Goal: Find specific page/section: Find specific page/section

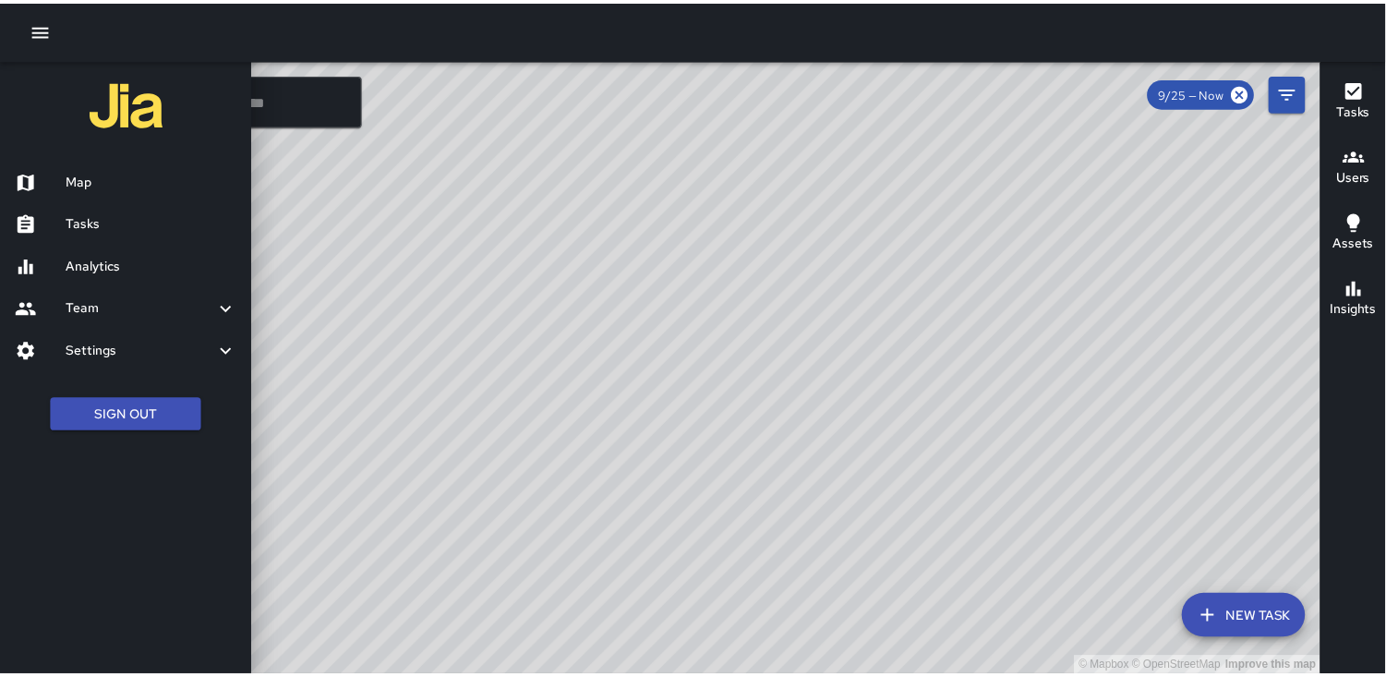
scroll to position [240, 0]
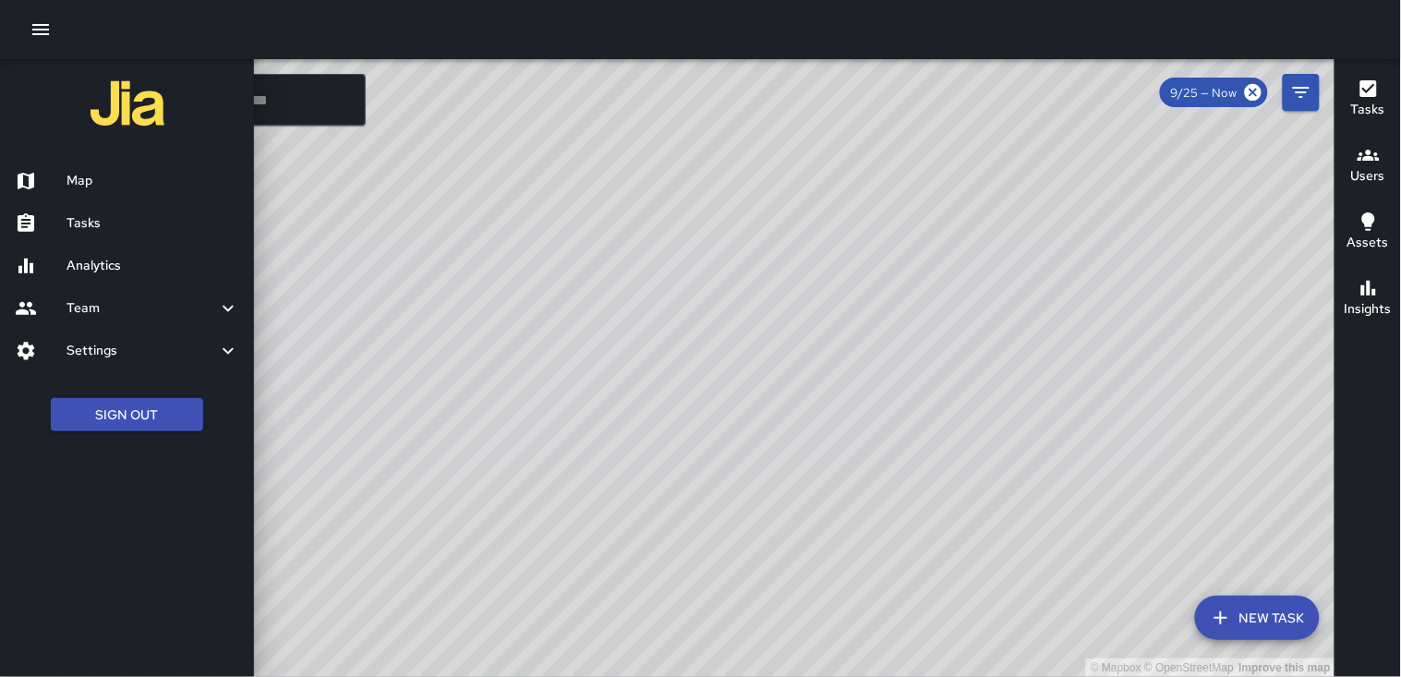
drag, startPoint x: 107, startPoint y: 224, endPoint x: 98, endPoint y: 217, distance: 11.8
click at [103, 223] on h6 "Tasks" at bounding box center [152, 223] width 173 height 20
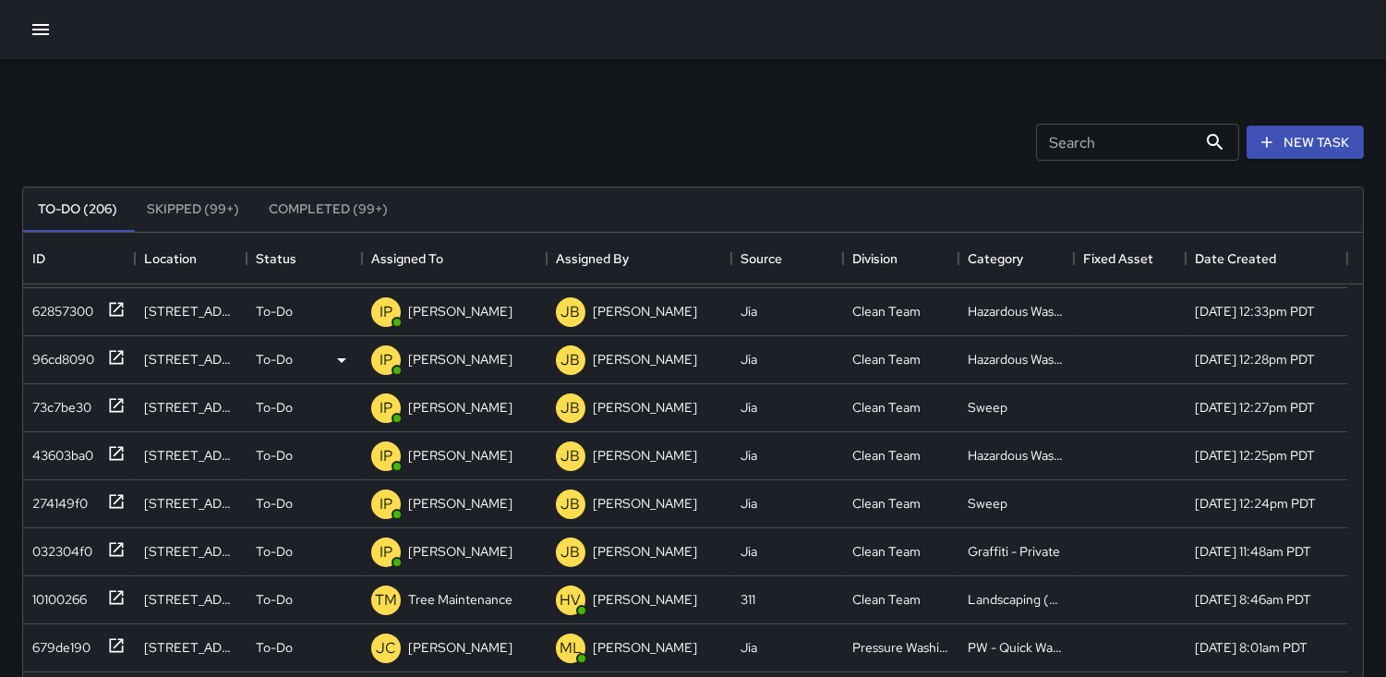
scroll to position [513, 0]
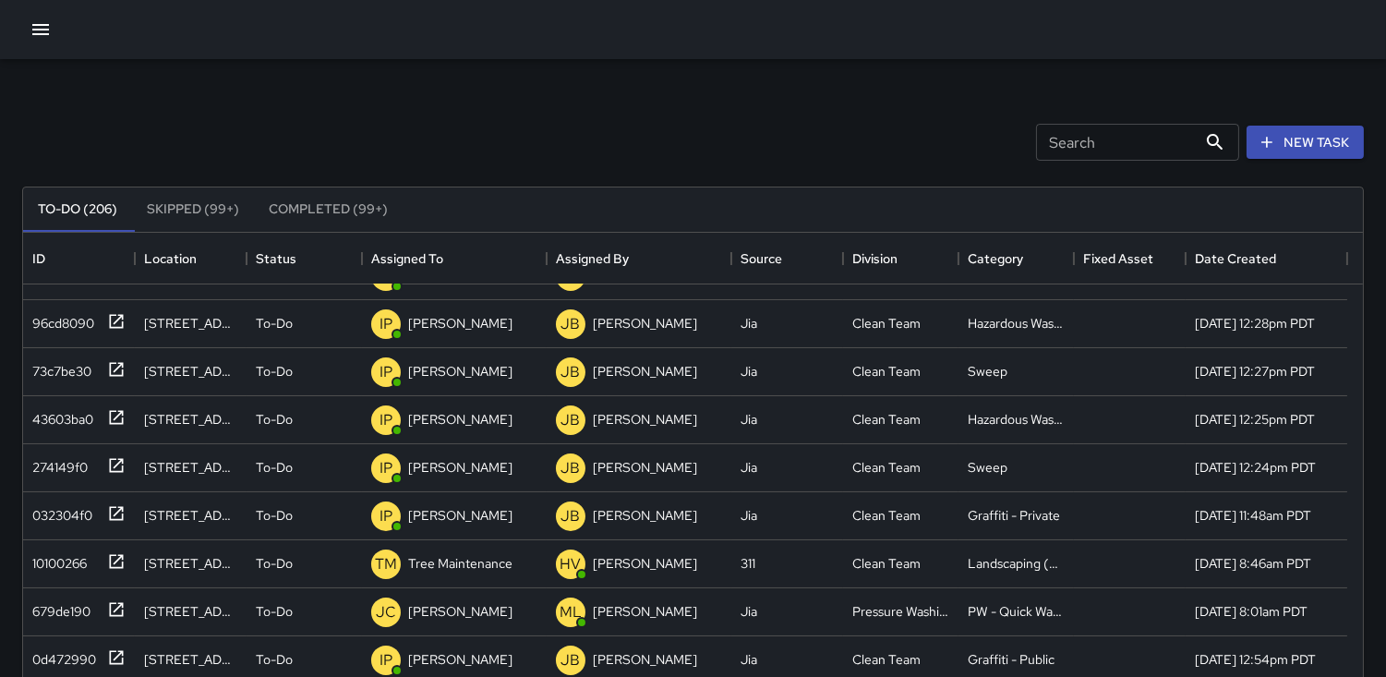
click at [1063, 142] on input "Search" at bounding box center [1116, 142] width 161 height 37
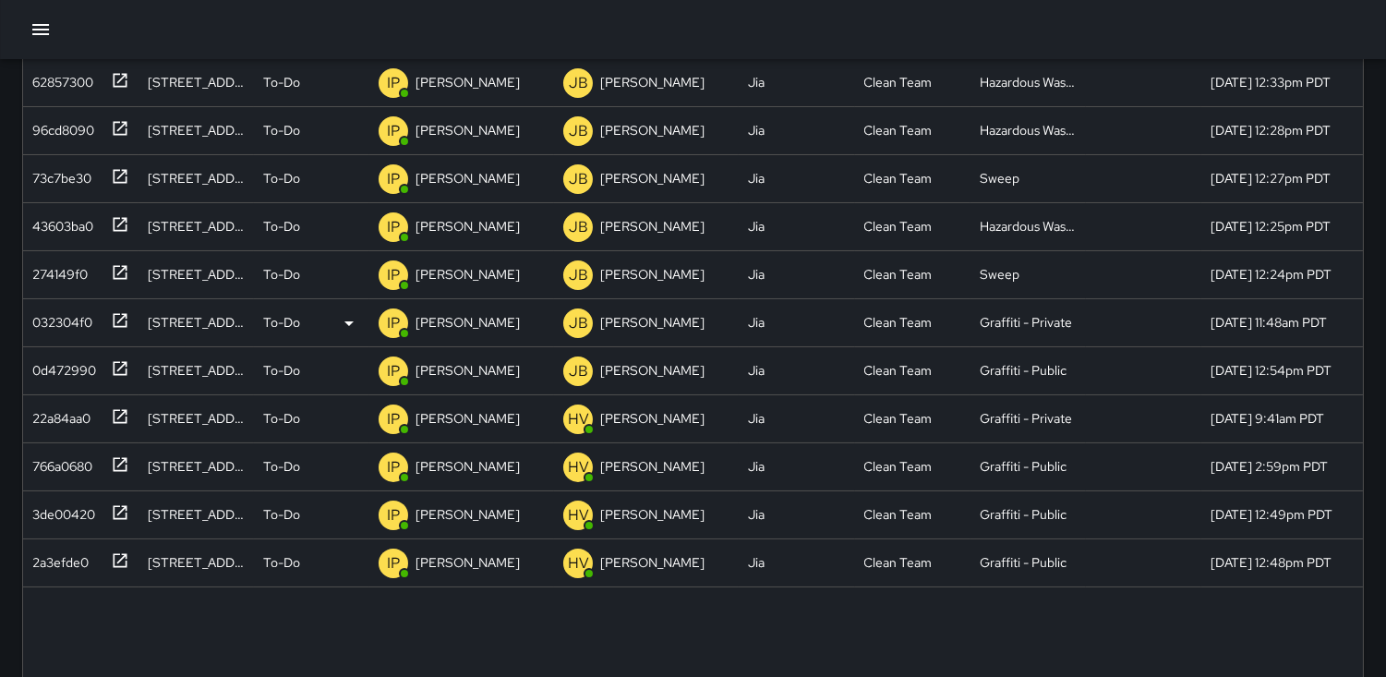
scroll to position [308, 0]
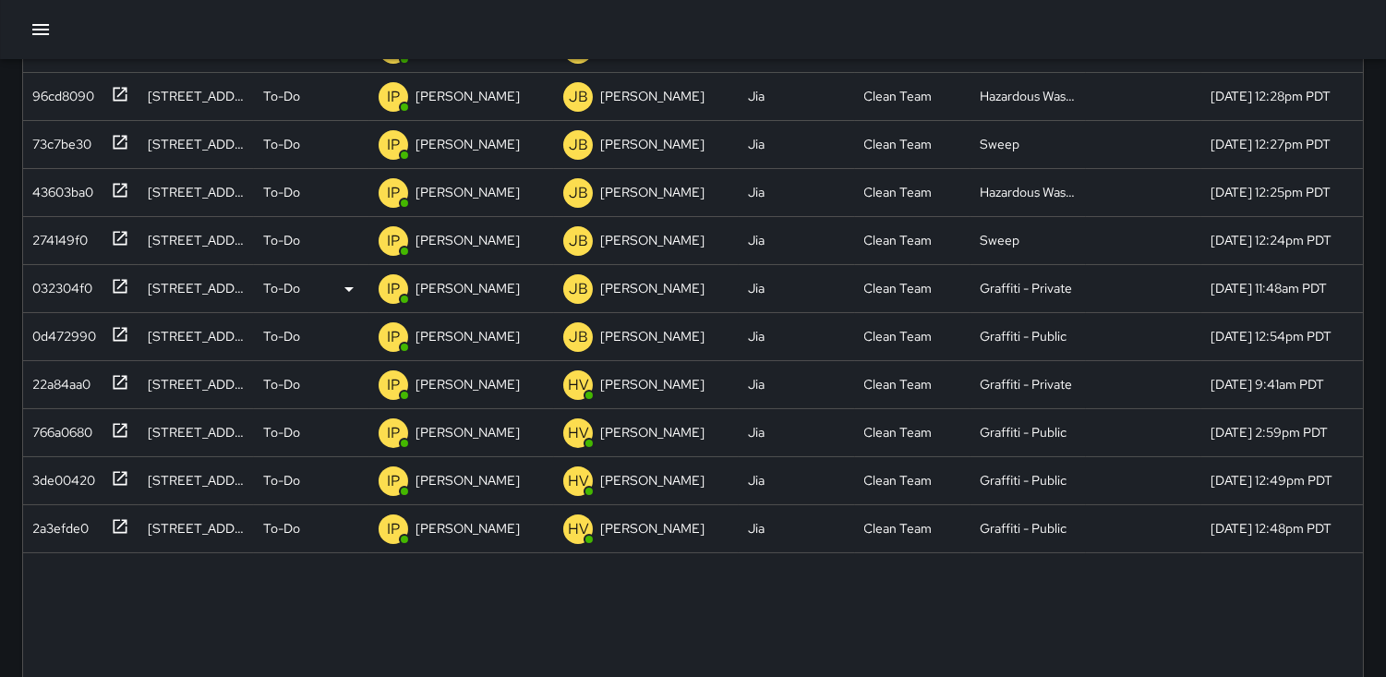
type input "*******"
click at [53, 282] on div "032304f0" at bounding box center [58, 285] width 67 height 26
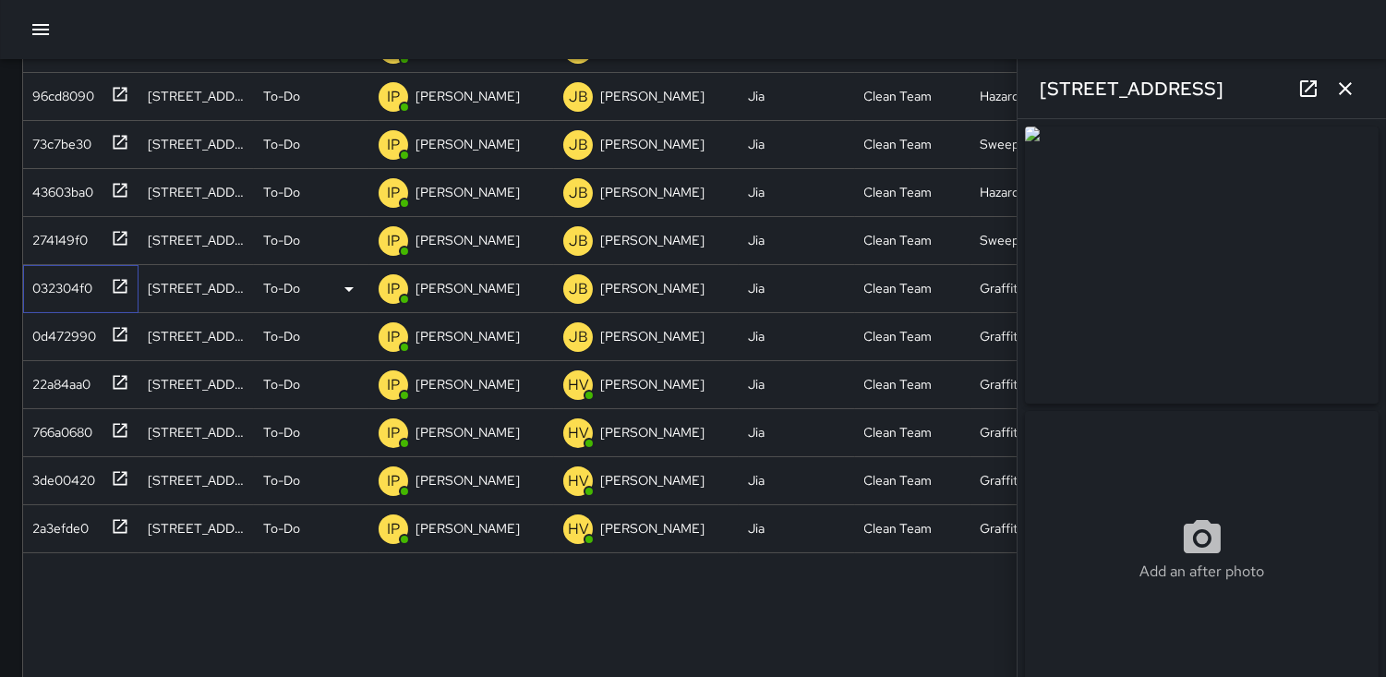
type input "**********"
click at [56, 337] on div "0d472990" at bounding box center [60, 333] width 71 height 26
type input "**********"
click at [67, 379] on div "22a84aa0" at bounding box center [58, 381] width 66 height 26
type input "**********"
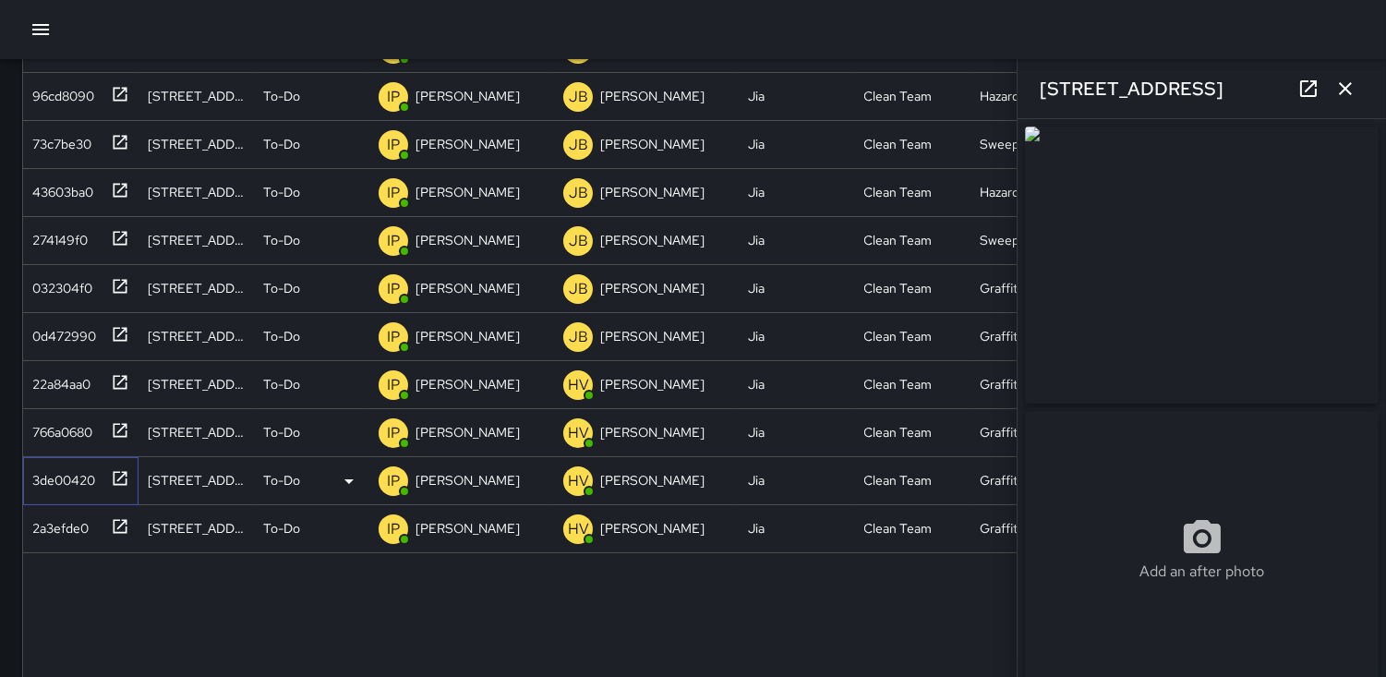
click at [51, 482] on div "3de00420" at bounding box center [60, 477] width 70 height 26
click at [67, 520] on div "2a3efde0" at bounding box center [57, 525] width 64 height 26
click at [1319, 301] on img at bounding box center [1202, 265] width 354 height 277
click at [53, 190] on div "43603ba0" at bounding box center [59, 188] width 68 height 26
click at [1192, 315] on img at bounding box center [1202, 265] width 354 height 277
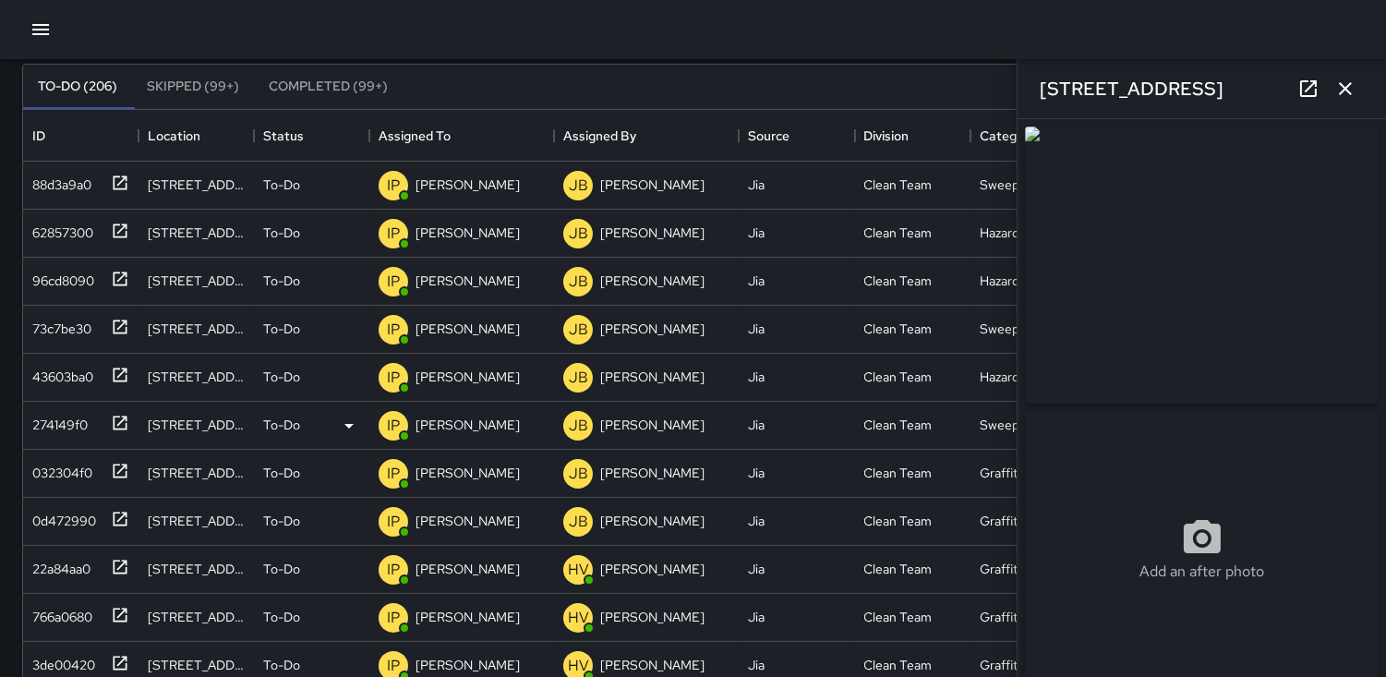
scroll to position [103, 0]
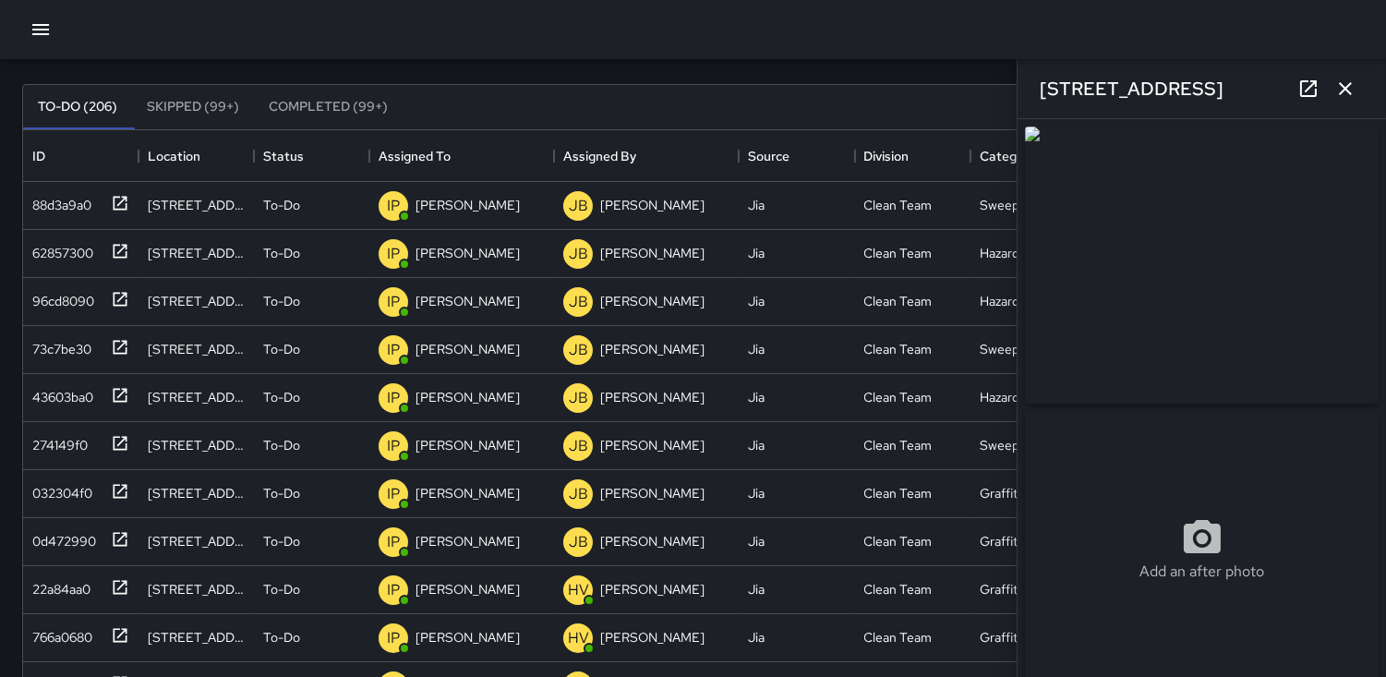
click at [1220, 195] on img at bounding box center [1202, 265] width 354 height 277
click at [67, 209] on div "88d3a9a0" at bounding box center [58, 201] width 66 height 26
type input "**********"
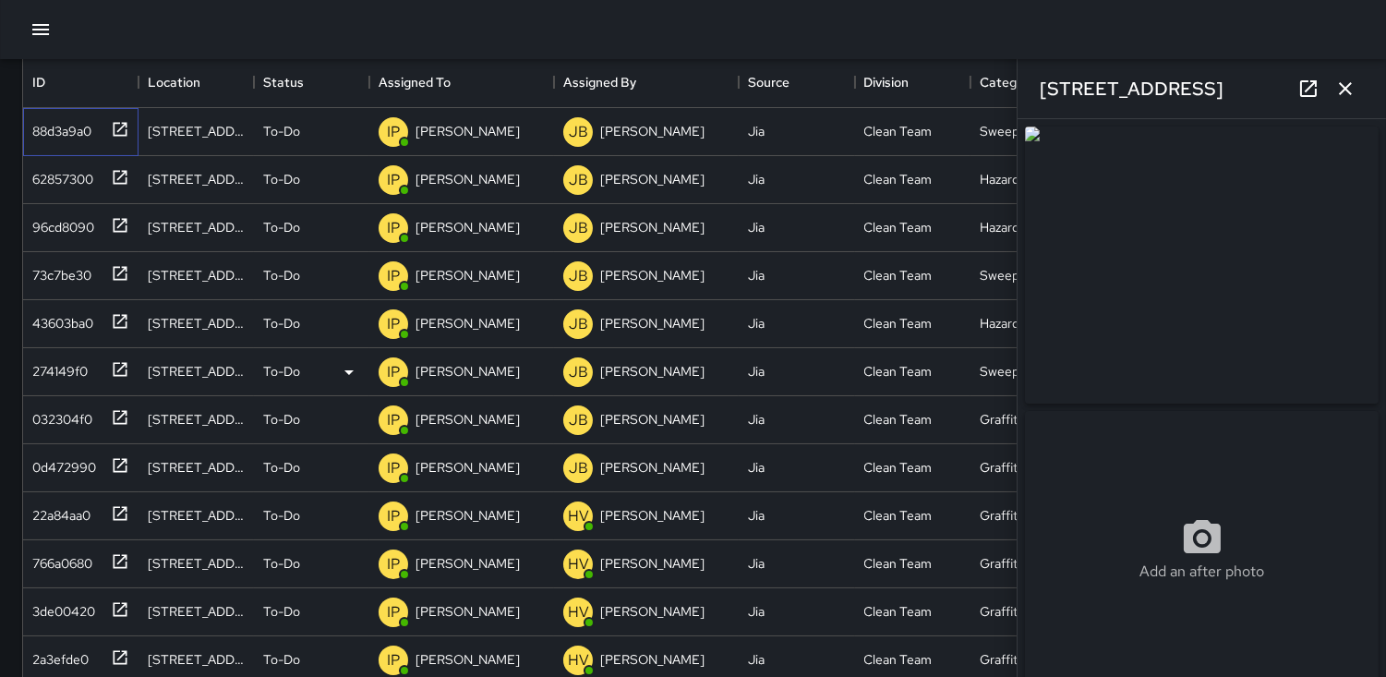
scroll to position [208, 0]
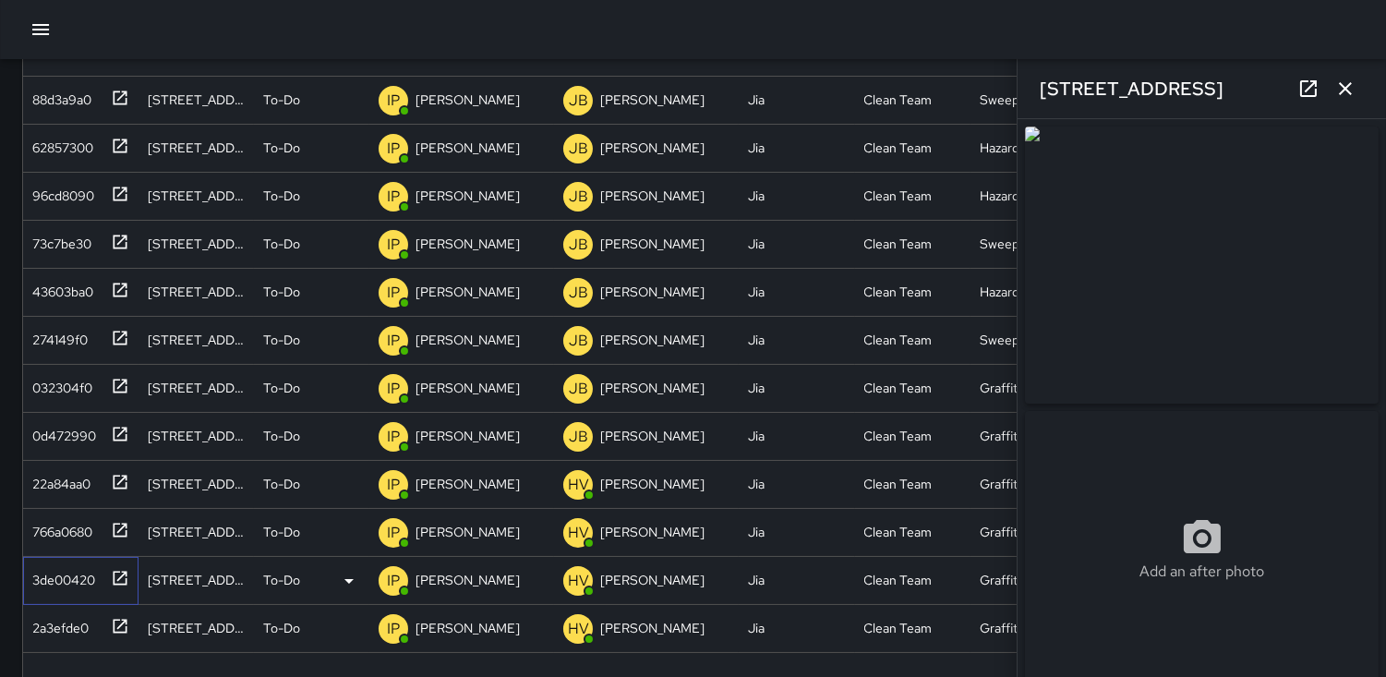
click at [49, 580] on div "3de00420" at bounding box center [60, 576] width 70 height 26
click at [391, 582] on p "IP" at bounding box center [393, 581] width 13 height 22
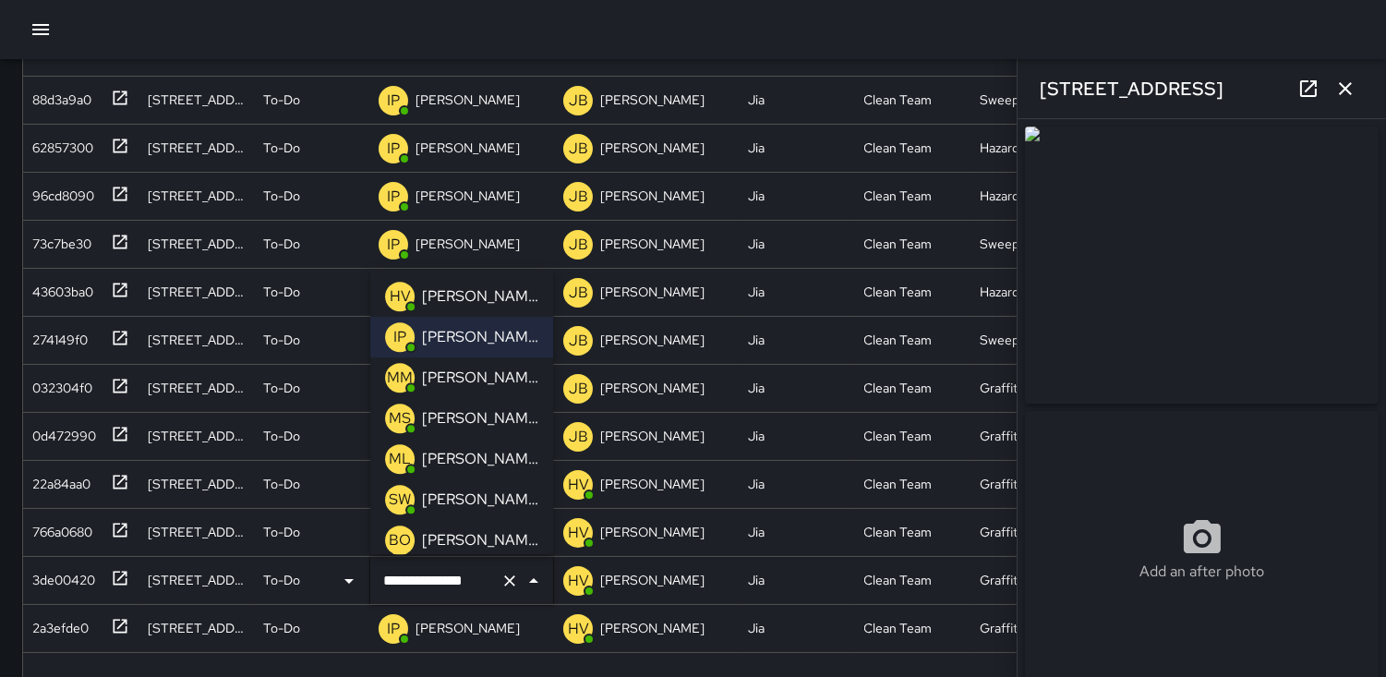
click at [395, 293] on p "HV" at bounding box center [400, 296] width 21 height 22
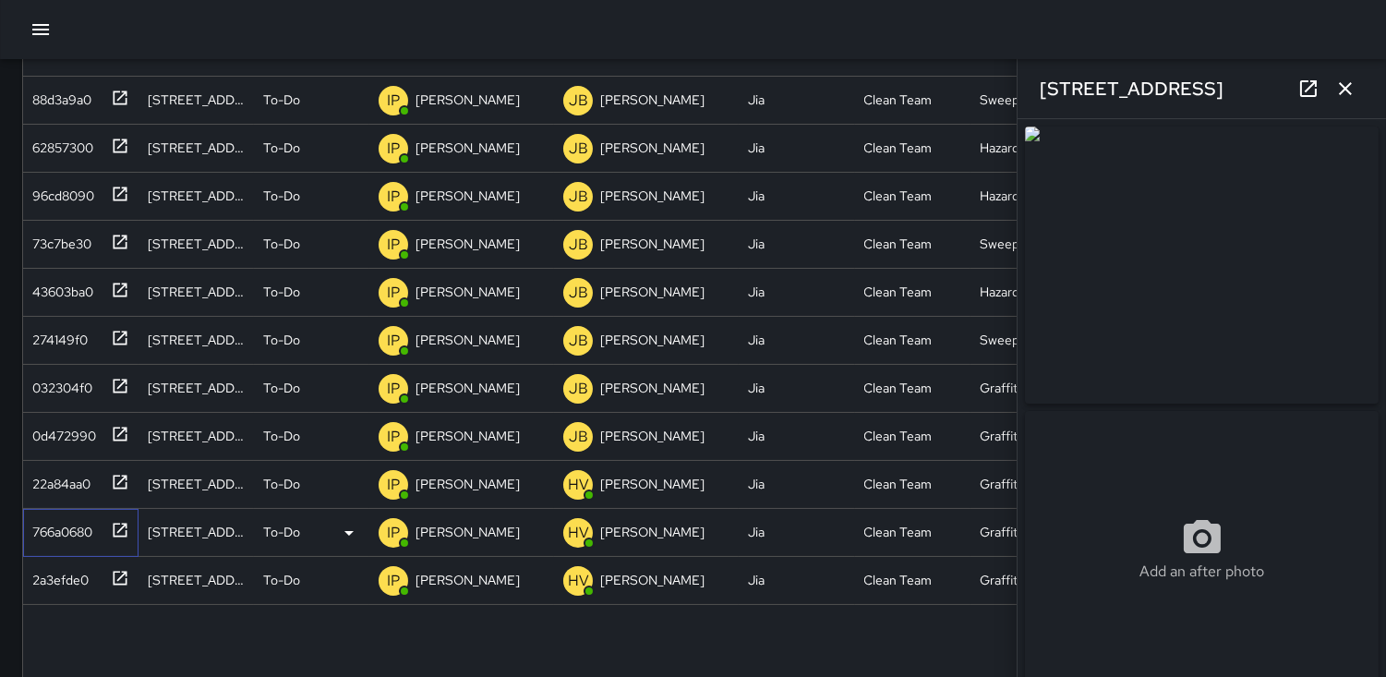
click at [61, 531] on div "766a0680" at bounding box center [58, 528] width 67 height 26
type input "**********"
click at [395, 528] on p "IP" at bounding box center [393, 533] width 13 height 22
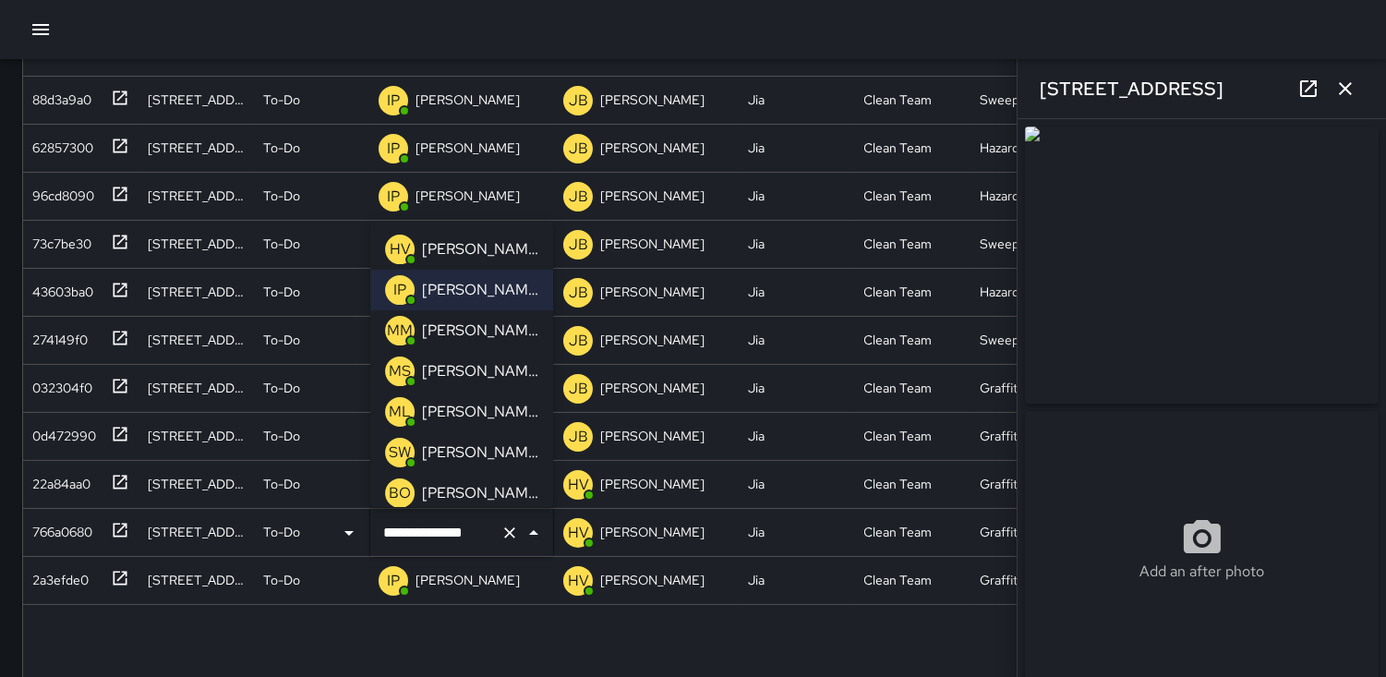
click at [400, 246] on p "HV" at bounding box center [400, 249] width 21 height 22
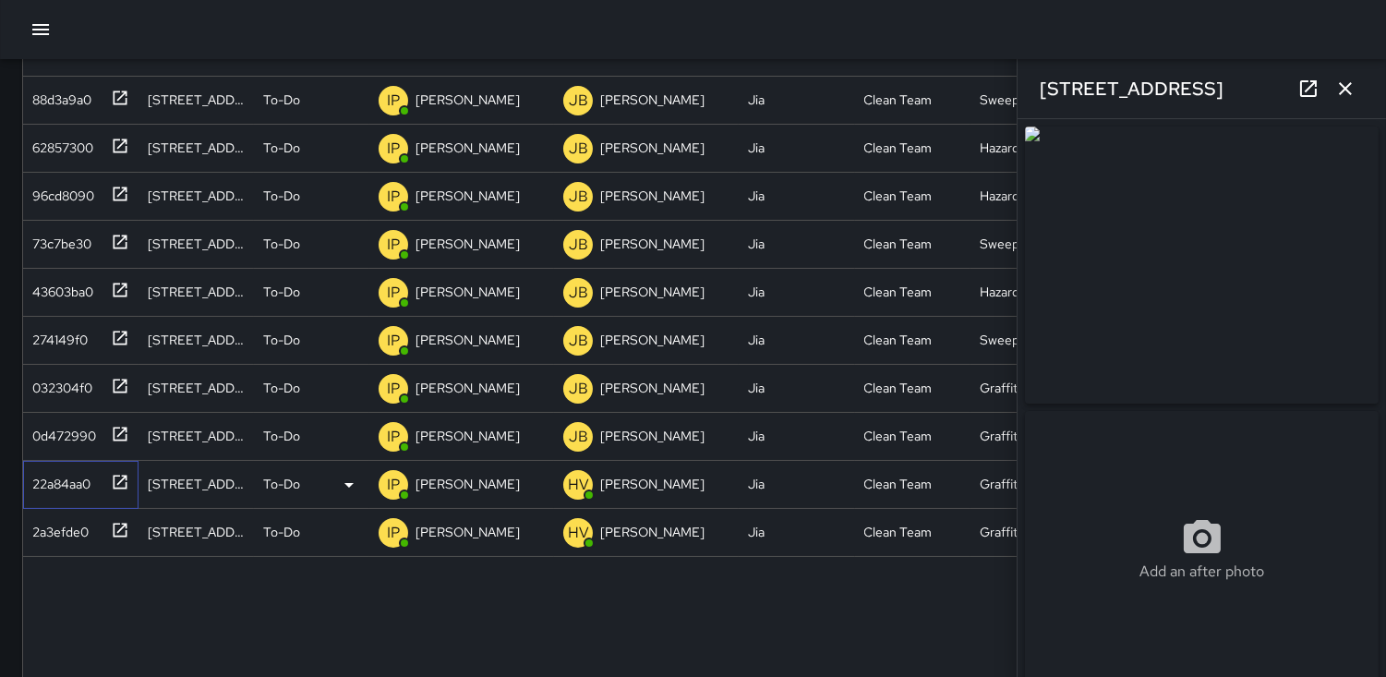
click at [59, 469] on div "22a84aa0" at bounding box center [58, 480] width 66 height 26
type input "**********"
click at [57, 427] on div "0d472990" at bounding box center [60, 432] width 71 height 26
type input "**********"
click at [388, 441] on p "IP" at bounding box center [393, 437] width 13 height 22
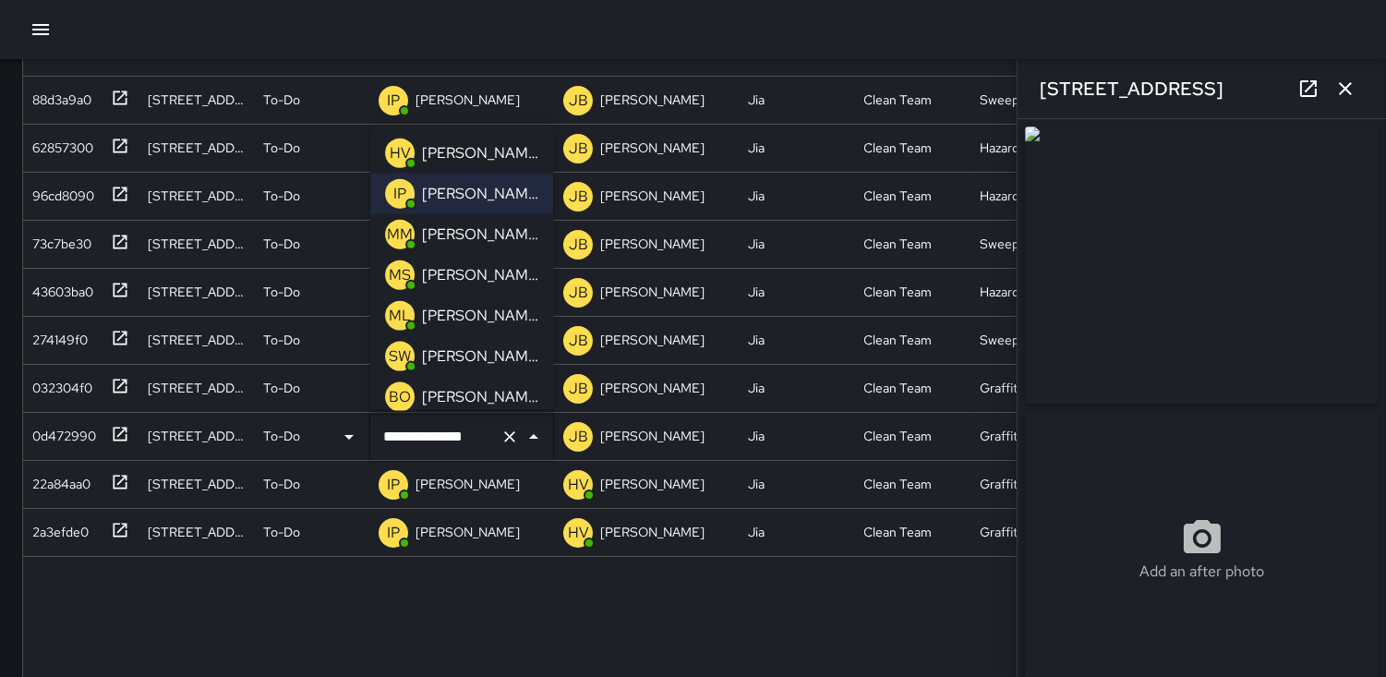
click at [398, 153] on p "HV" at bounding box center [400, 152] width 21 height 22
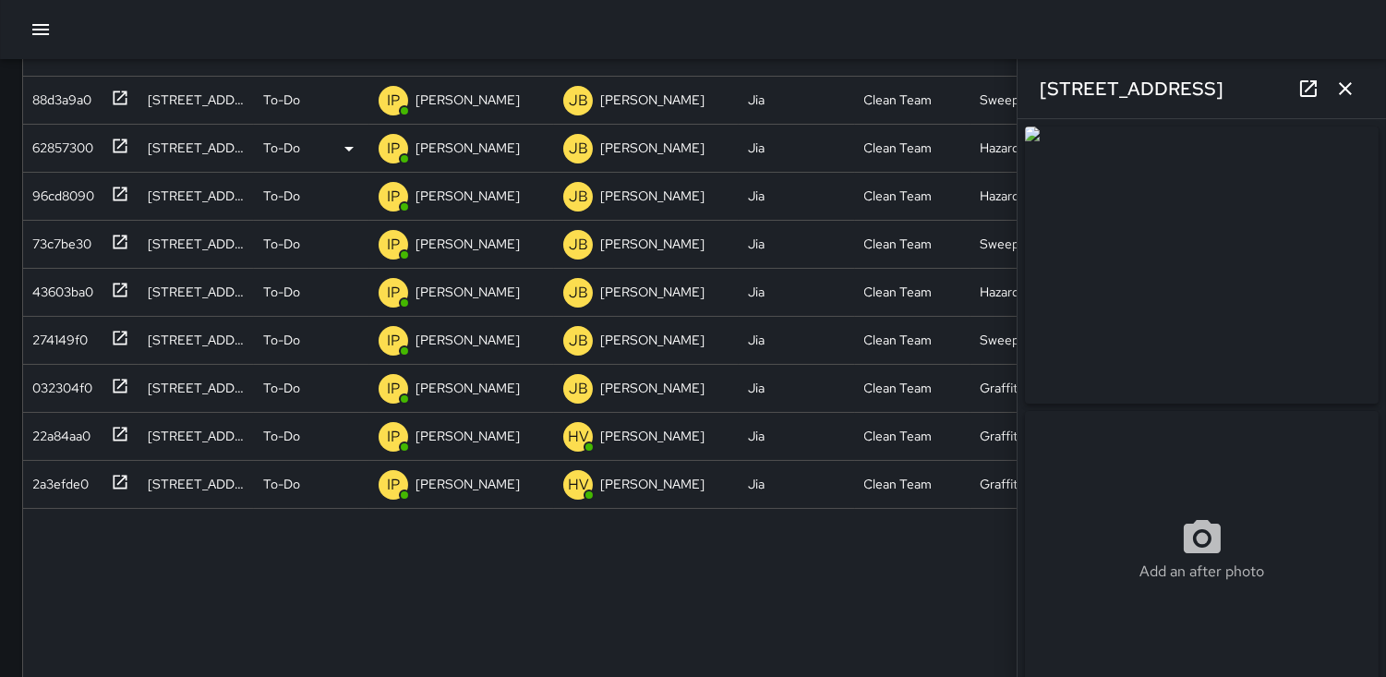
type input "**********"
click at [60, 438] on div "22a84aa0" at bounding box center [58, 432] width 66 height 26
type input "**********"
click at [67, 384] on div "032304f0" at bounding box center [58, 384] width 67 height 26
click at [68, 333] on div "274149f0" at bounding box center [56, 336] width 63 height 26
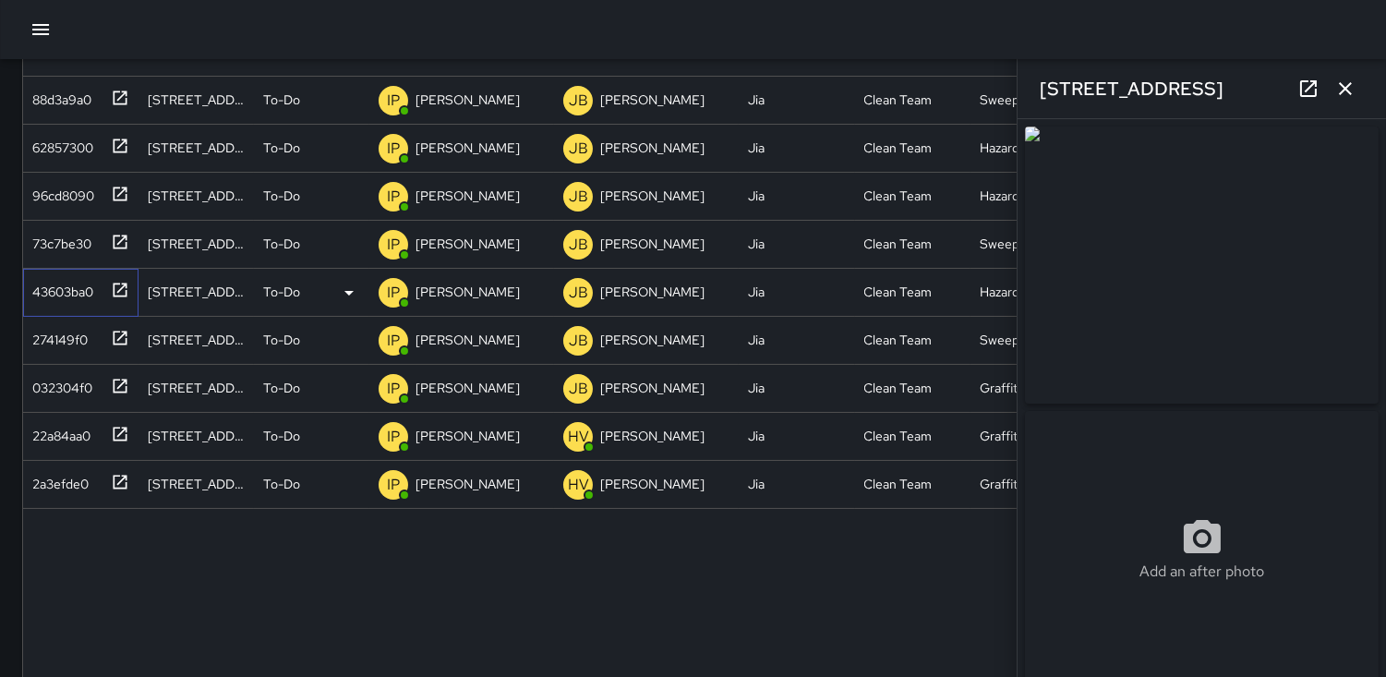
click at [54, 283] on div "43603ba0" at bounding box center [59, 288] width 68 height 26
type input "**********"
click at [389, 296] on p "IP" at bounding box center [393, 293] width 13 height 22
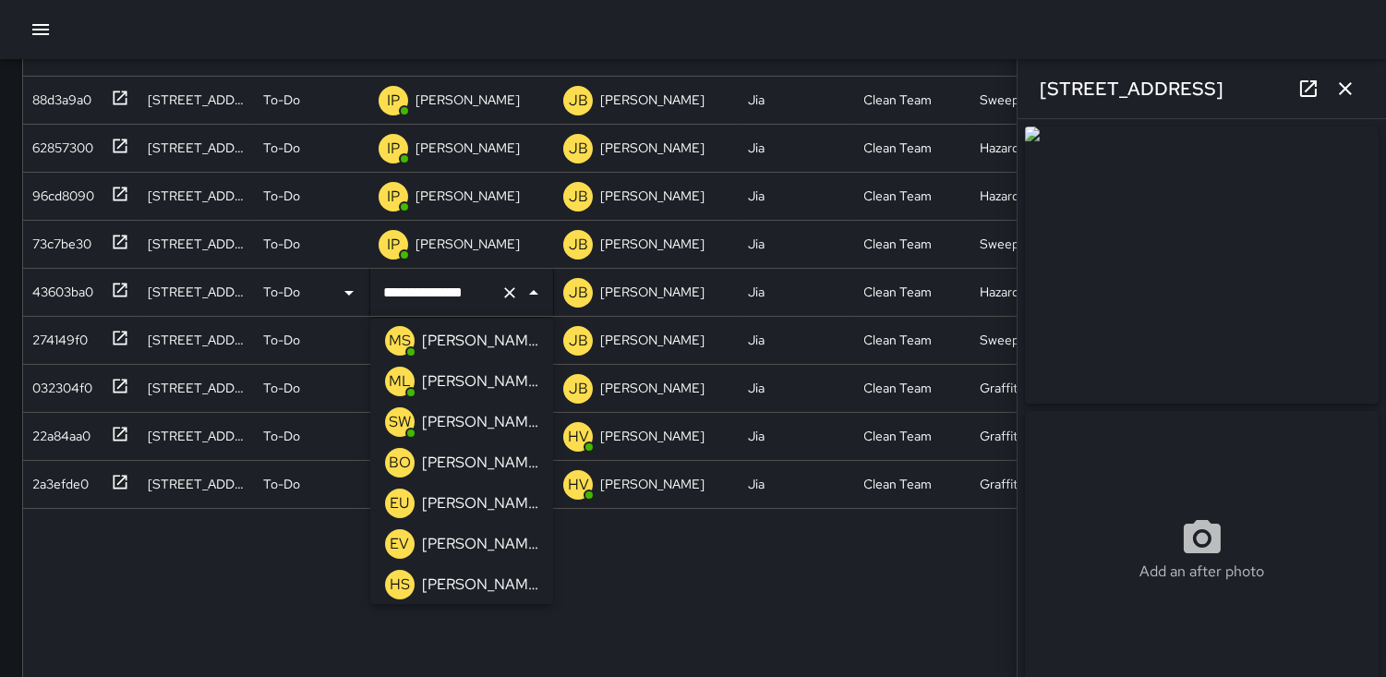
scroll to position [205, 0]
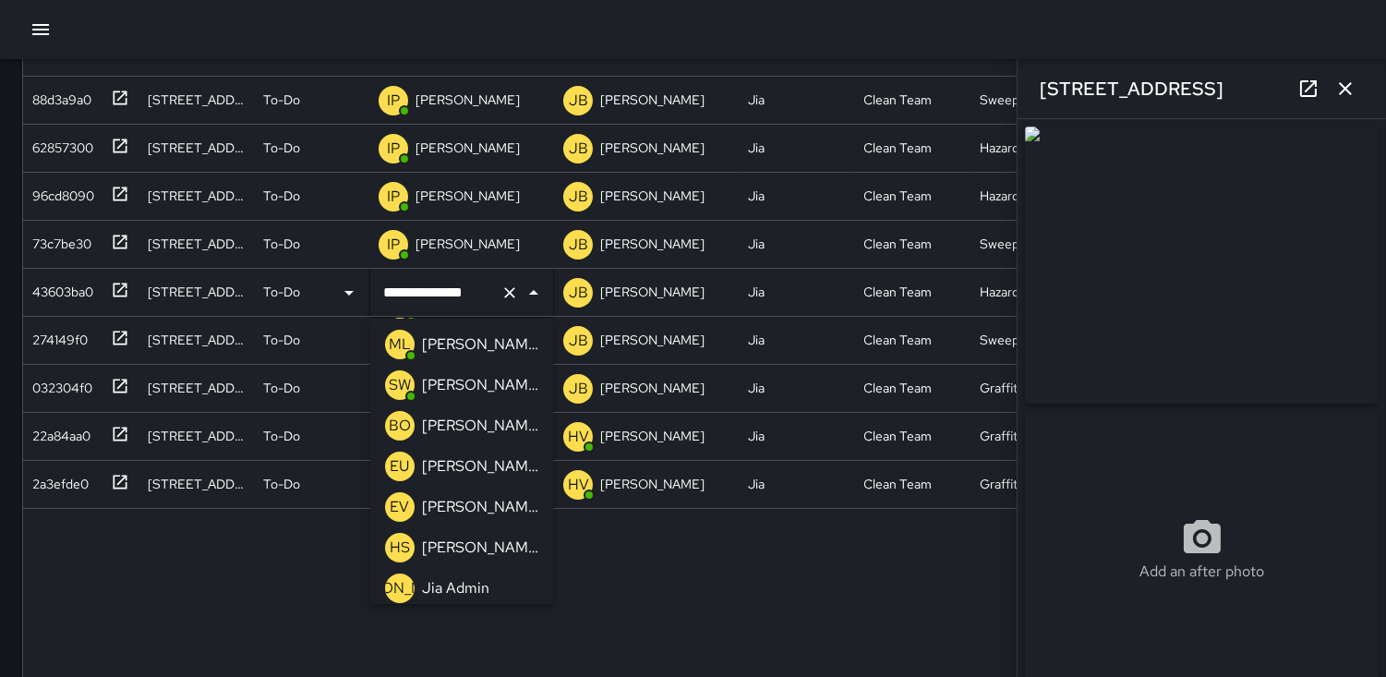
click at [404, 465] on p "EU" at bounding box center [400, 466] width 19 height 22
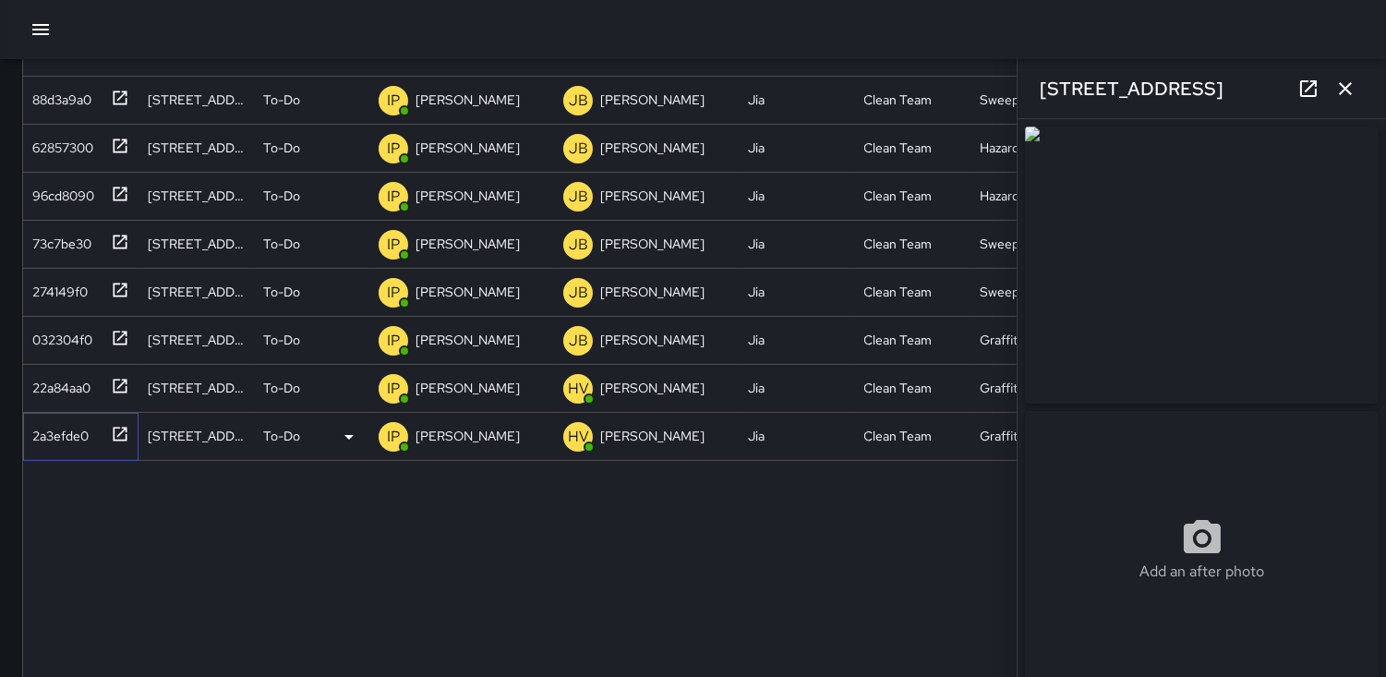
click at [53, 421] on div "2a3efde0" at bounding box center [57, 432] width 64 height 26
type input "**********"
click at [394, 436] on p "IP" at bounding box center [393, 437] width 13 height 22
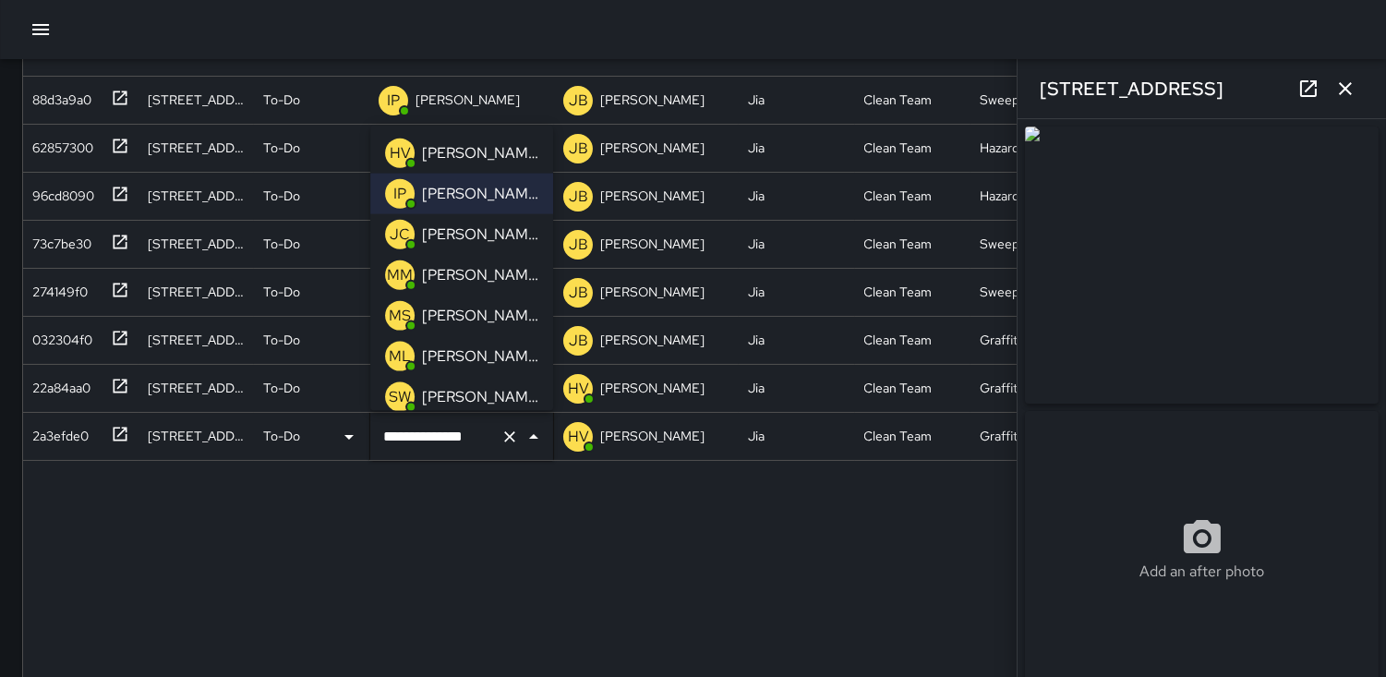
click at [397, 153] on p "HV" at bounding box center [400, 152] width 21 height 22
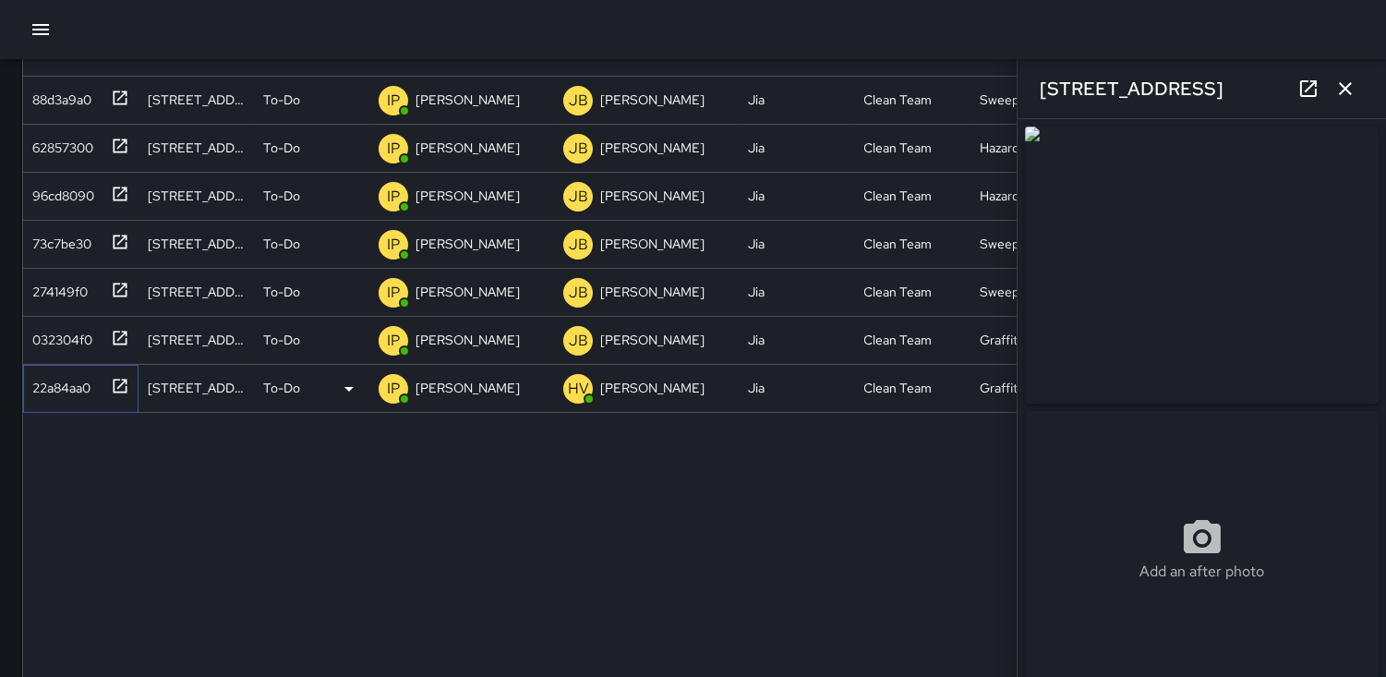
click at [57, 384] on div "22a84aa0" at bounding box center [58, 384] width 66 height 26
click at [62, 326] on div "032304f0" at bounding box center [58, 336] width 67 height 26
click at [61, 281] on div "274149f0" at bounding box center [56, 288] width 63 height 26
type input "**********"
click at [1145, 261] on img at bounding box center [1202, 265] width 354 height 277
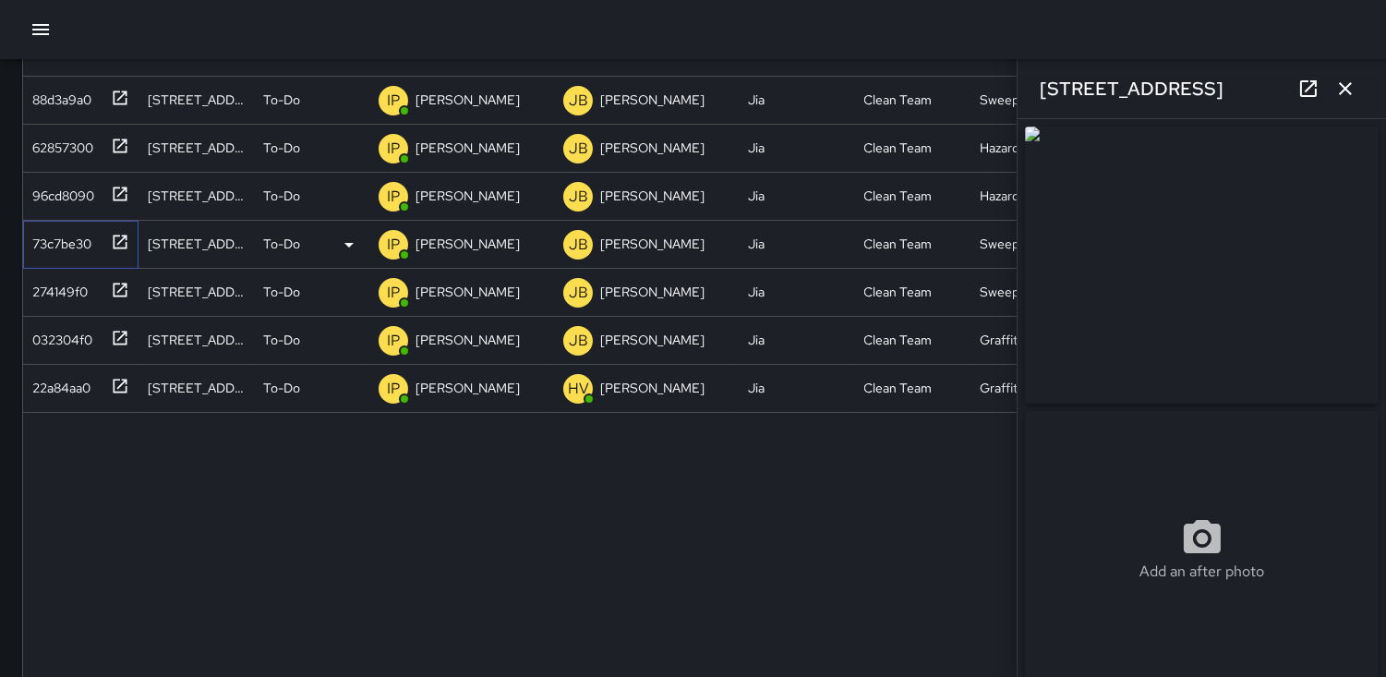
click at [55, 238] on div "73c7be30" at bounding box center [58, 240] width 66 height 26
type input "**********"
click at [381, 241] on div "IP" at bounding box center [394, 245] width 30 height 30
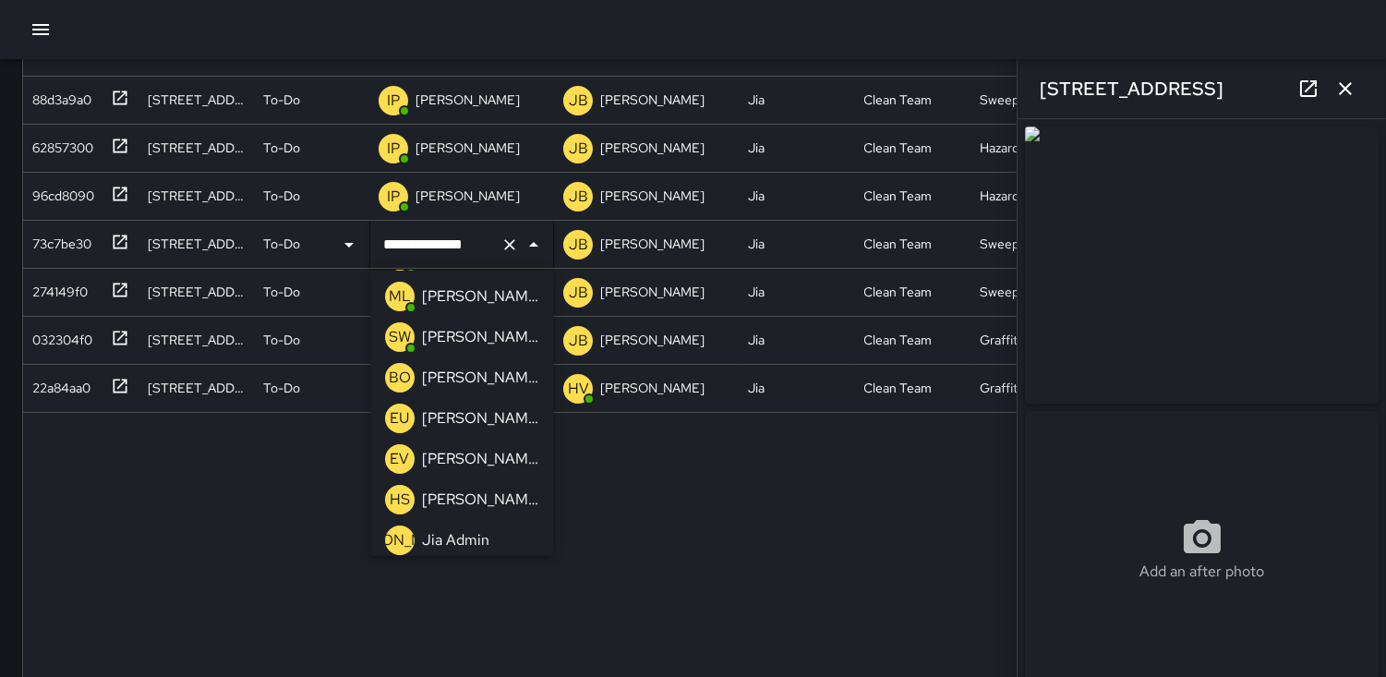
click at [400, 416] on p "EU" at bounding box center [400, 418] width 19 height 22
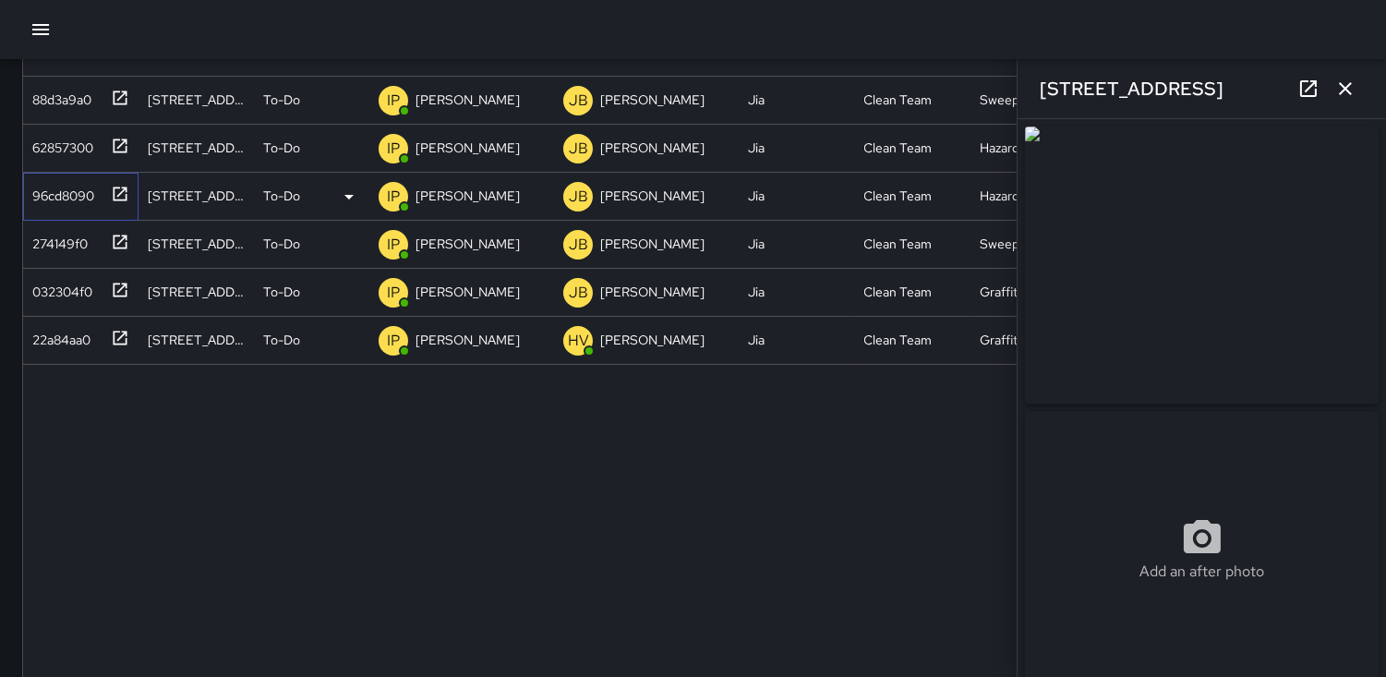
click at [63, 187] on div "96cd8090" at bounding box center [59, 192] width 69 height 26
click at [385, 194] on div "IP" at bounding box center [394, 197] width 30 height 30
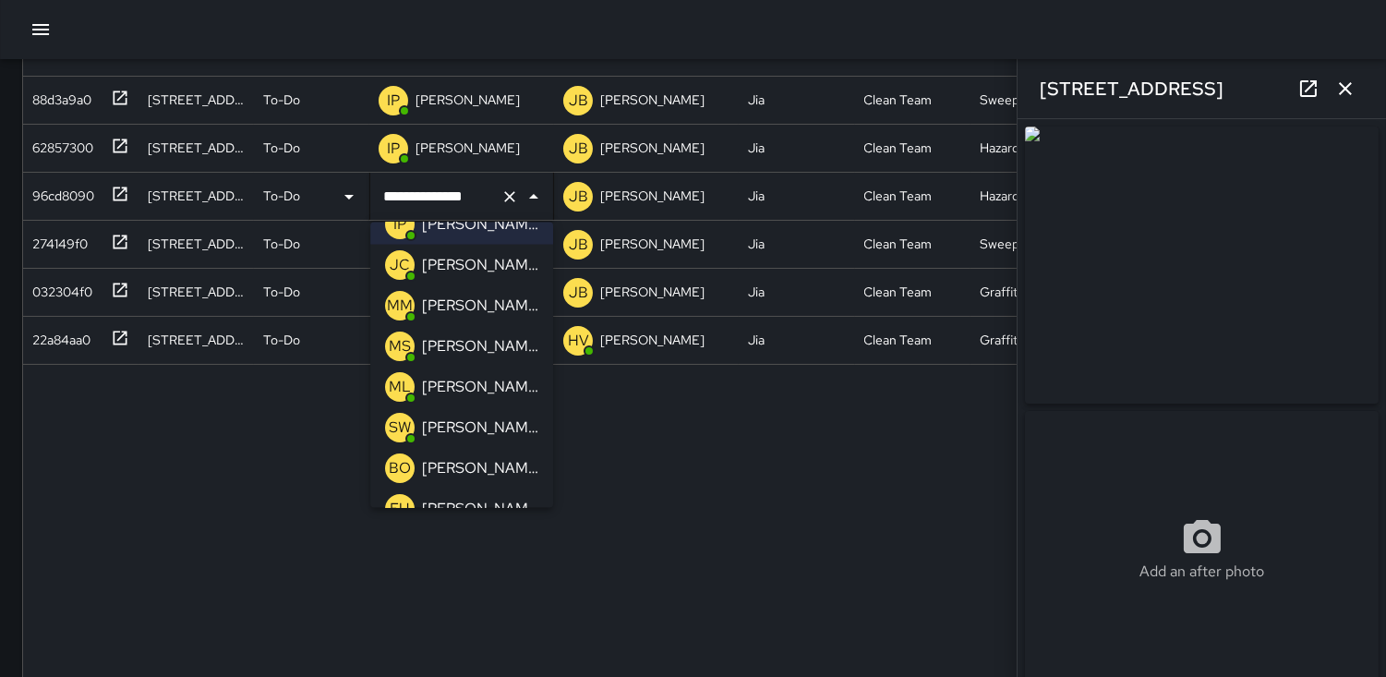
scroll to position [103, 0]
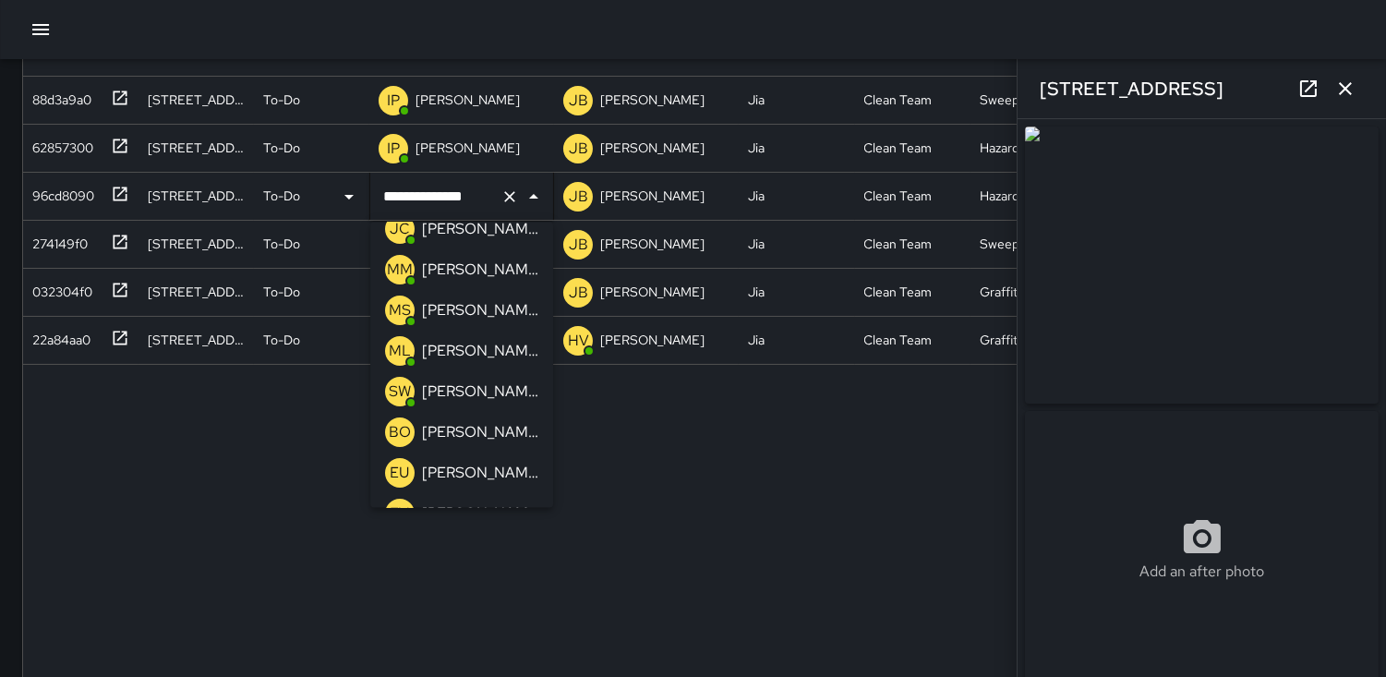
click at [394, 467] on p "EU" at bounding box center [400, 473] width 19 height 22
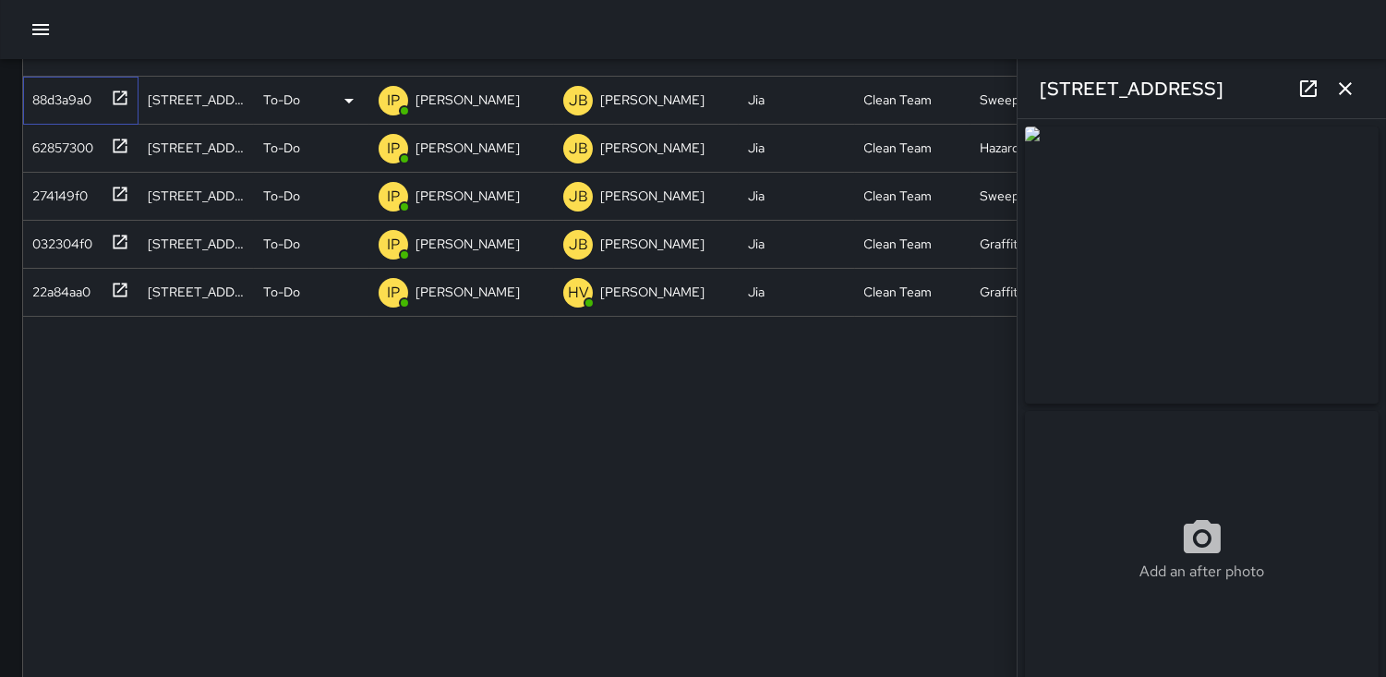
click at [54, 92] on div "88d3a9a0" at bounding box center [58, 96] width 66 height 26
type input "**********"
click at [388, 90] on p "IP" at bounding box center [393, 101] width 13 height 22
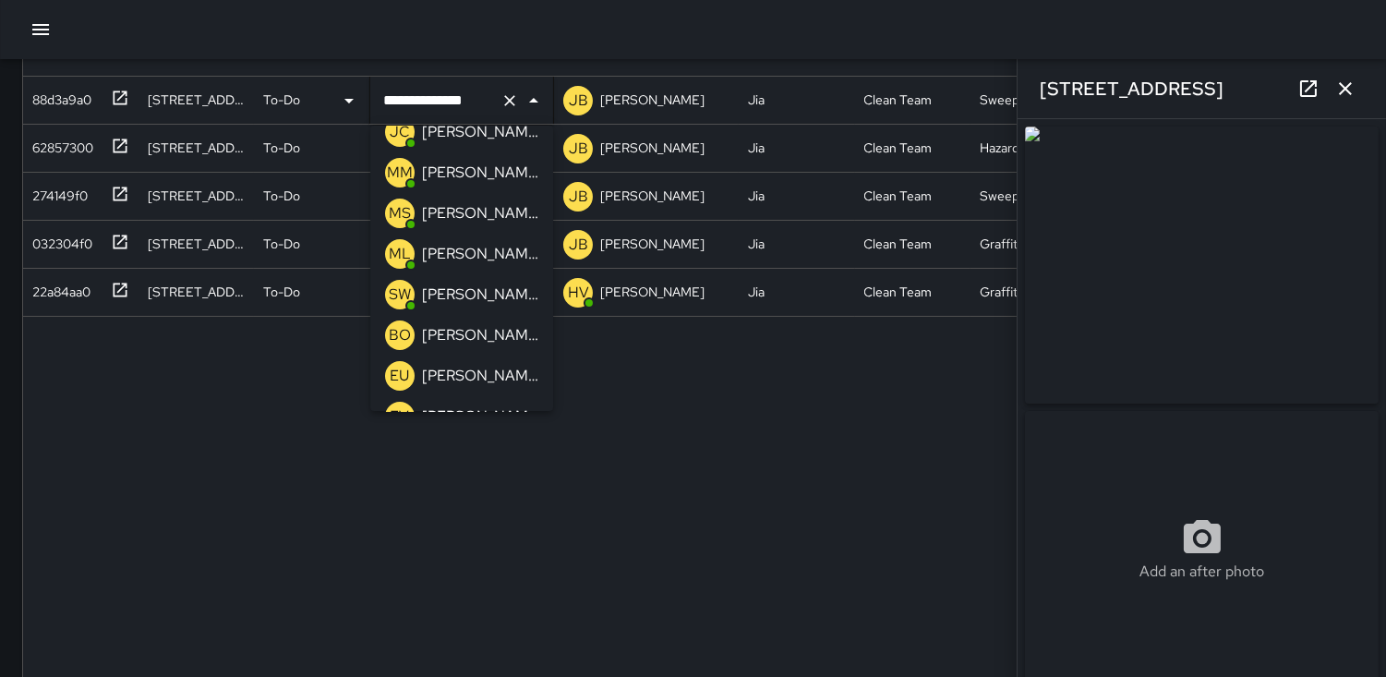
scroll to position [205, 0]
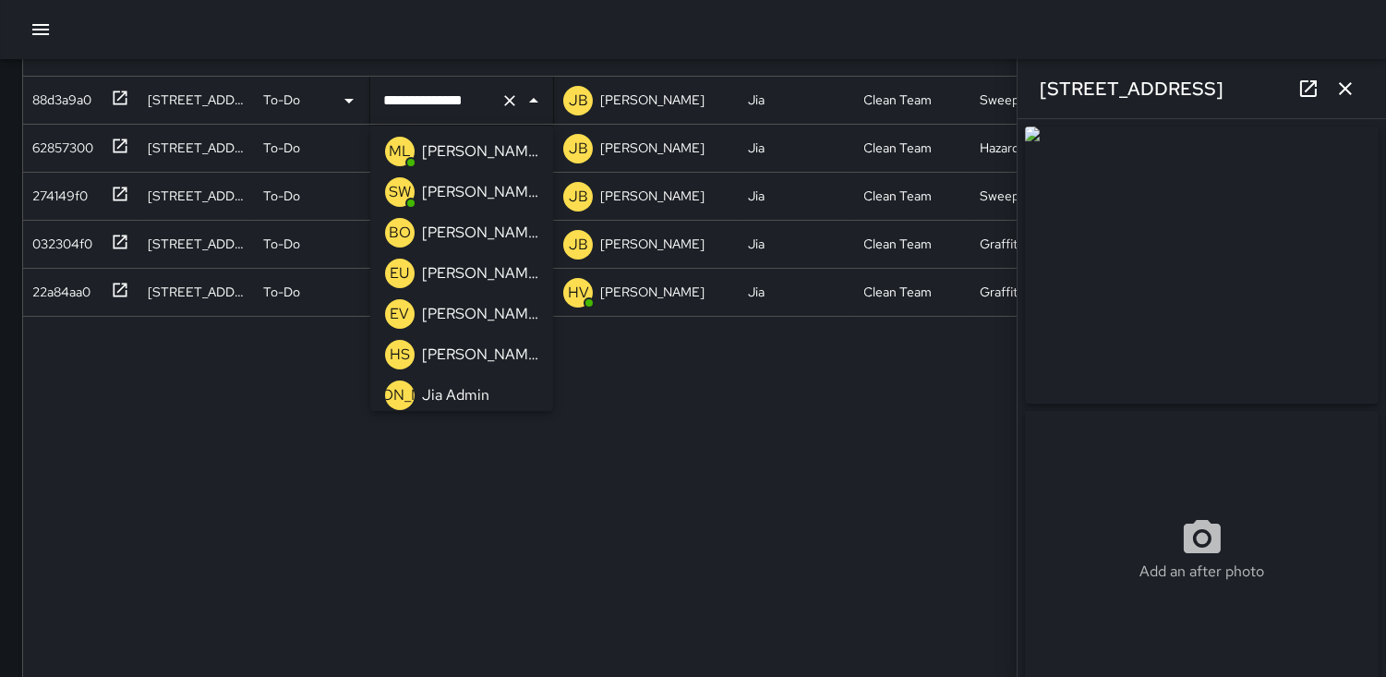
click at [403, 274] on p "EU" at bounding box center [400, 273] width 19 height 22
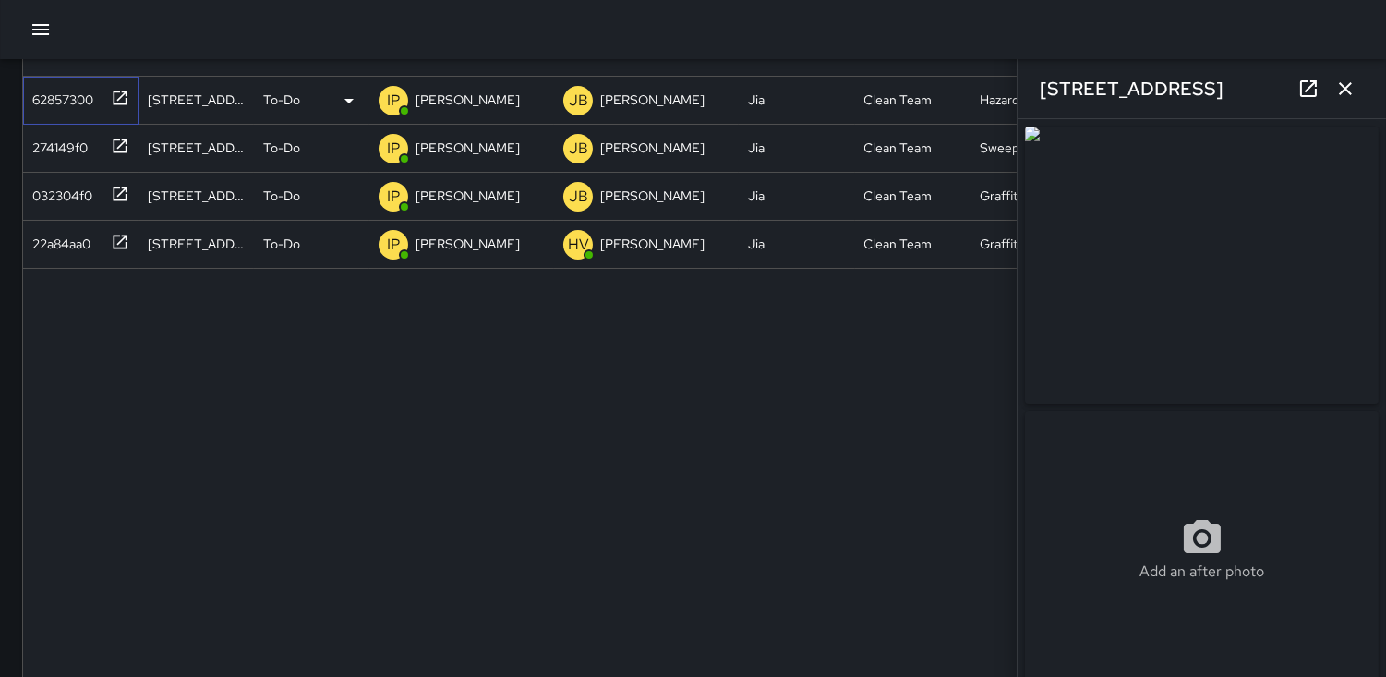
click at [72, 106] on div "62857300" at bounding box center [59, 96] width 68 height 26
click at [393, 99] on p "IP" at bounding box center [393, 101] width 13 height 22
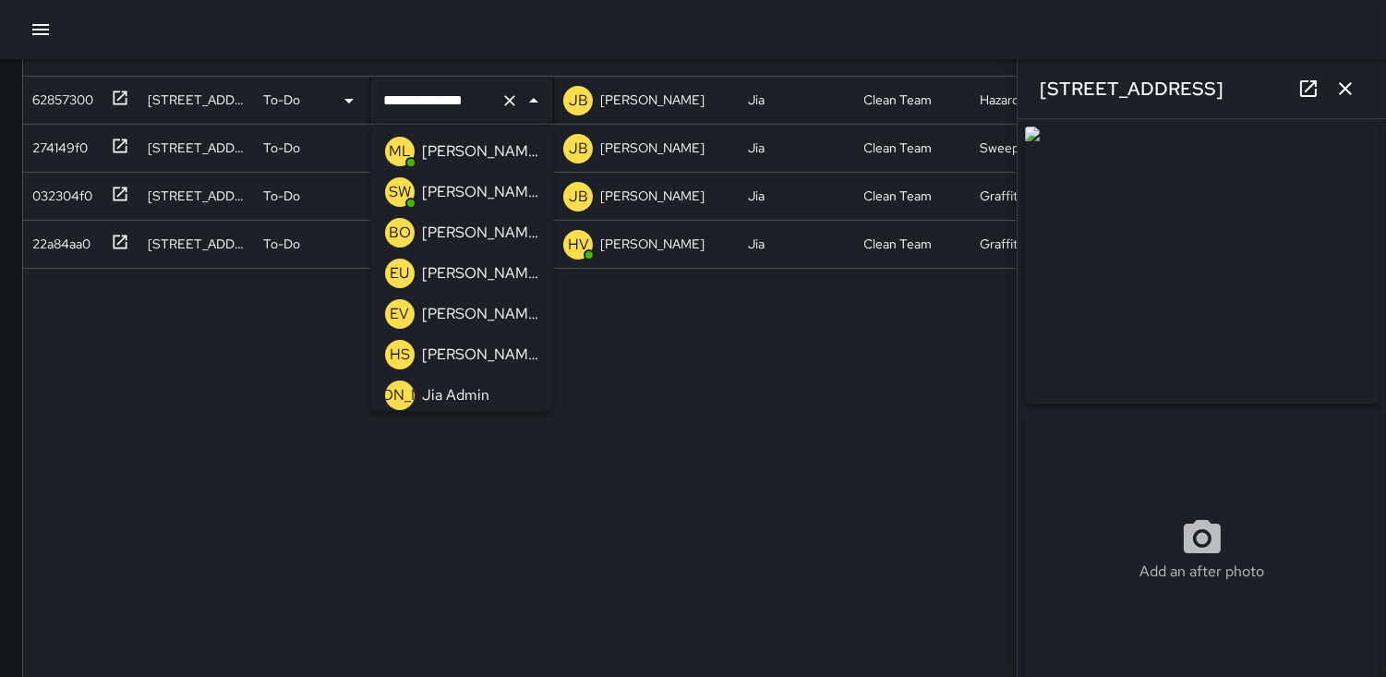
click at [401, 266] on p "EU" at bounding box center [400, 273] width 19 height 22
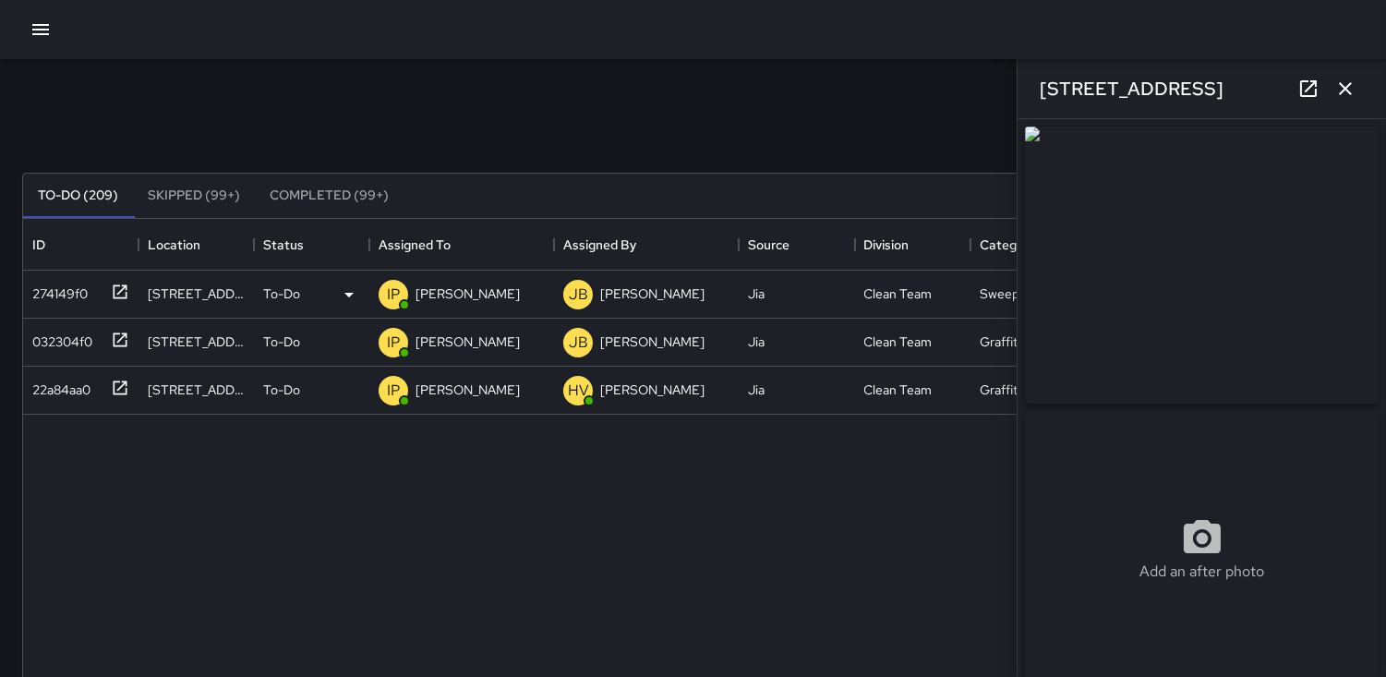
scroll to position [3, 0]
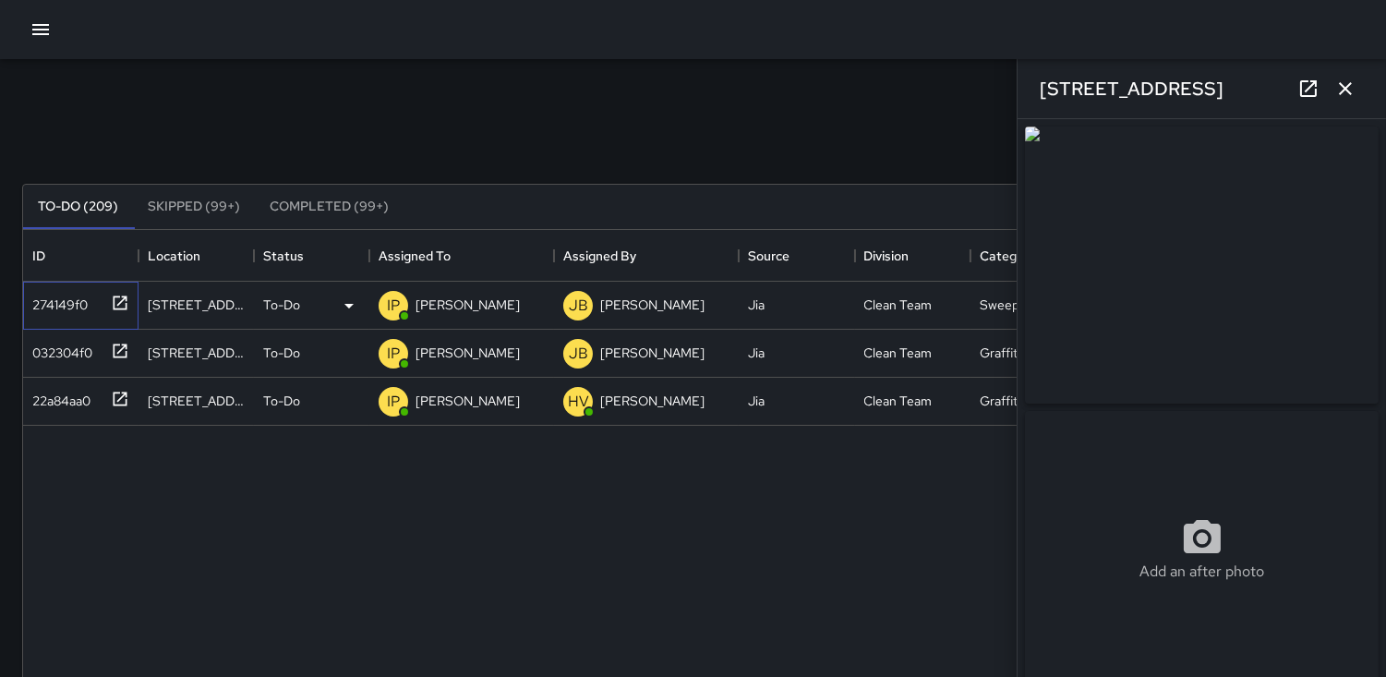
click at [70, 300] on div "274149f0" at bounding box center [56, 301] width 63 height 26
click at [52, 297] on div "274149f0" at bounding box center [56, 301] width 63 height 26
click at [395, 308] on p "IP" at bounding box center [393, 306] width 13 height 22
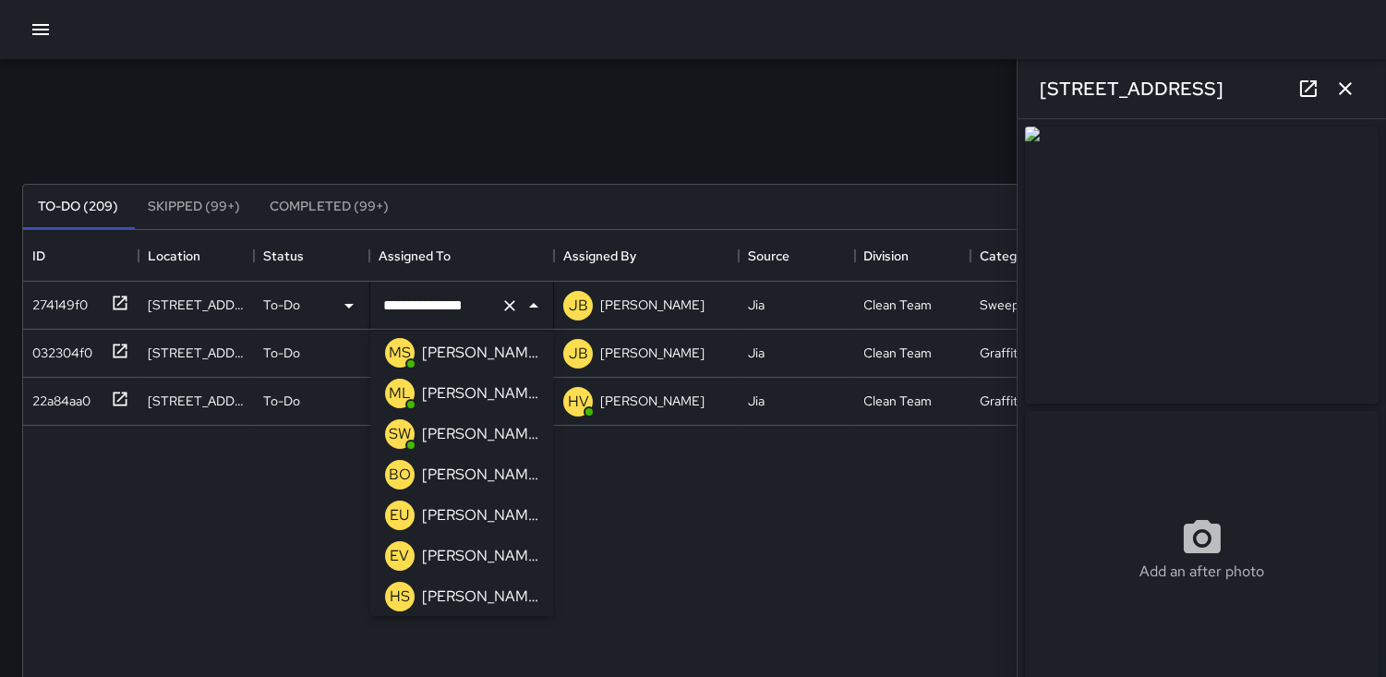
scroll to position [205, 0]
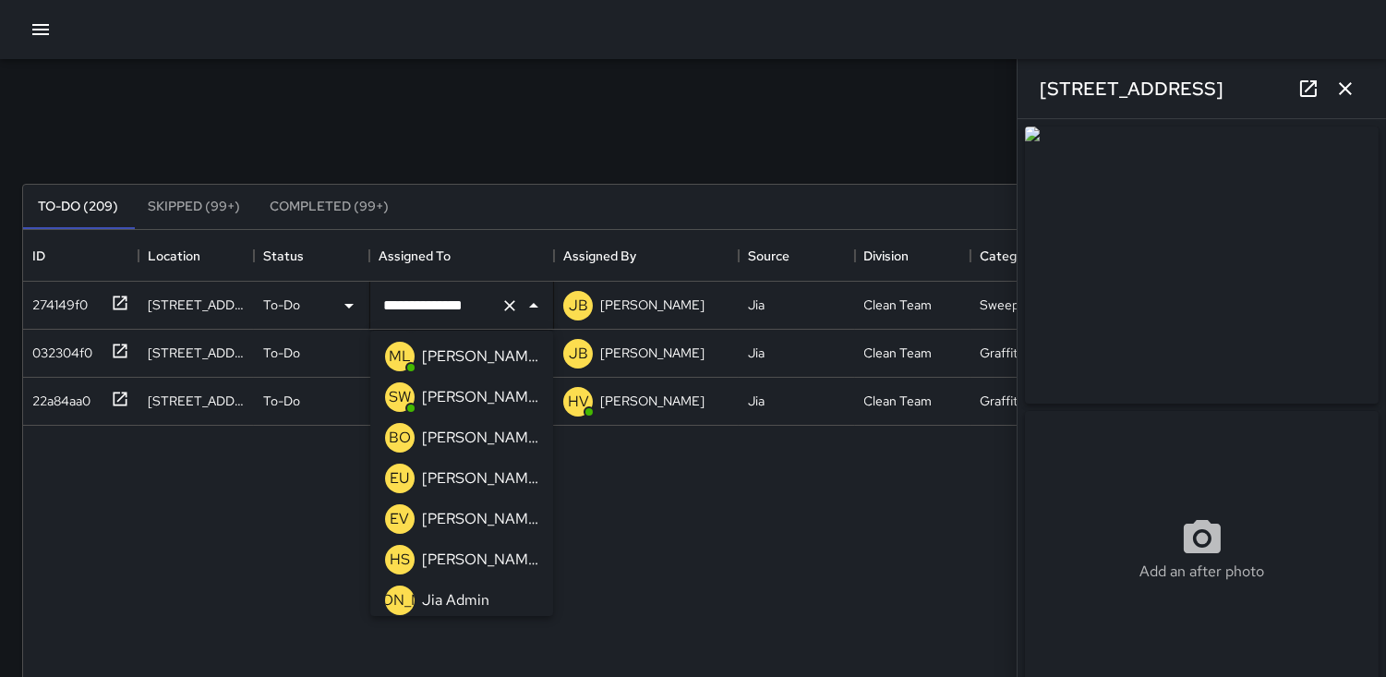
click at [398, 472] on p "EU" at bounding box center [400, 478] width 19 height 22
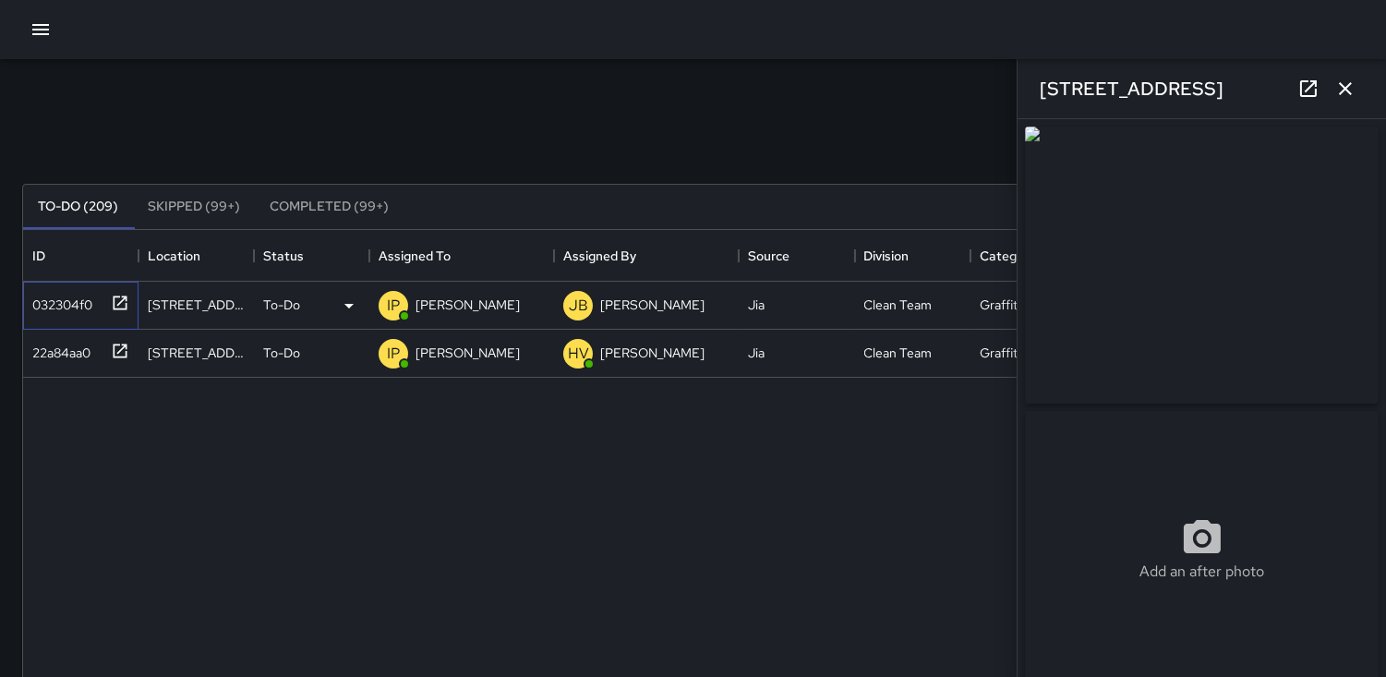
click at [58, 292] on div "032304f0" at bounding box center [58, 301] width 67 height 26
type input "**********"
click at [1346, 94] on icon "button" at bounding box center [1346, 89] width 22 height 22
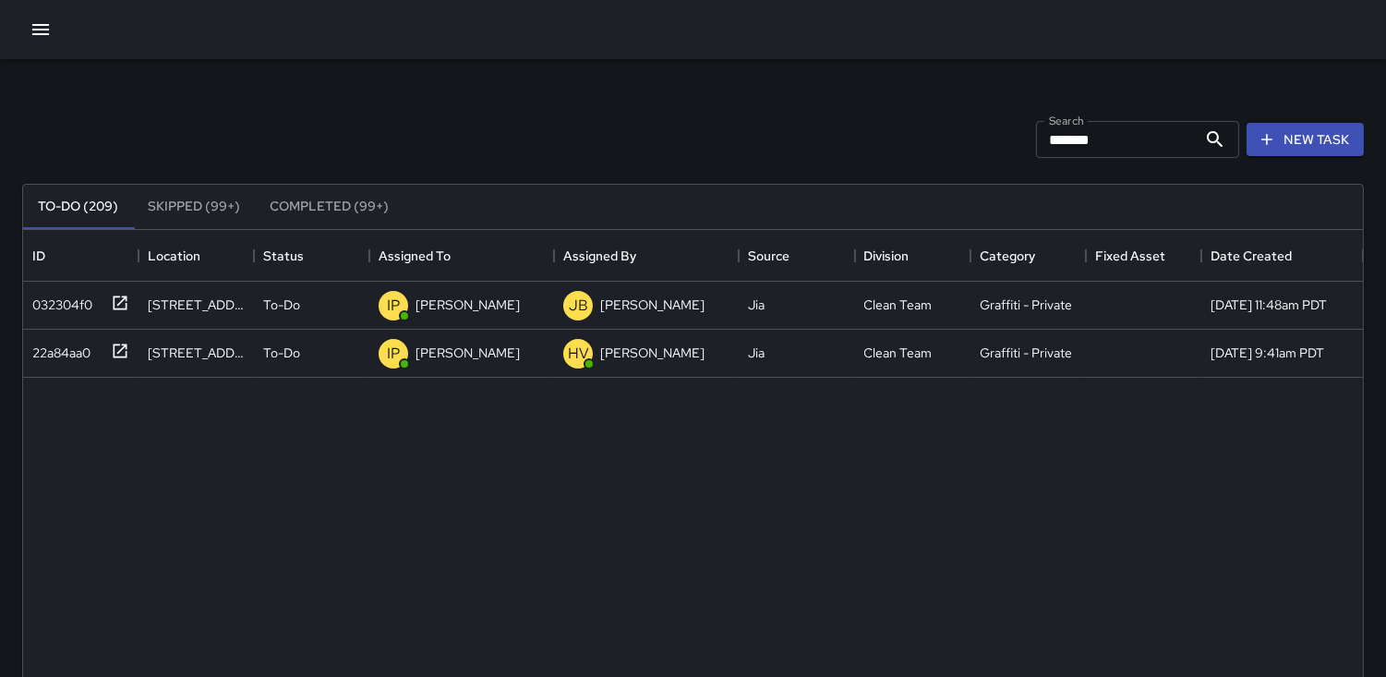
click at [1119, 145] on input "*******" at bounding box center [1116, 139] width 161 height 37
type input "*"
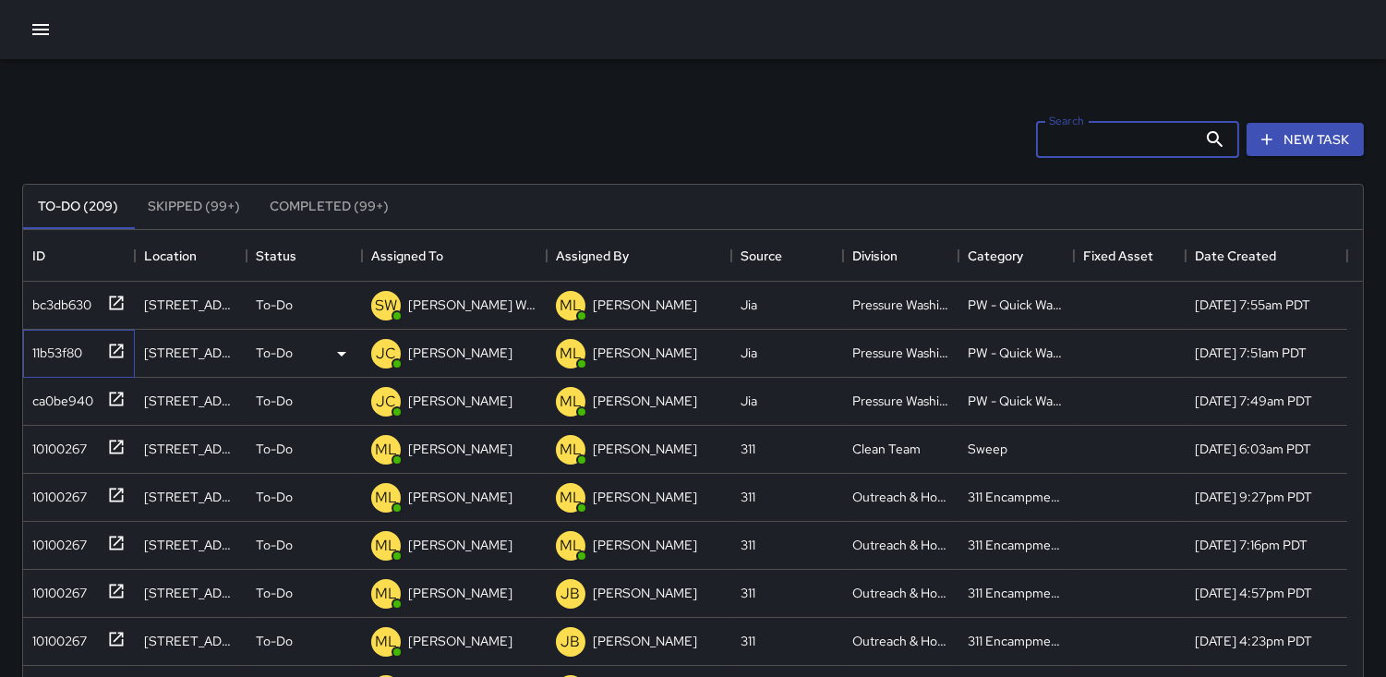
click at [41, 347] on div "11b53f80" at bounding box center [53, 349] width 57 height 26
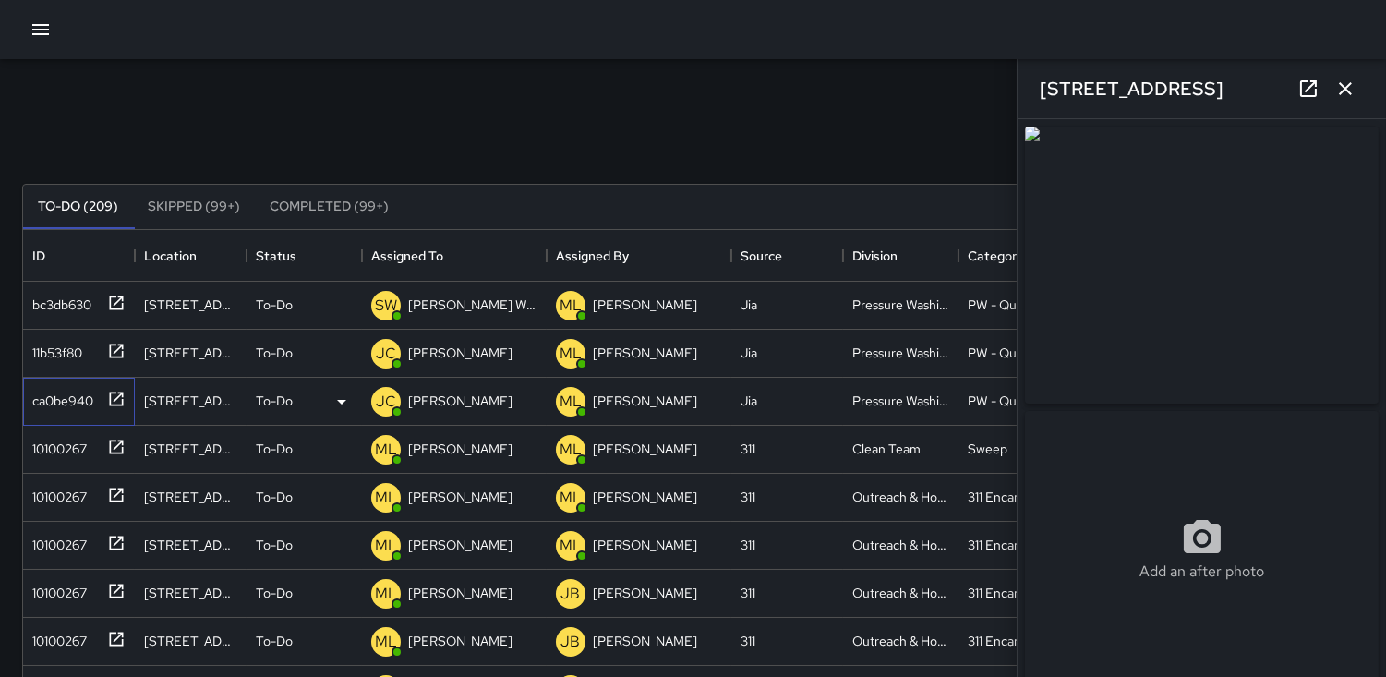
click at [50, 386] on div "ca0be940" at bounding box center [59, 397] width 68 height 26
type input "**********"
click at [48, 439] on div "10100267" at bounding box center [56, 445] width 62 height 26
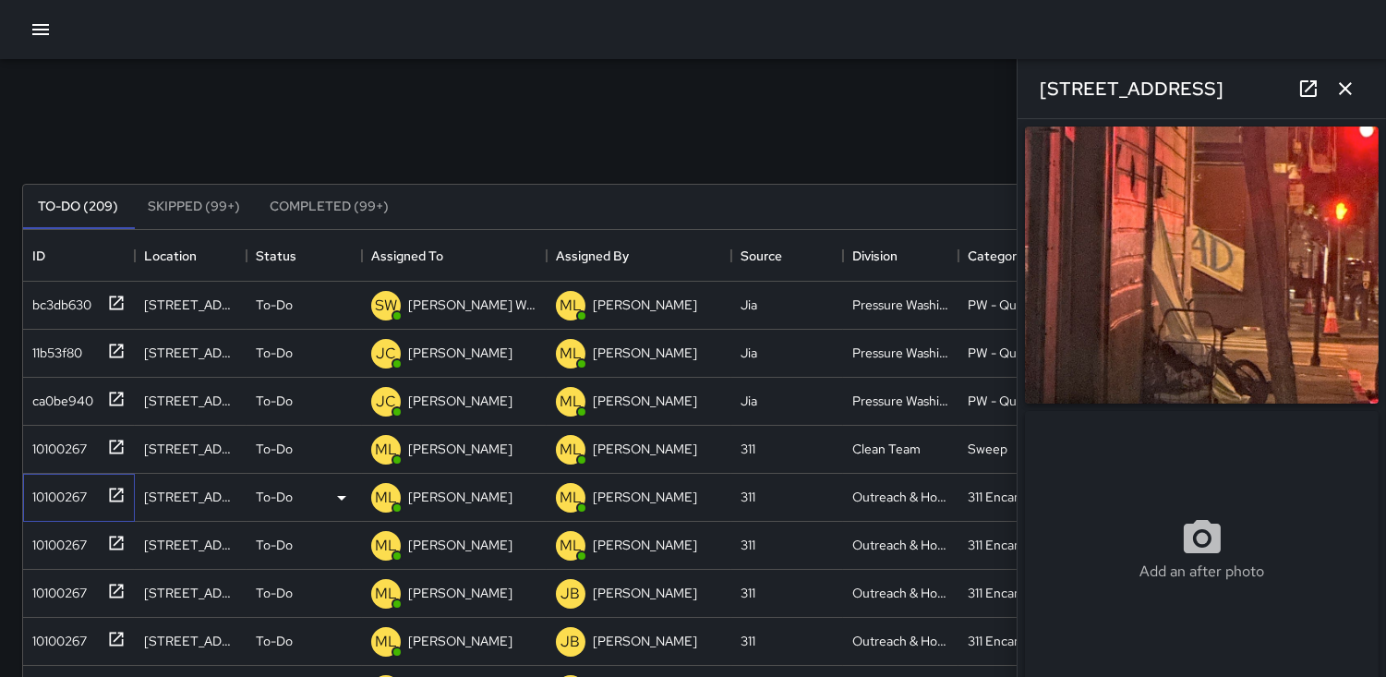
click at [50, 490] on div "10100267" at bounding box center [56, 493] width 62 height 26
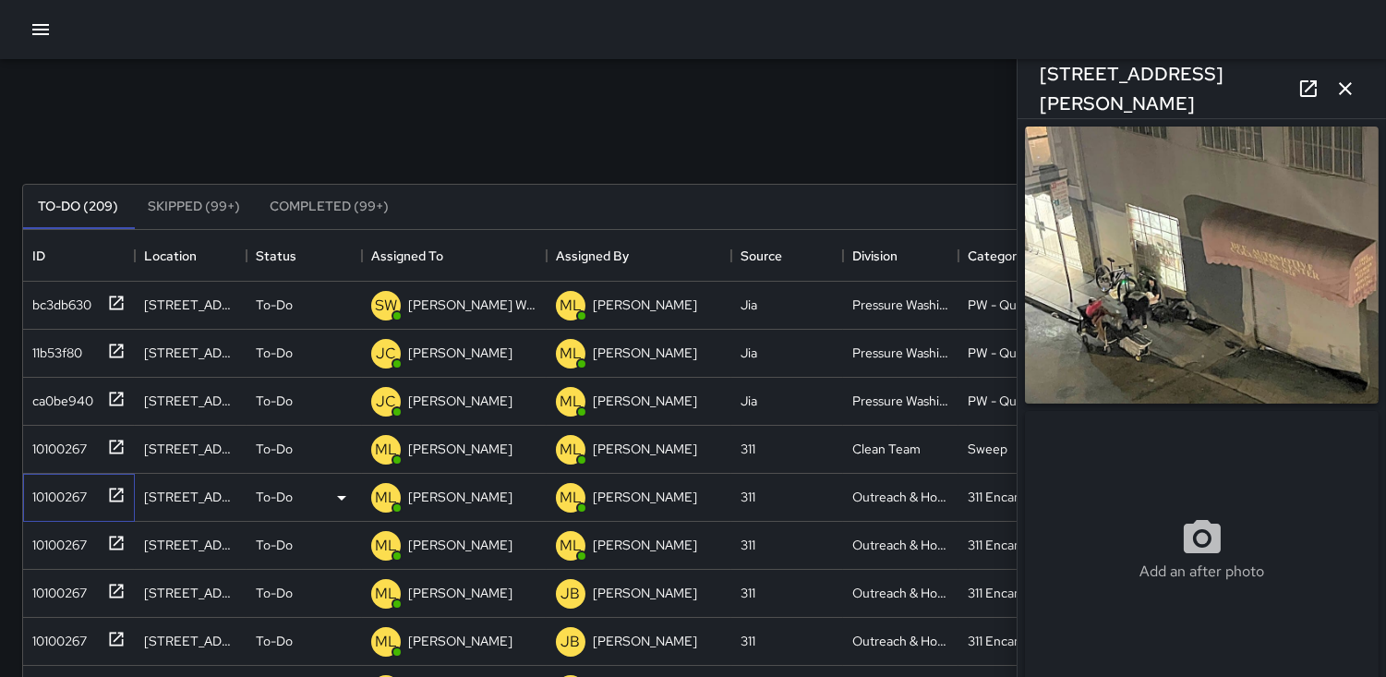
type input "**********"
click at [68, 527] on div "10100267" at bounding box center [75, 541] width 101 height 30
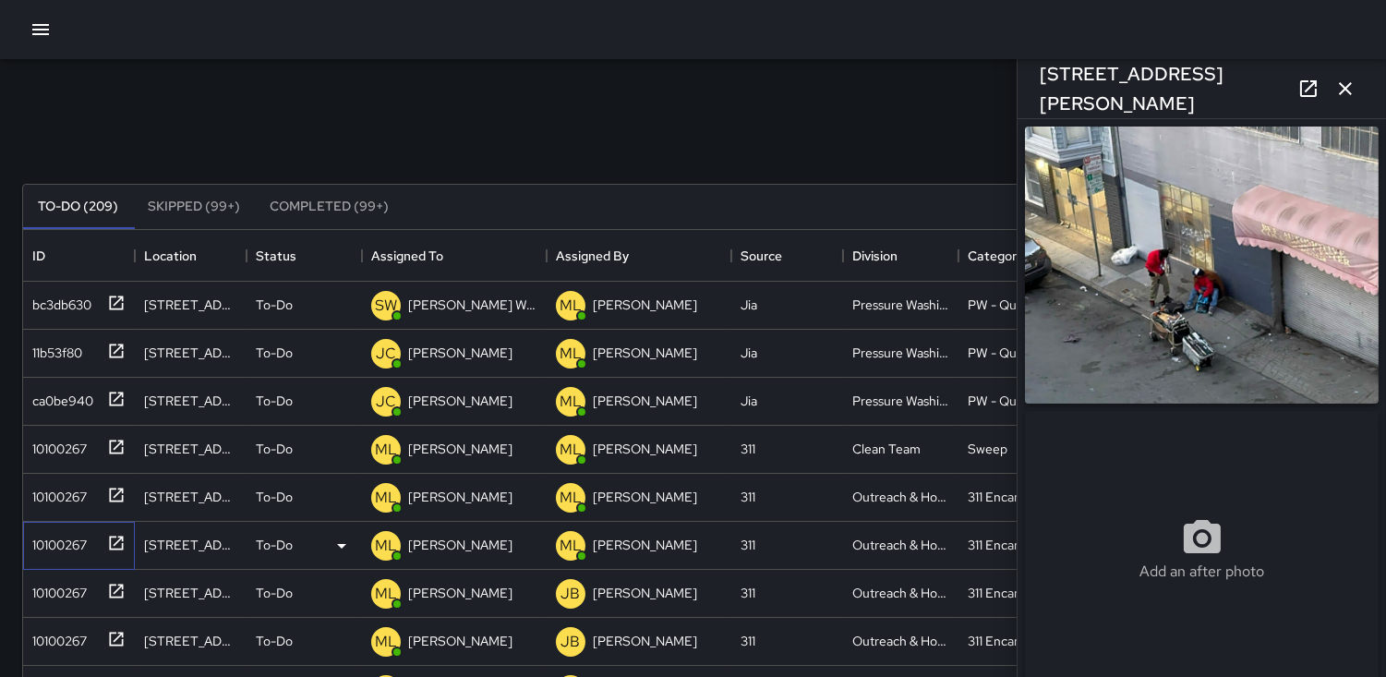
type input "**********"
click at [43, 589] on div "10100267" at bounding box center [56, 589] width 62 height 26
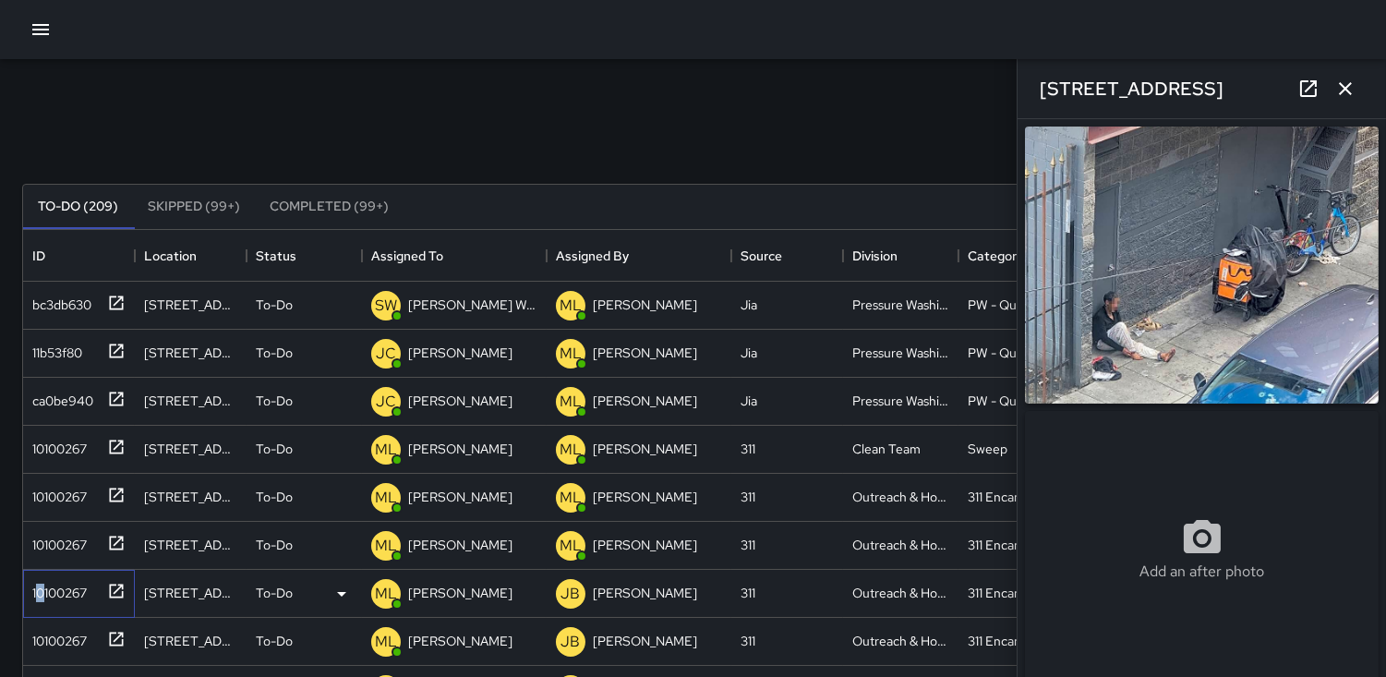
type input "**********"
click at [69, 638] on div "10100267" at bounding box center [56, 637] width 62 height 26
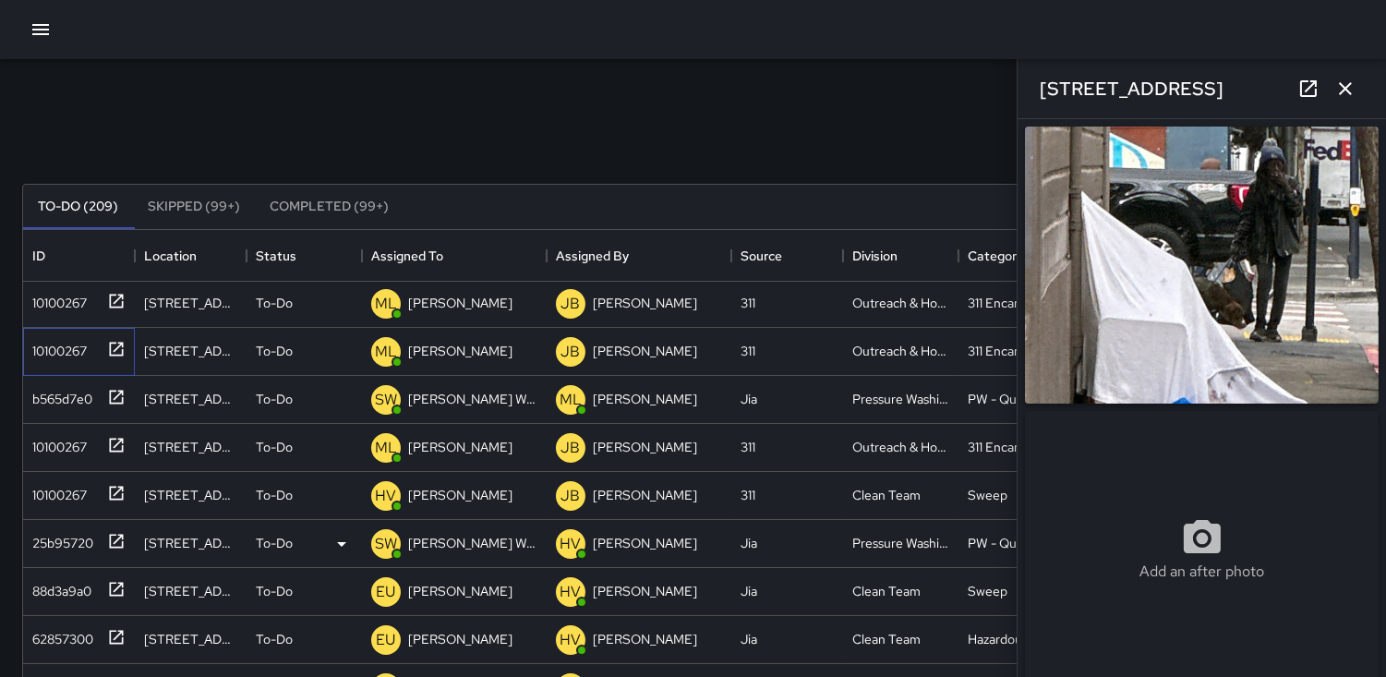
scroll to position [308, 0]
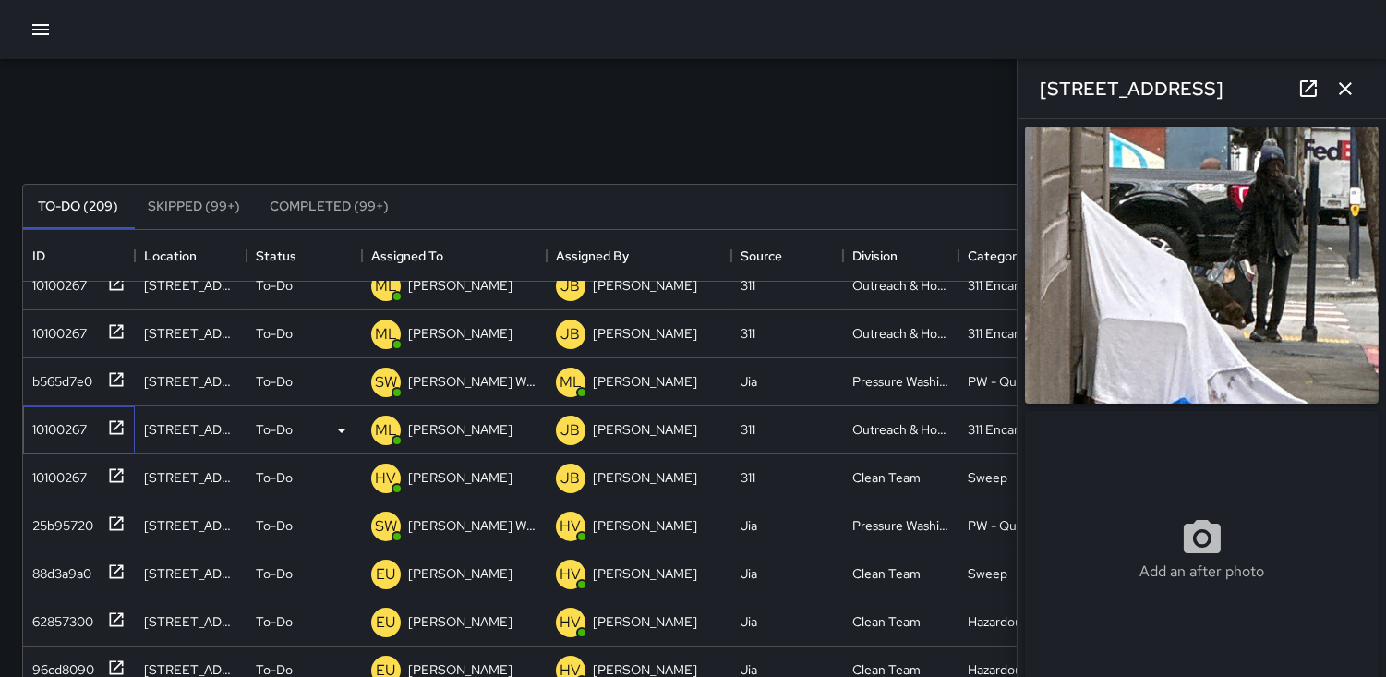
click at [76, 427] on div "10100267" at bounding box center [56, 426] width 62 height 26
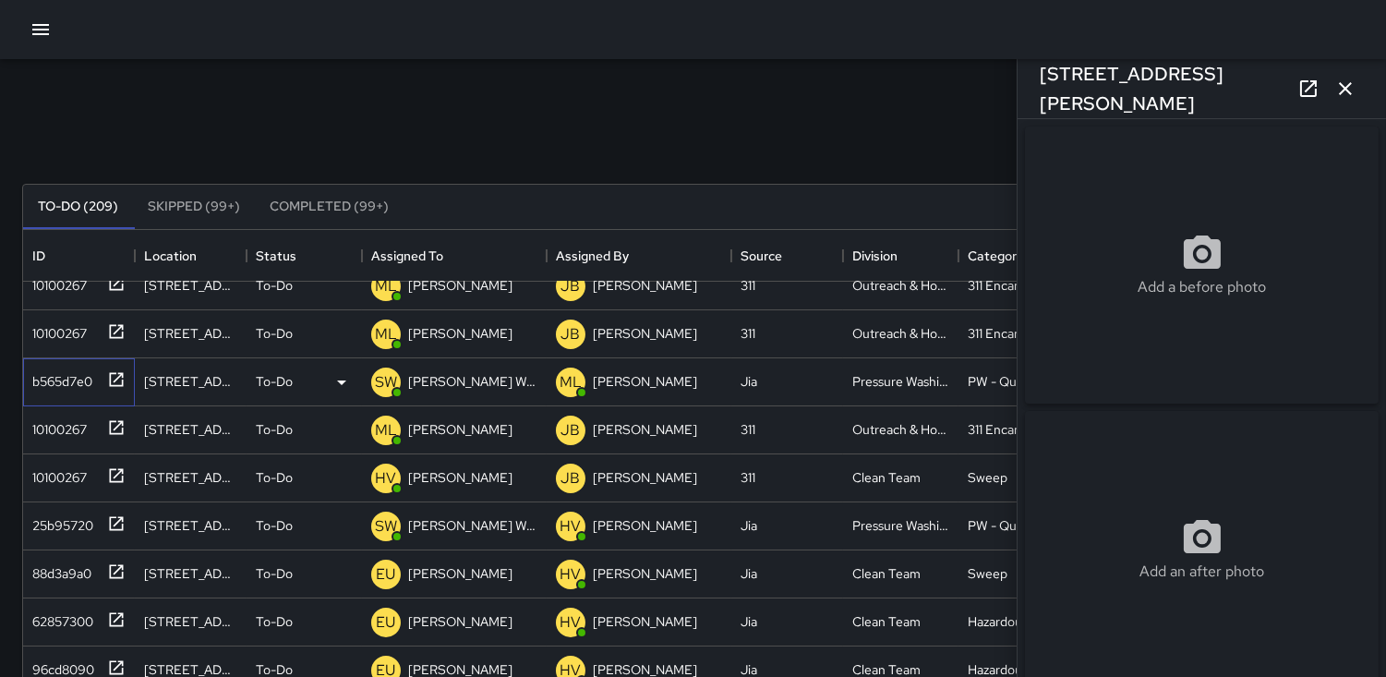
click at [59, 369] on div "b565d7e0" at bounding box center [58, 378] width 67 height 26
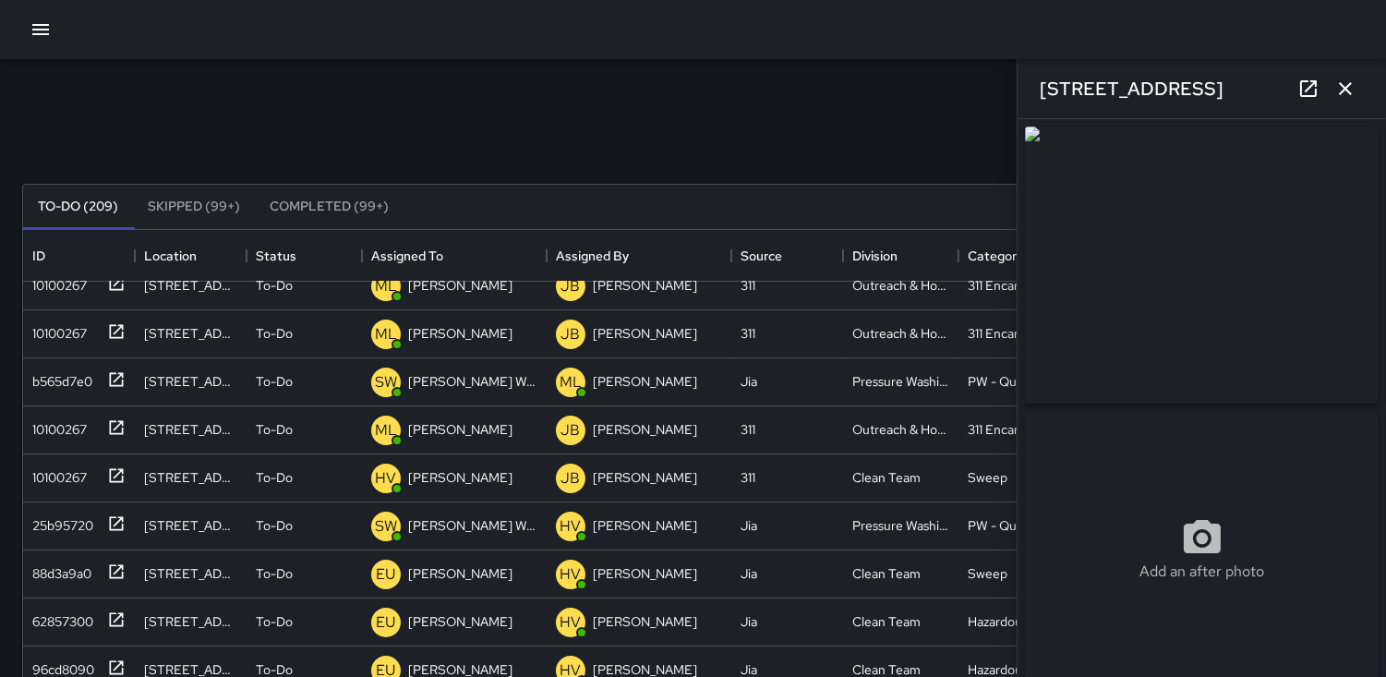
click at [1349, 92] on icon "button" at bounding box center [1345, 88] width 13 height 13
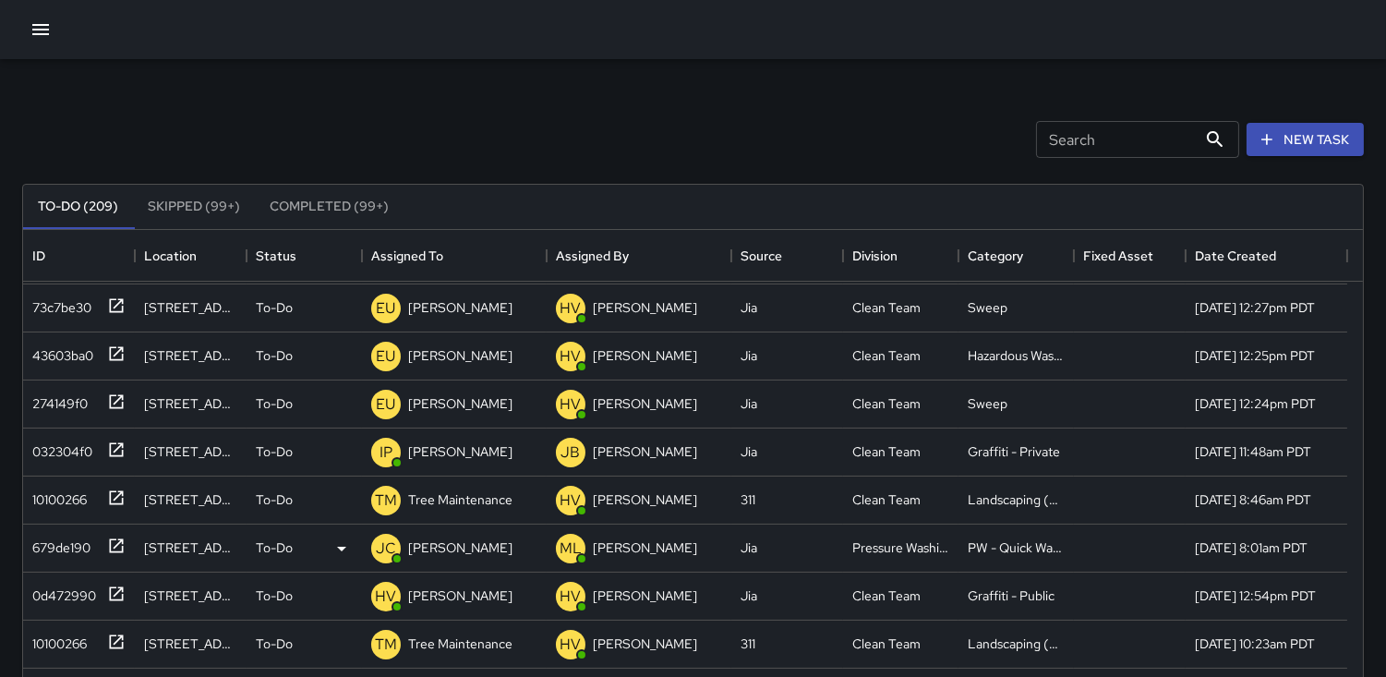
scroll to position [820, 0]
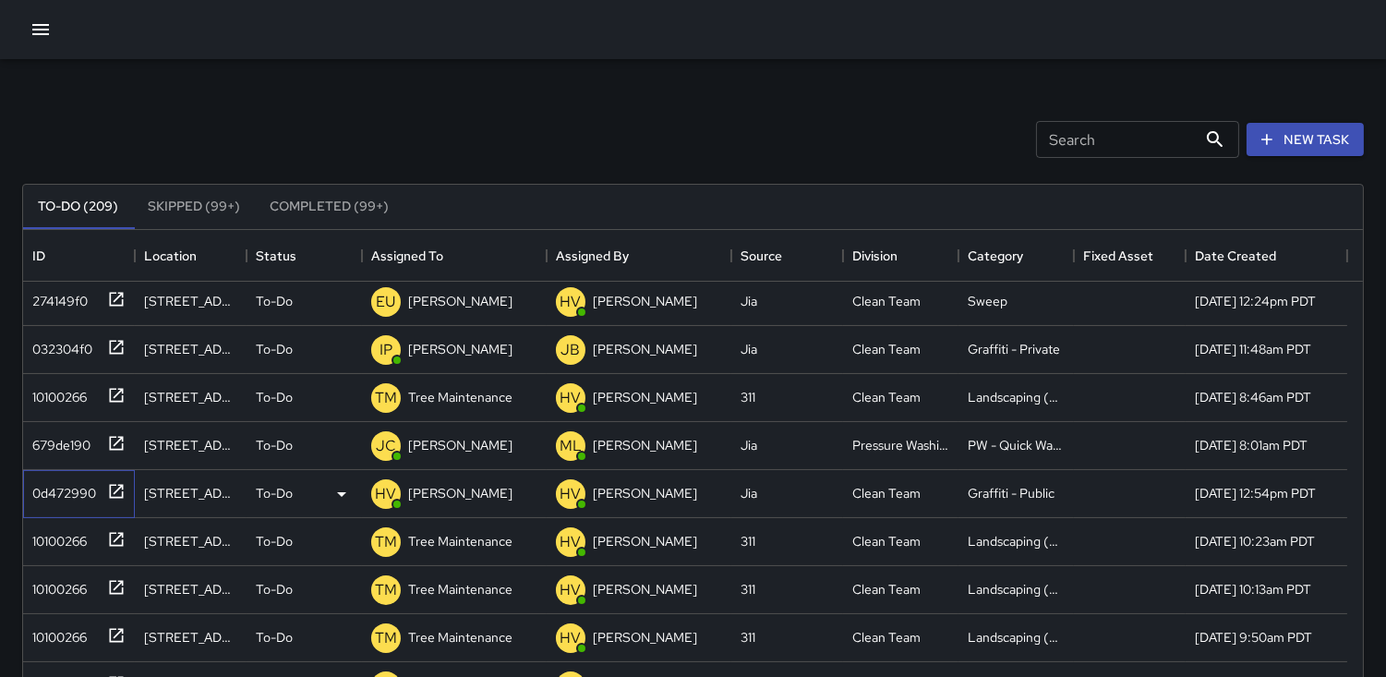
click at [55, 495] on div "0d472990" at bounding box center [60, 490] width 71 height 26
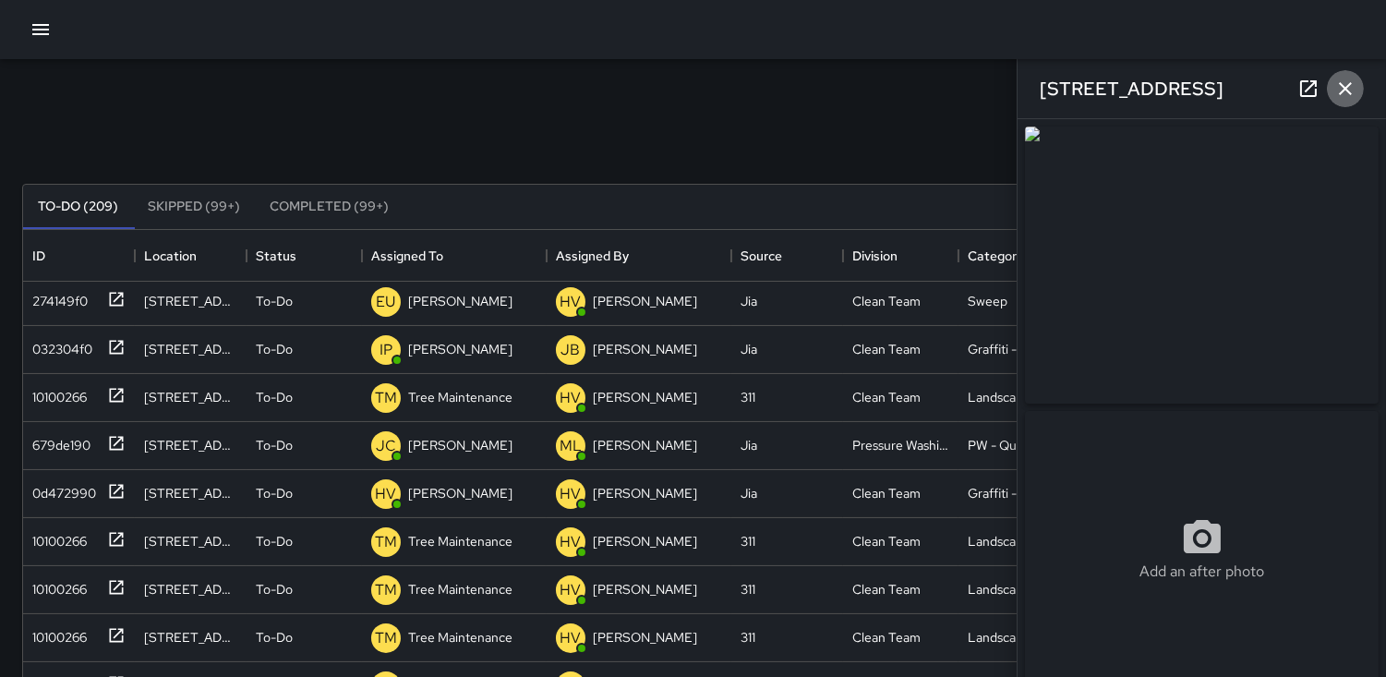
click at [1346, 94] on icon "button" at bounding box center [1346, 89] width 22 height 22
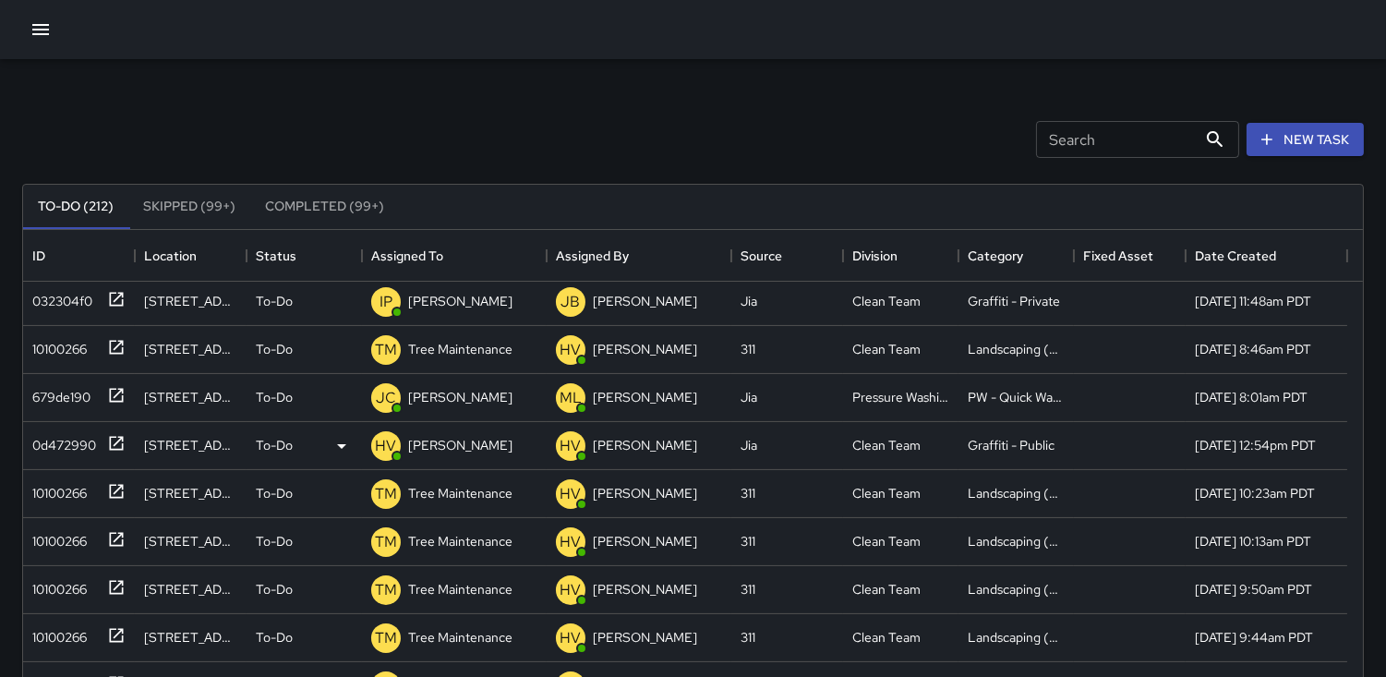
scroll to position [964, 0]
click at [1057, 136] on input "Search" at bounding box center [1116, 139] width 161 height 37
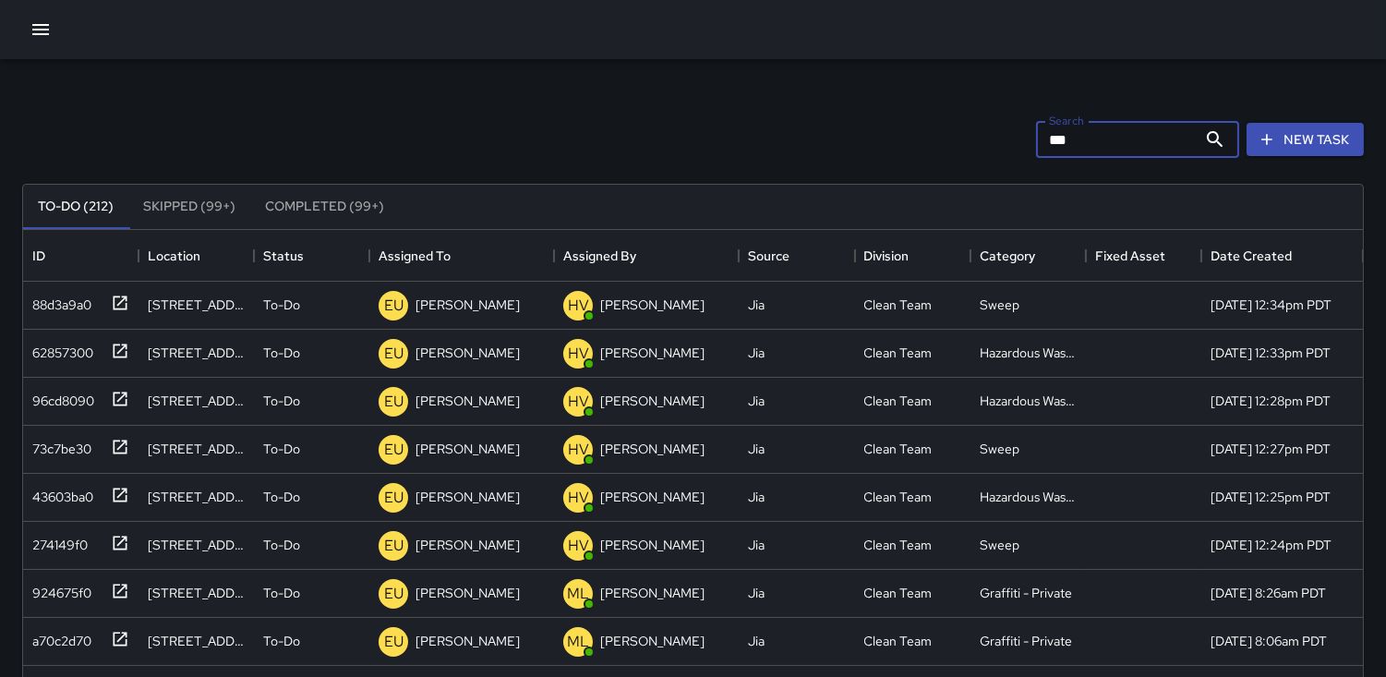
scroll to position [0, 0]
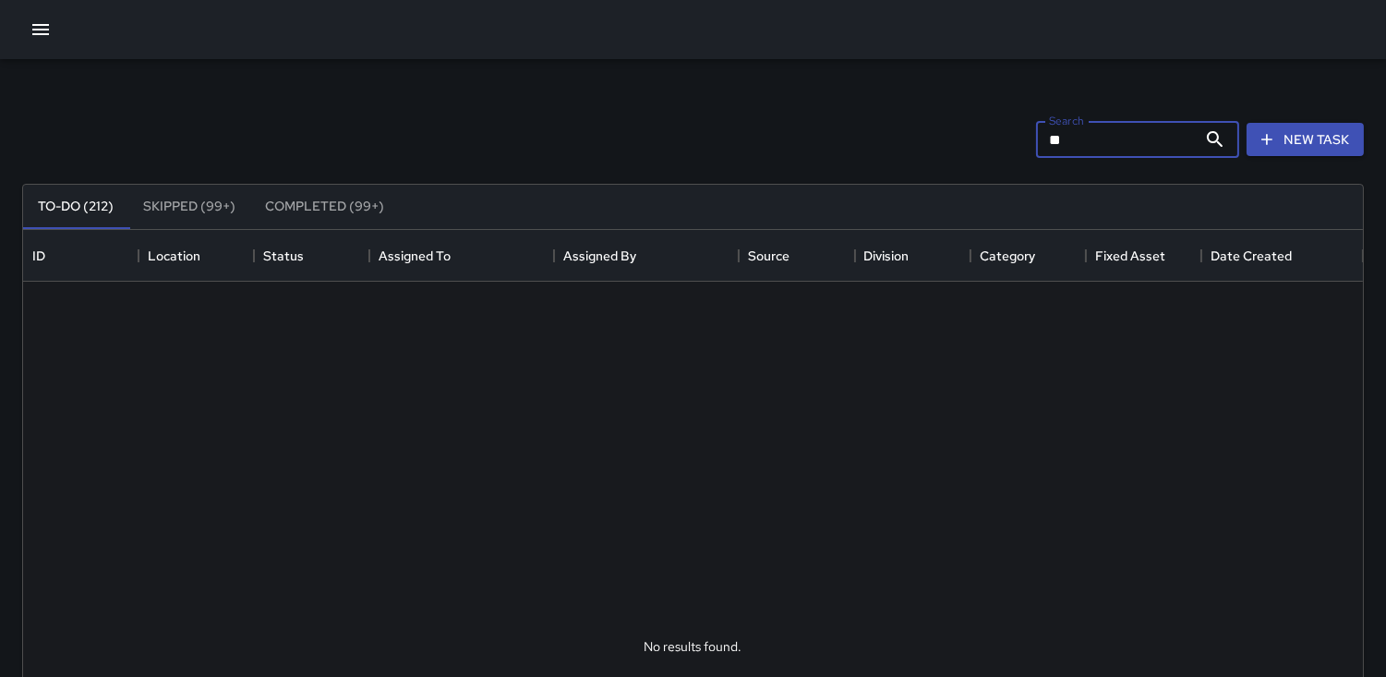
type input "*"
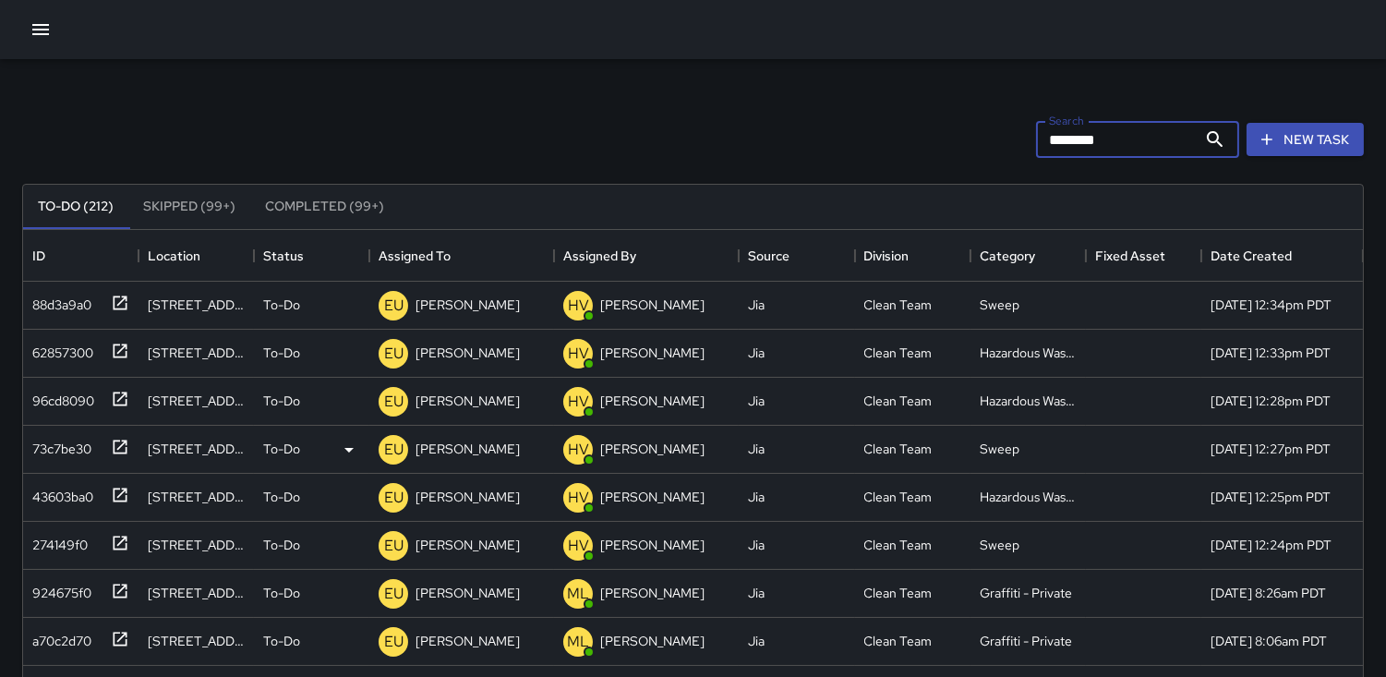
scroll to position [105, 0]
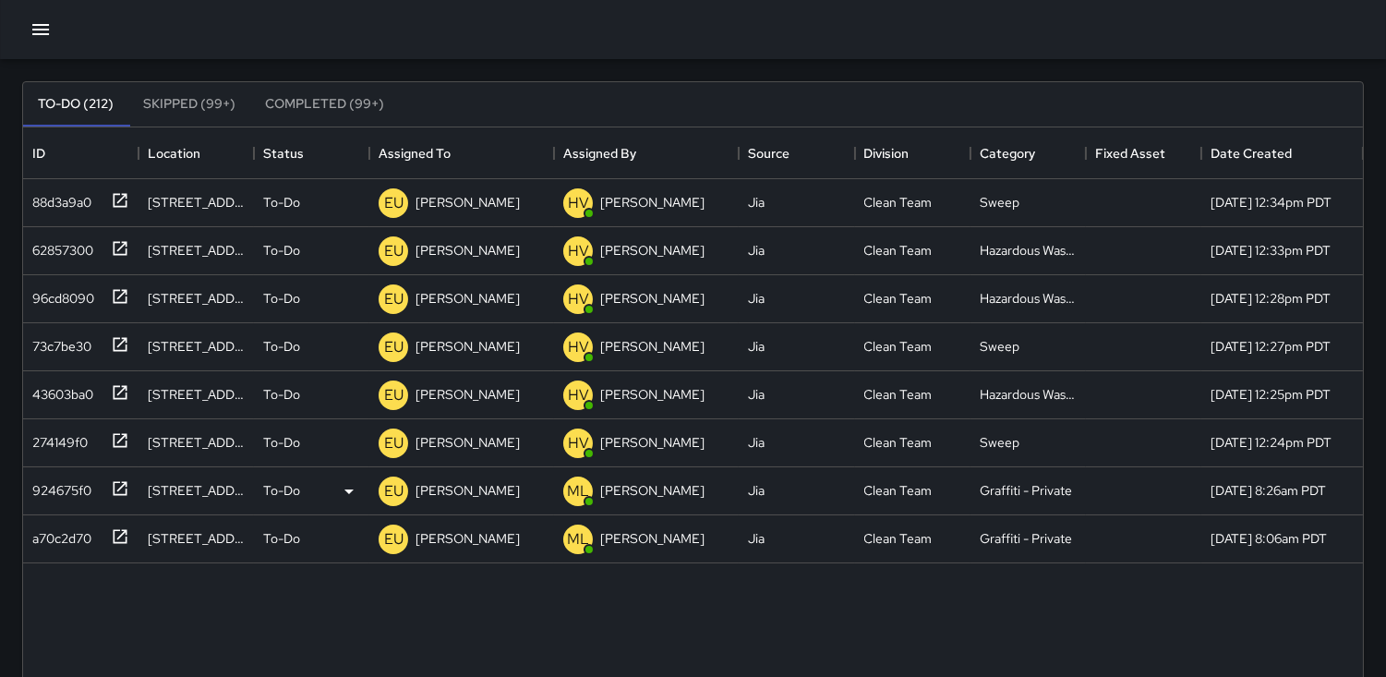
type input "********"
click at [92, 476] on div "924675f0" at bounding box center [77, 487] width 104 height 30
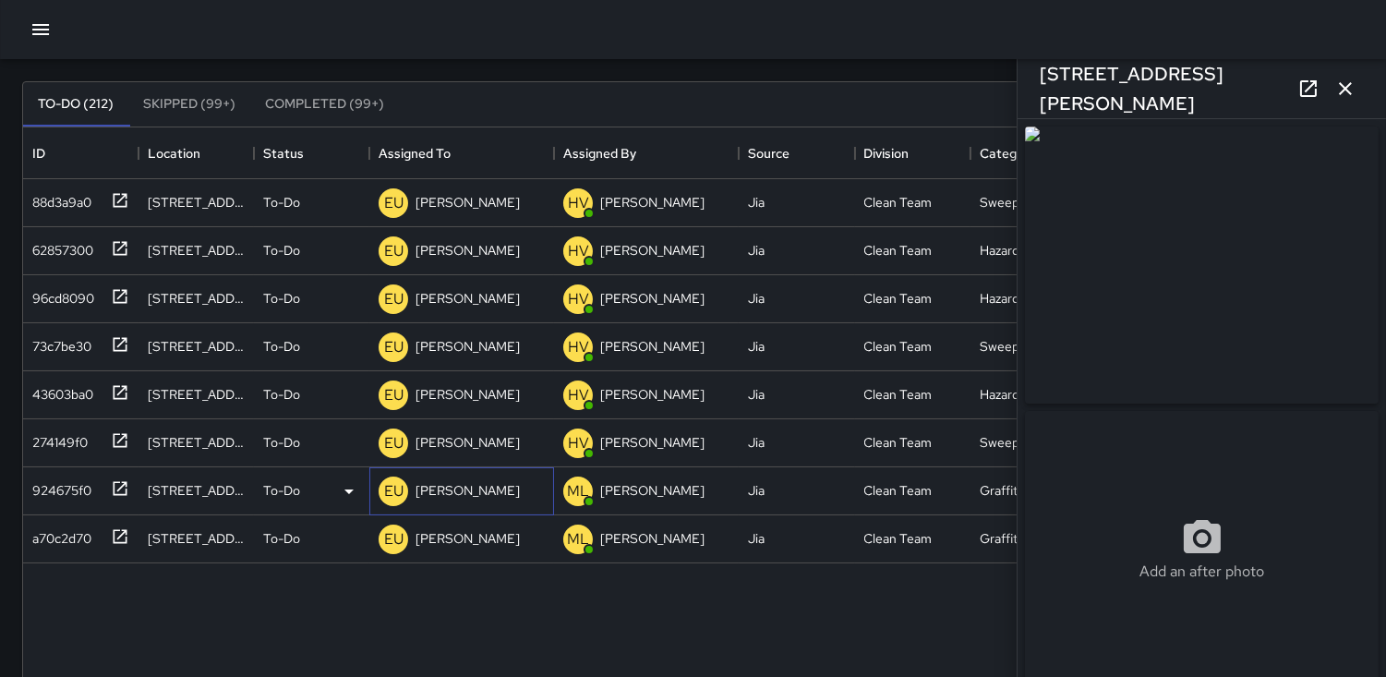
click at [401, 490] on p "EU" at bounding box center [393, 491] width 19 height 22
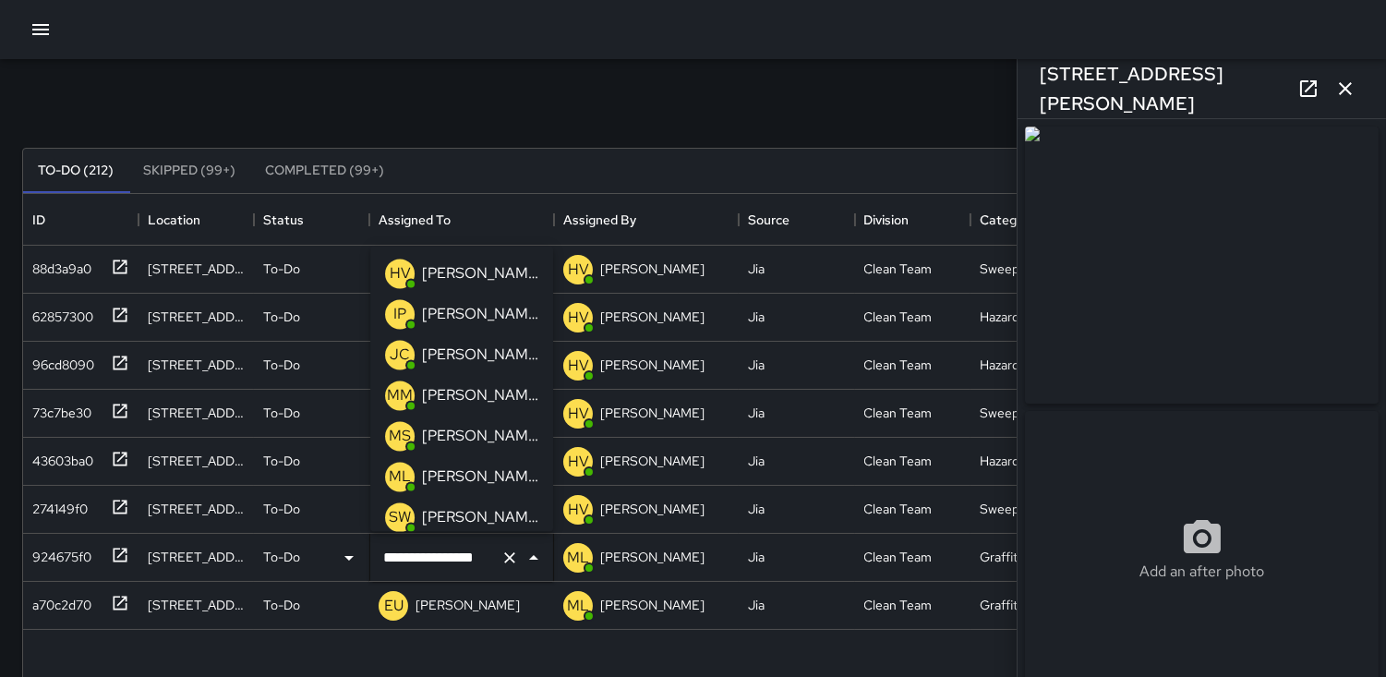
scroll to position [3, 0]
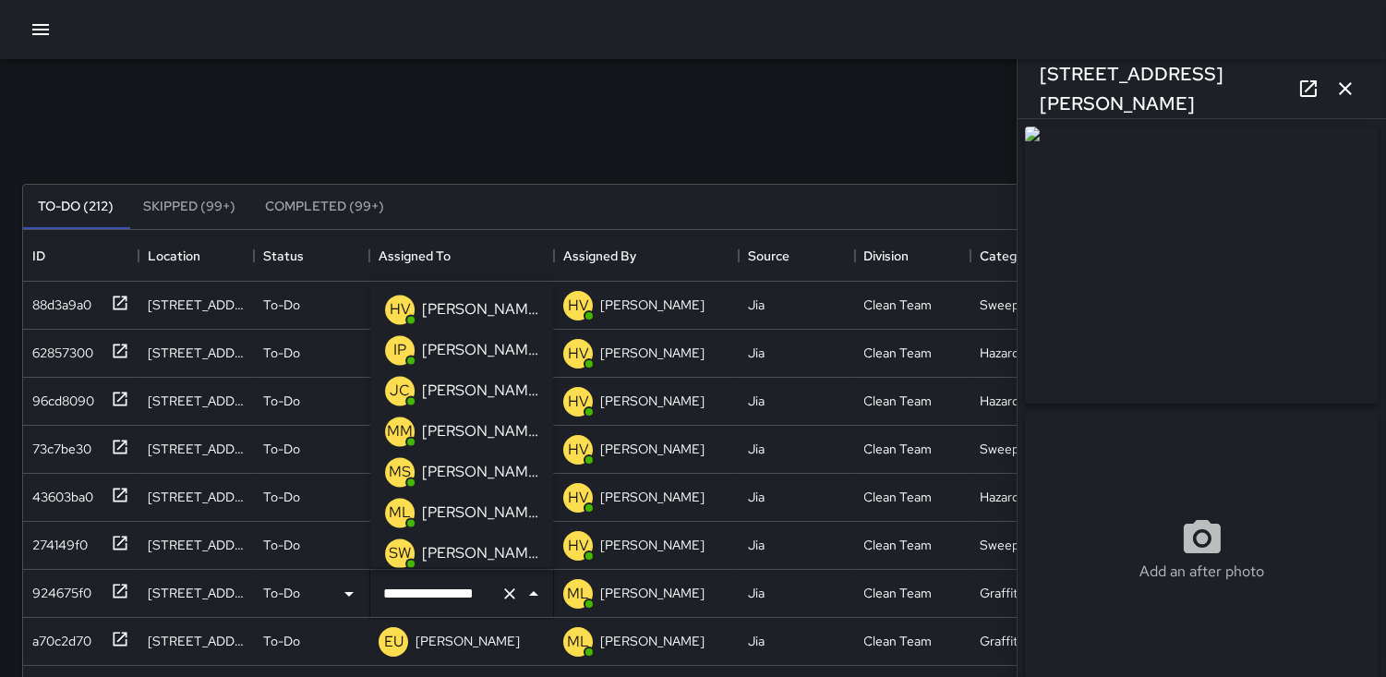
click at [402, 309] on p "HV" at bounding box center [400, 309] width 21 height 22
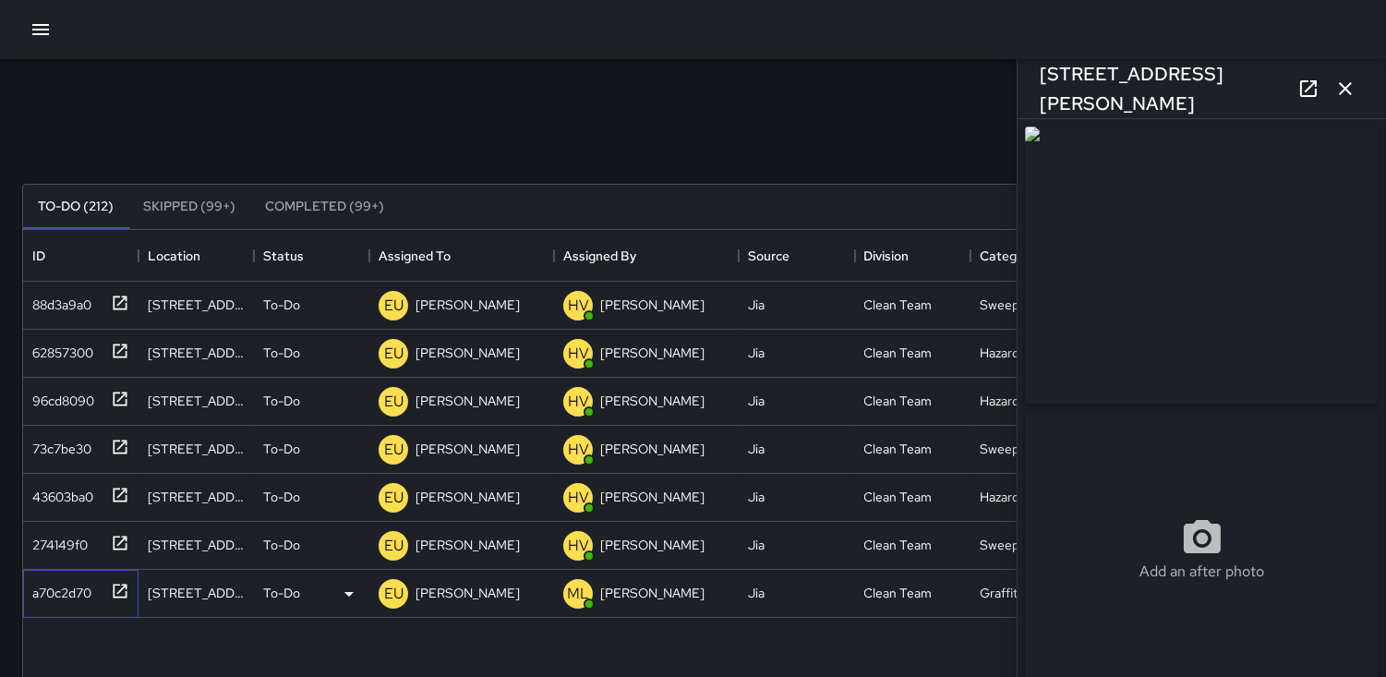
click at [40, 579] on div "a70c2d70" at bounding box center [58, 589] width 66 height 26
click at [393, 585] on p "EU" at bounding box center [393, 594] width 19 height 22
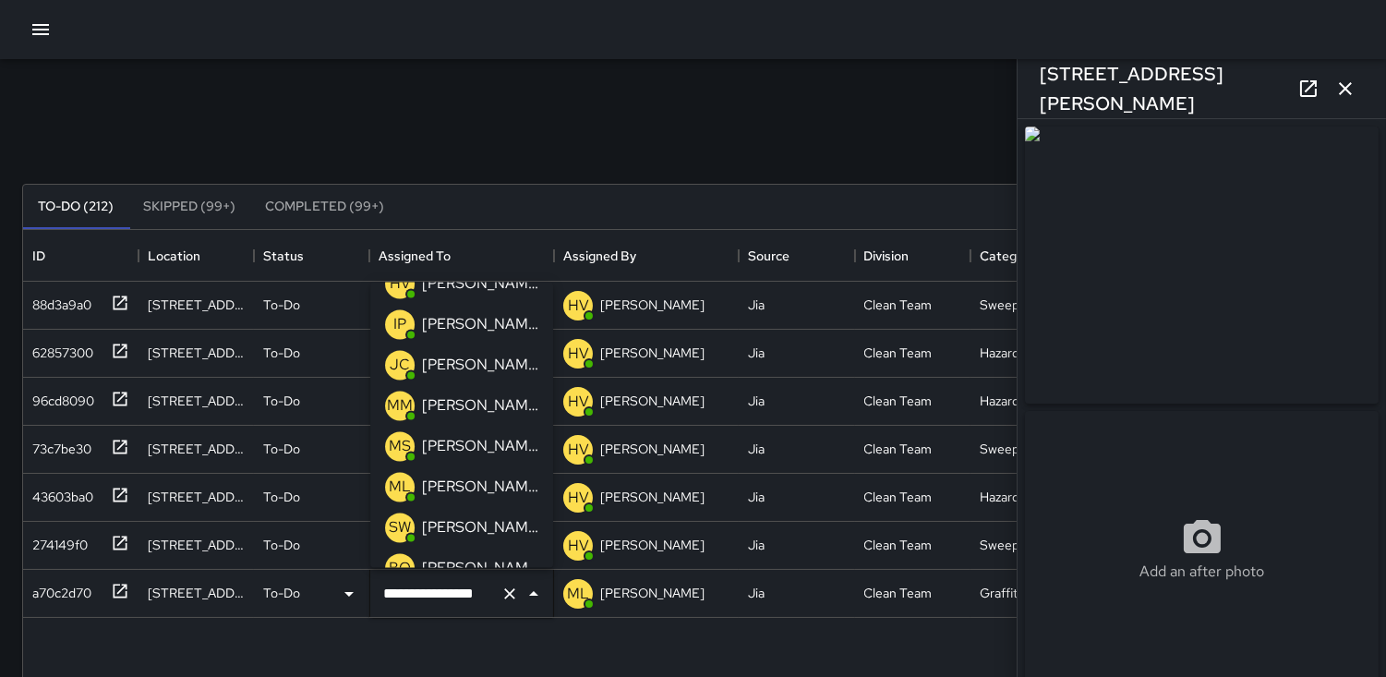
scroll to position [0, 0]
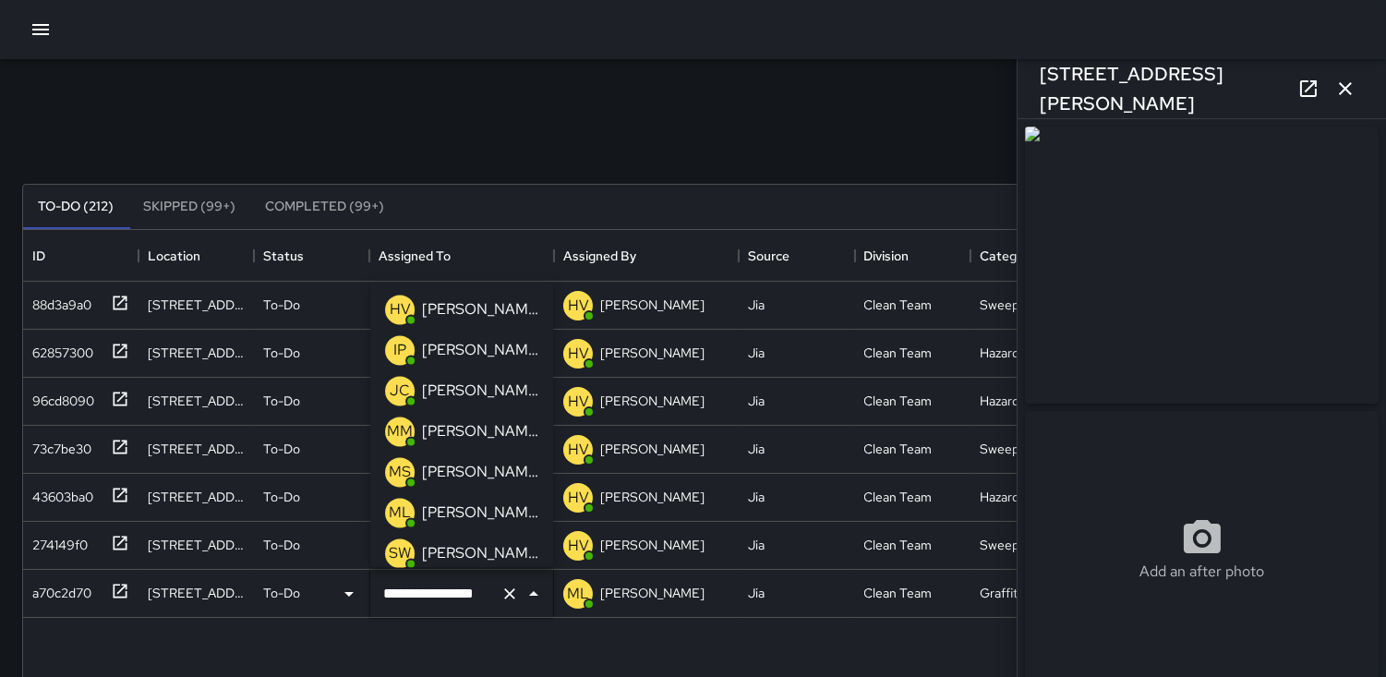
click at [406, 305] on p "HV" at bounding box center [400, 309] width 21 height 22
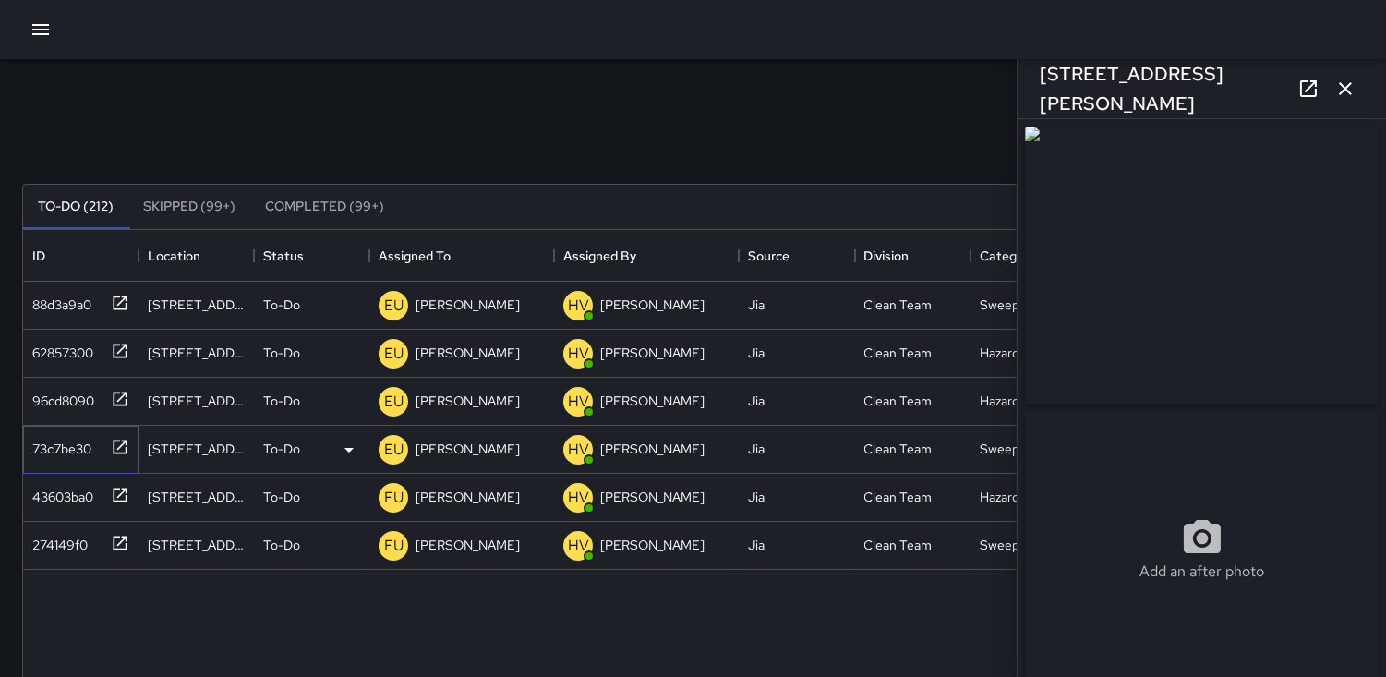
click at [35, 430] on div "73c7be30" at bounding box center [77, 445] width 104 height 30
click at [69, 490] on div "43603ba0" at bounding box center [59, 493] width 68 height 26
type input "**********"
click at [69, 547] on div "274149f0" at bounding box center [56, 541] width 63 height 26
click at [1347, 80] on icon "button" at bounding box center [1346, 89] width 22 height 22
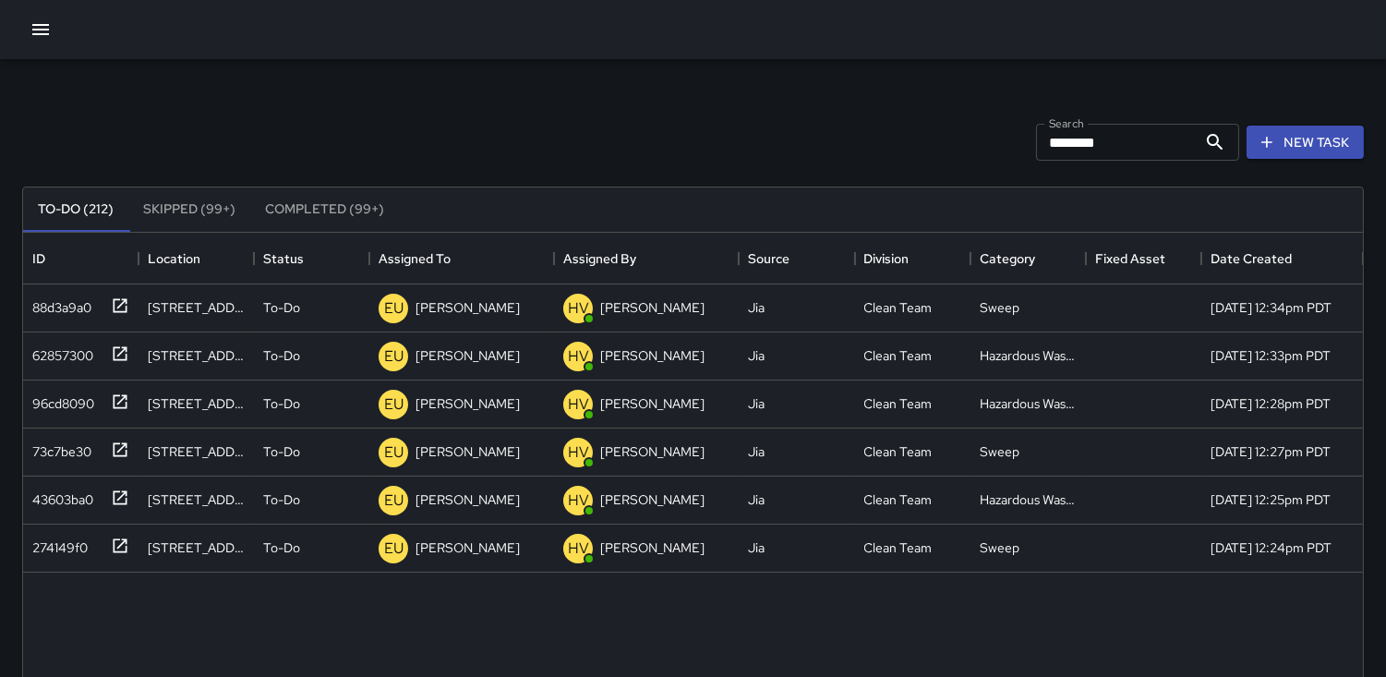
click at [1112, 141] on input "********" at bounding box center [1116, 142] width 161 height 37
type input "*"
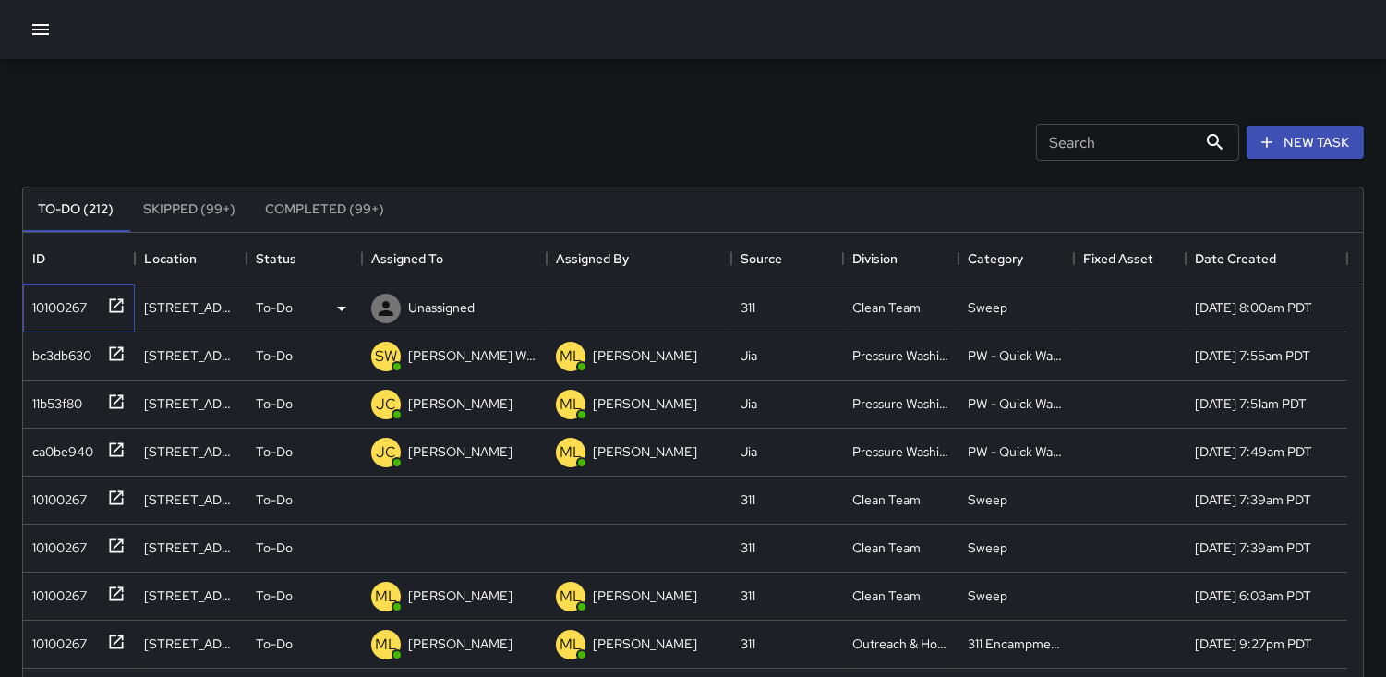
click at [54, 292] on div "10100267" at bounding box center [56, 304] width 62 height 26
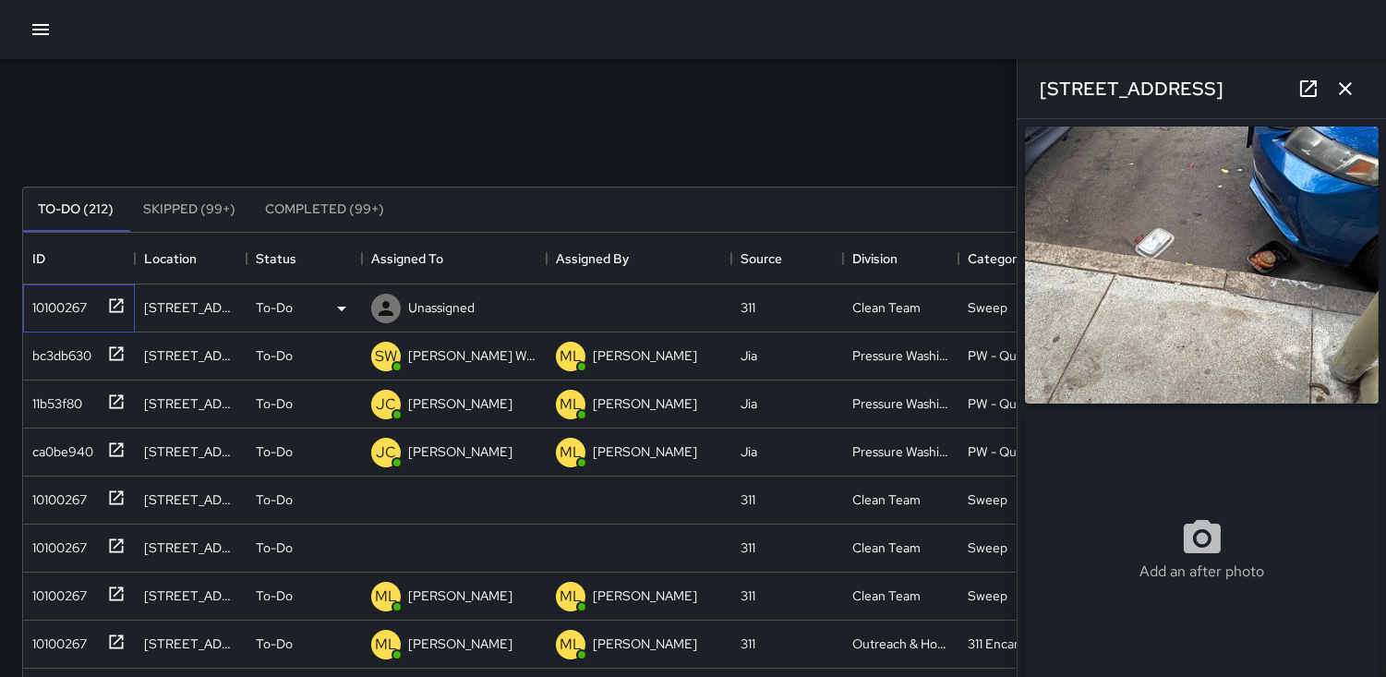
type input "**********"
click at [383, 302] on icon at bounding box center [386, 308] width 15 height 15
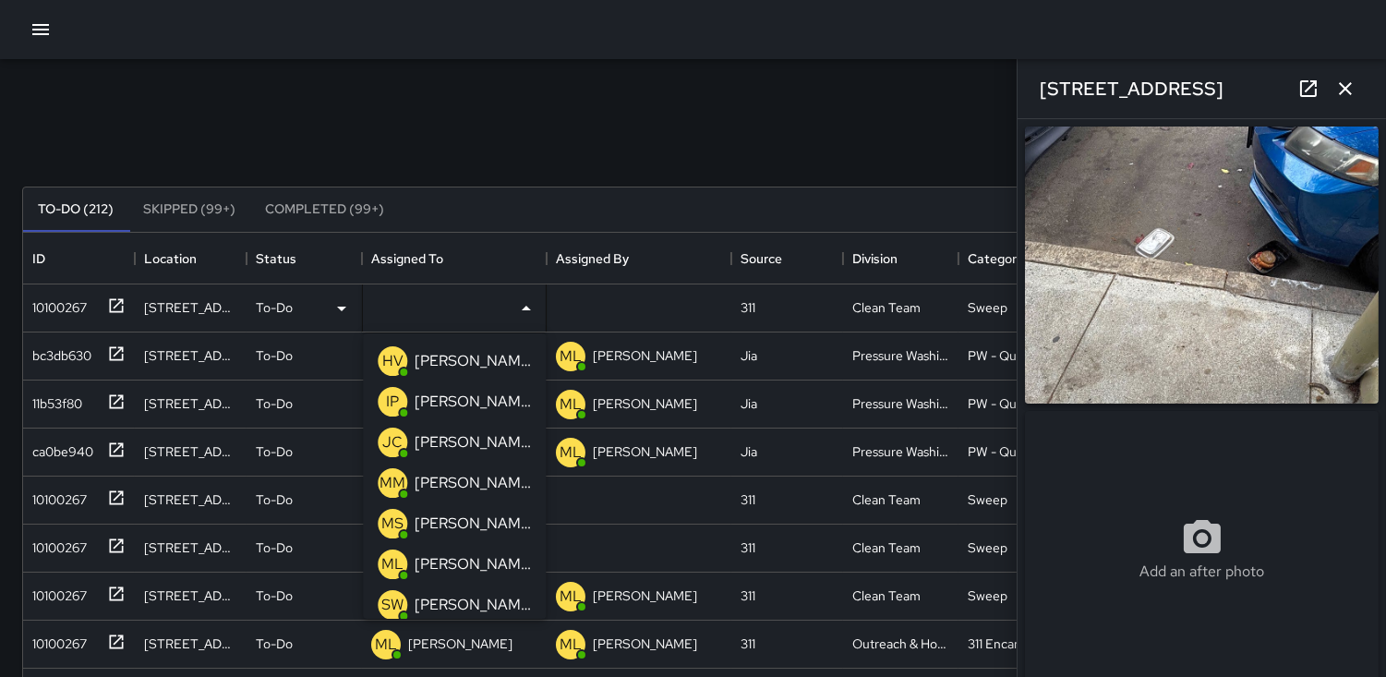
click at [392, 402] on p "IP" at bounding box center [392, 402] width 13 height 22
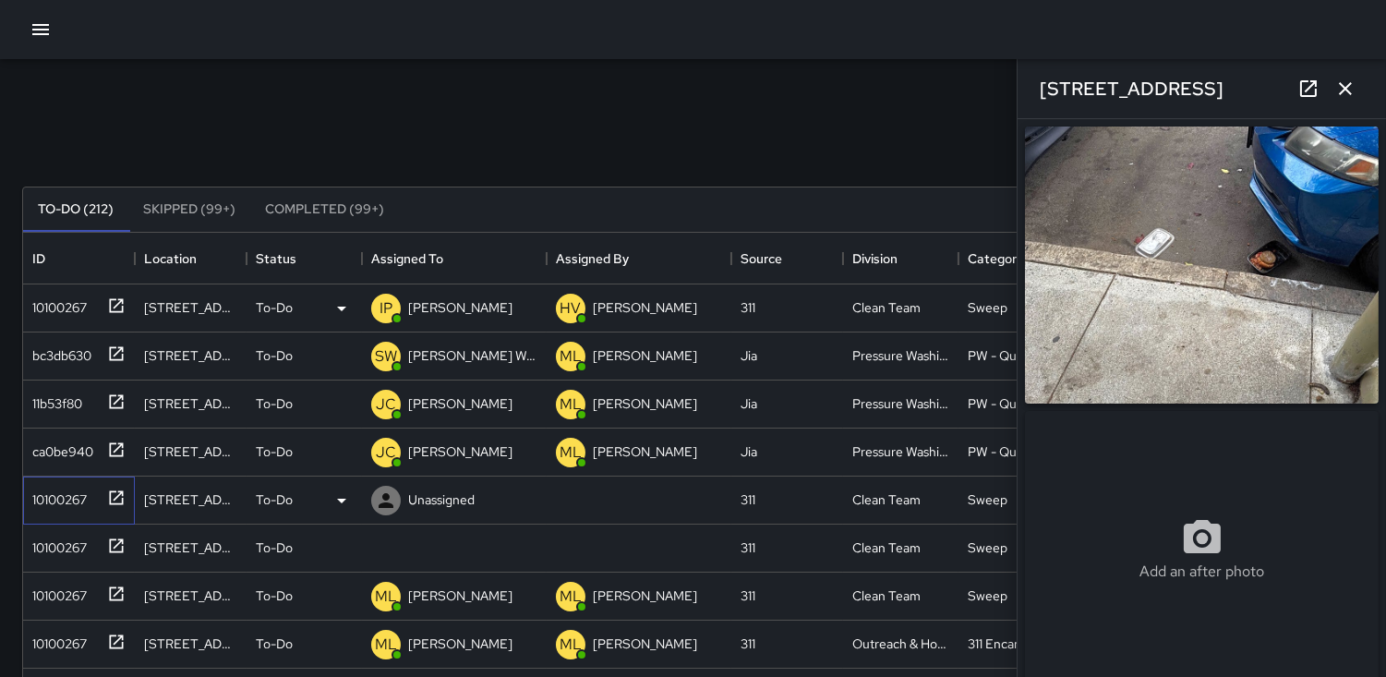
click at [66, 500] on div "10100267" at bounding box center [56, 496] width 62 height 26
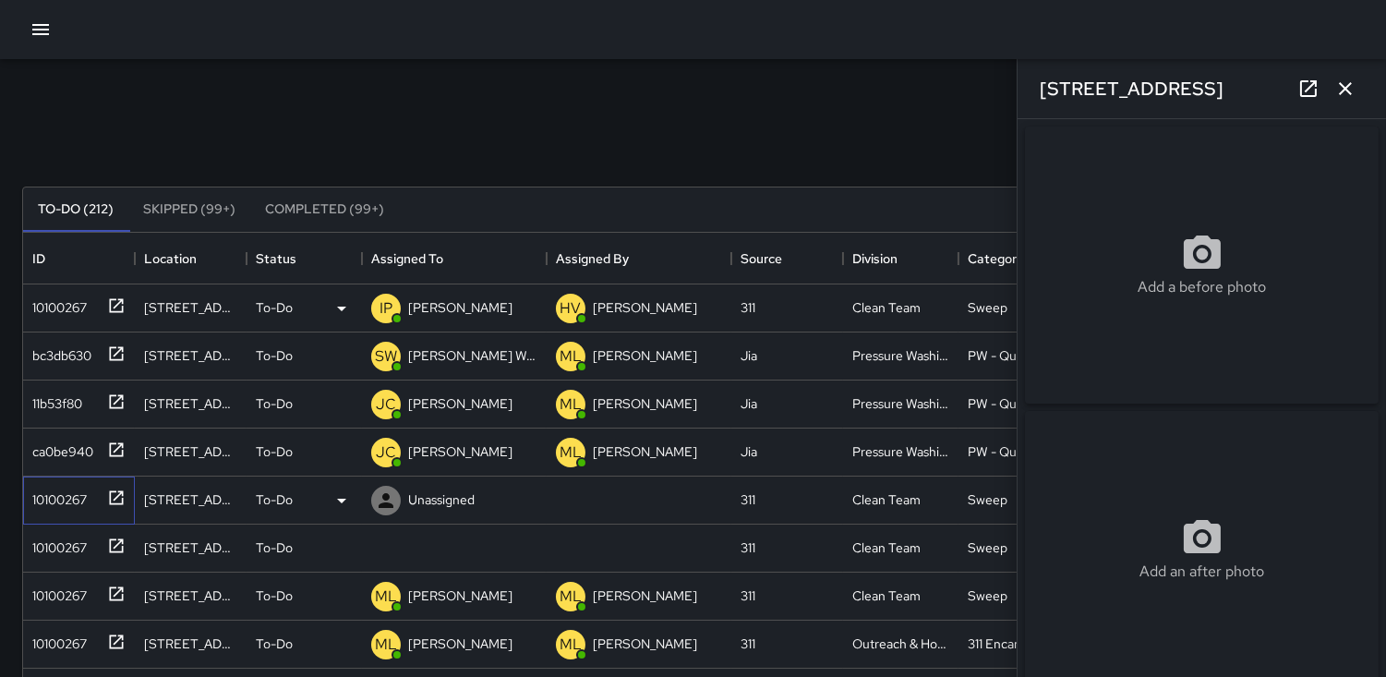
type input "**********"
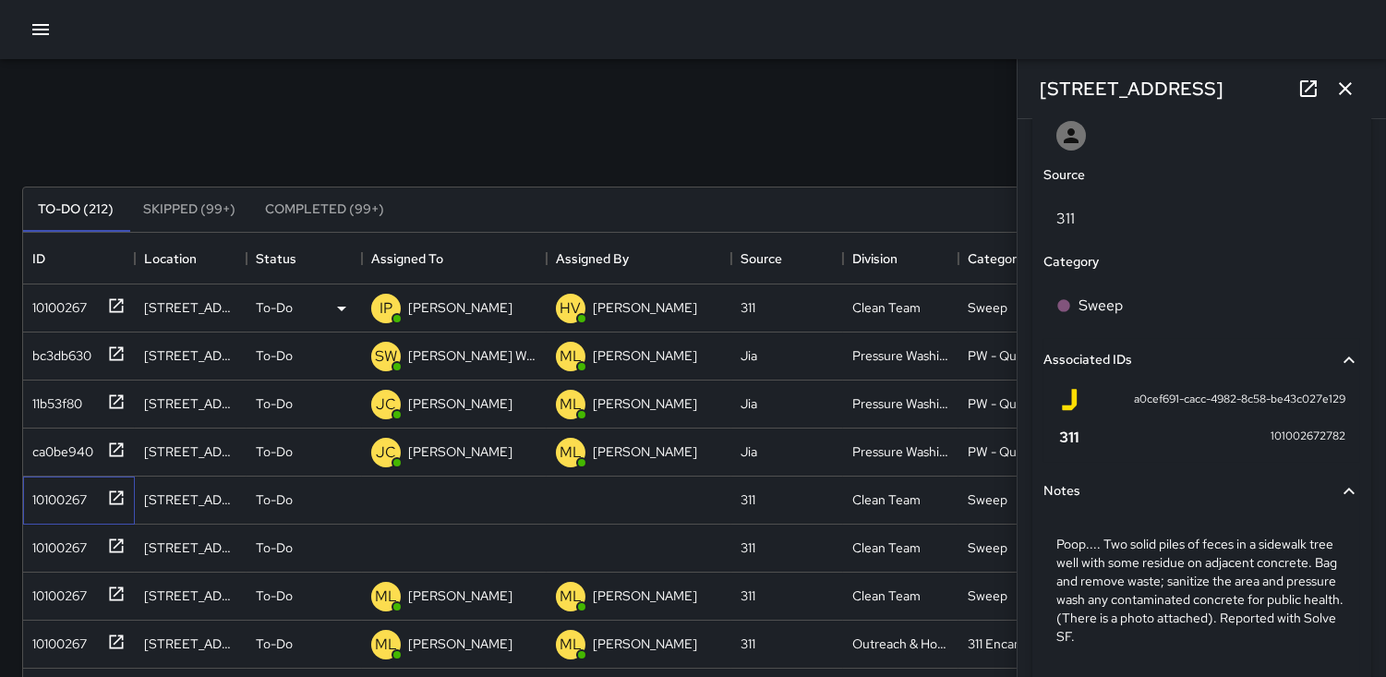
scroll to position [1074, 0]
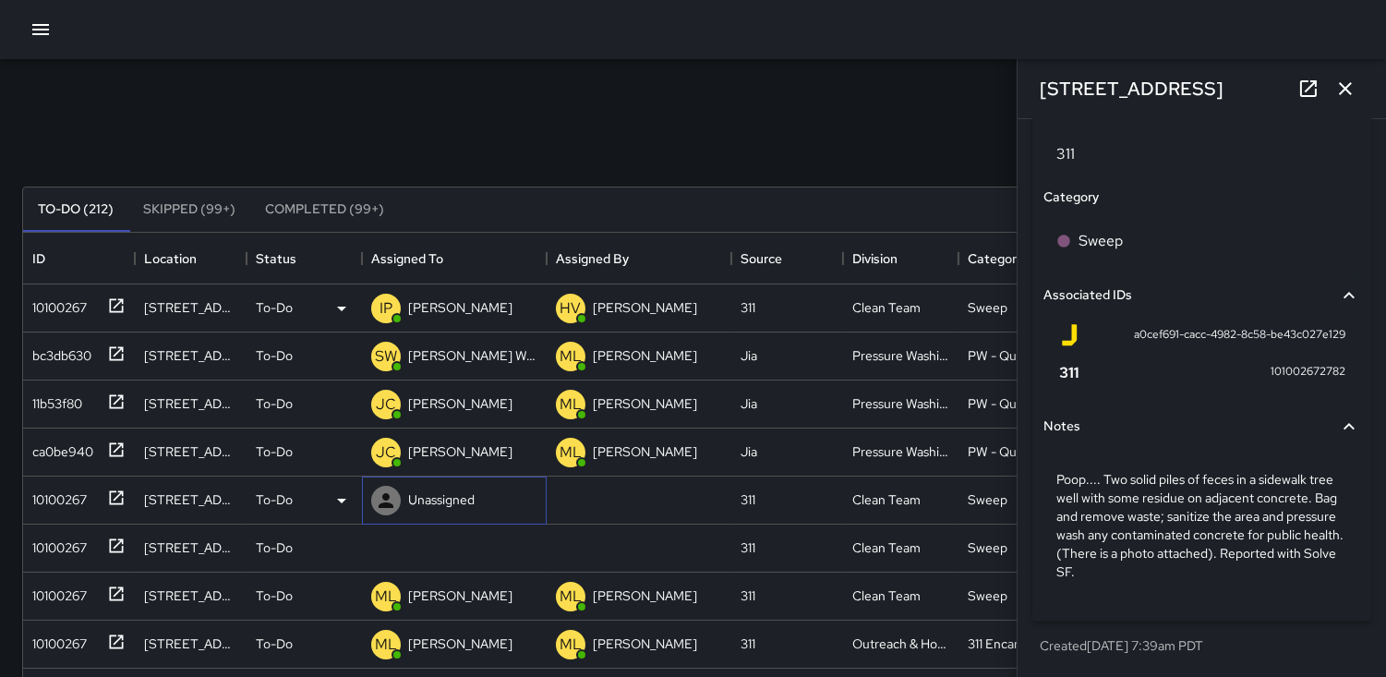
click at [390, 504] on icon at bounding box center [386, 500] width 15 height 15
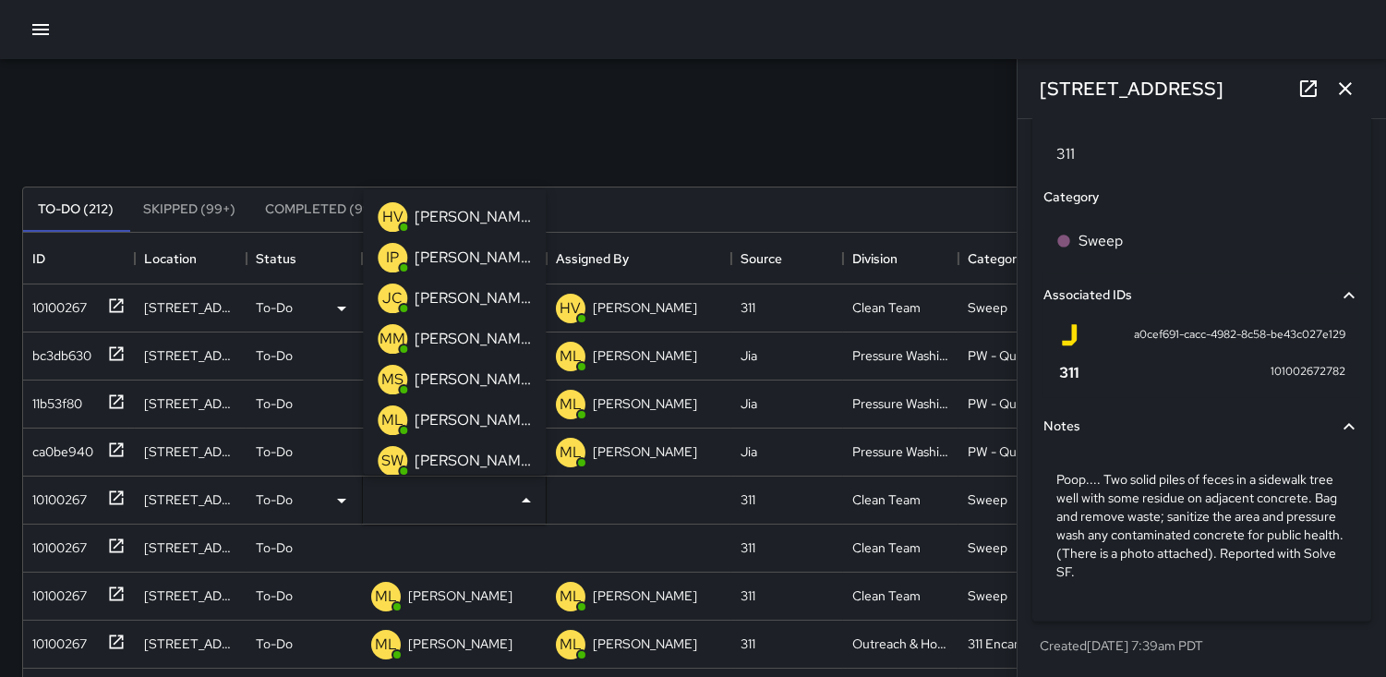
drag, startPoint x: 386, startPoint y: 213, endPoint x: 330, endPoint y: 305, distance: 107.4
click at [388, 213] on p "HV" at bounding box center [392, 217] width 21 height 22
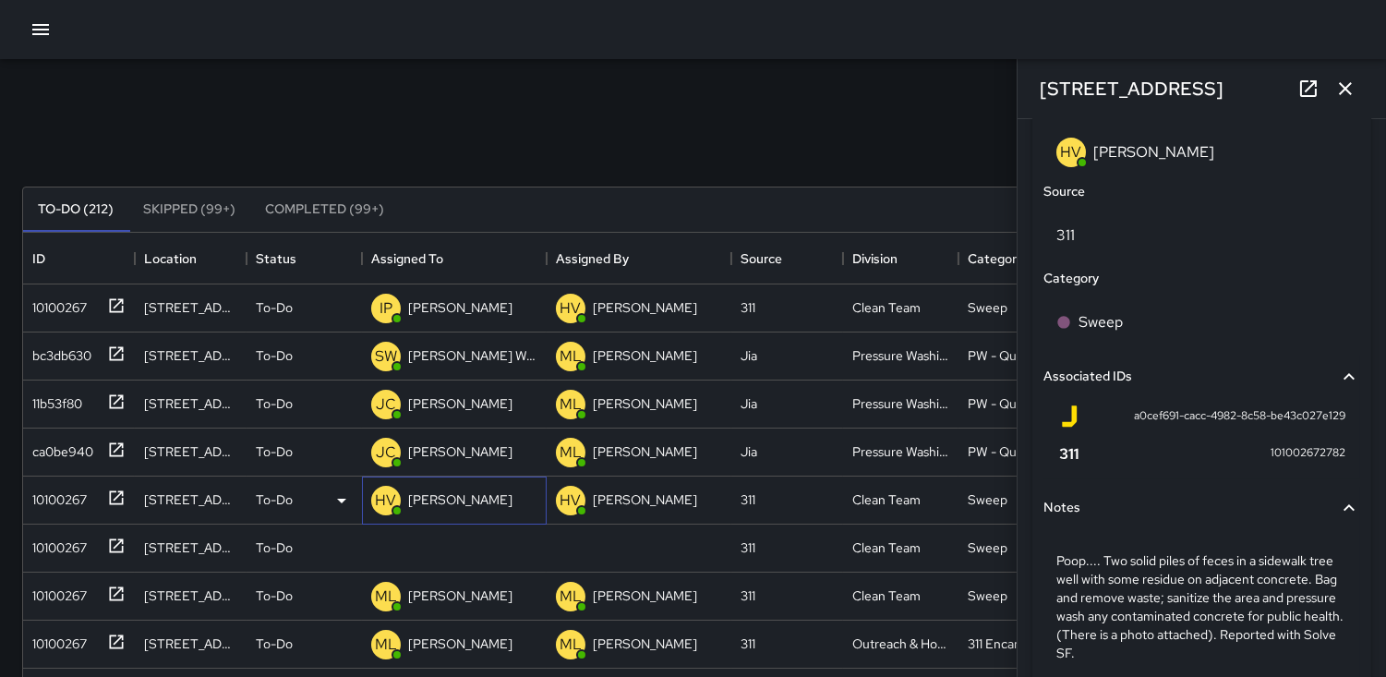
scroll to position [1161, 0]
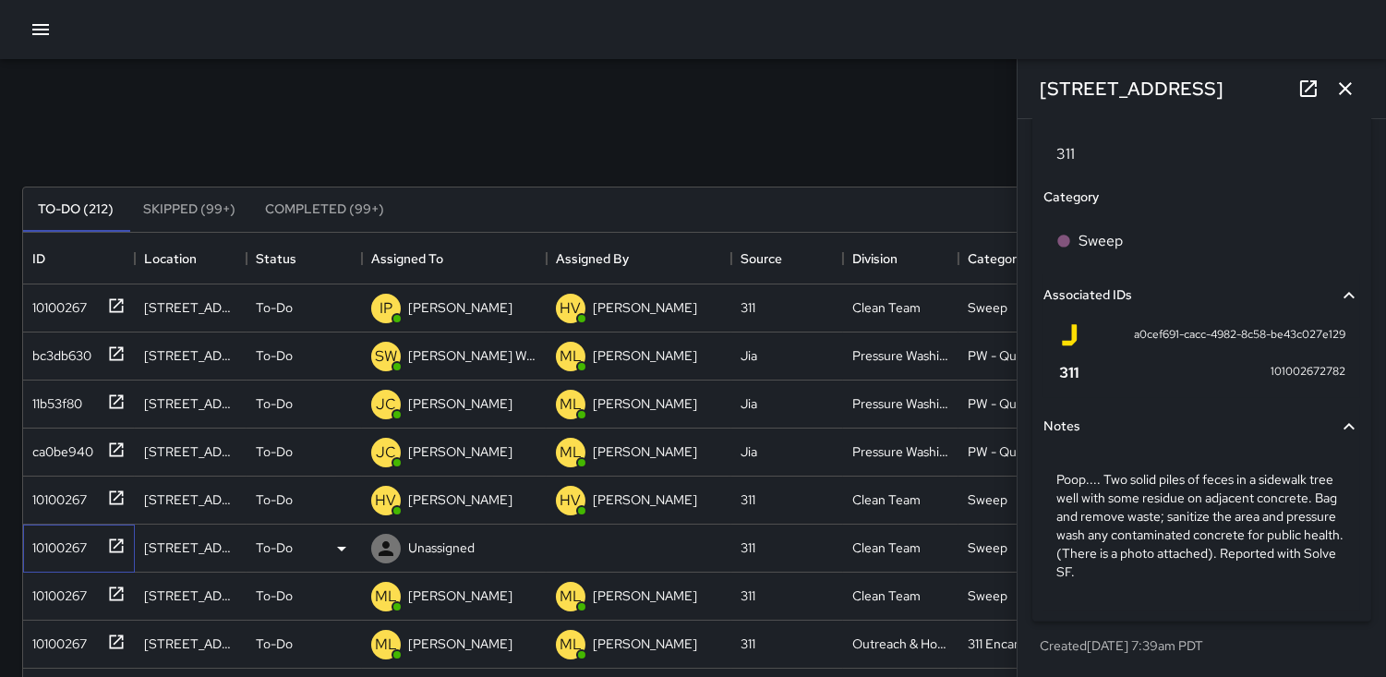
click at [90, 533] on div "10100267" at bounding box center [75, 544] width 101 height 30
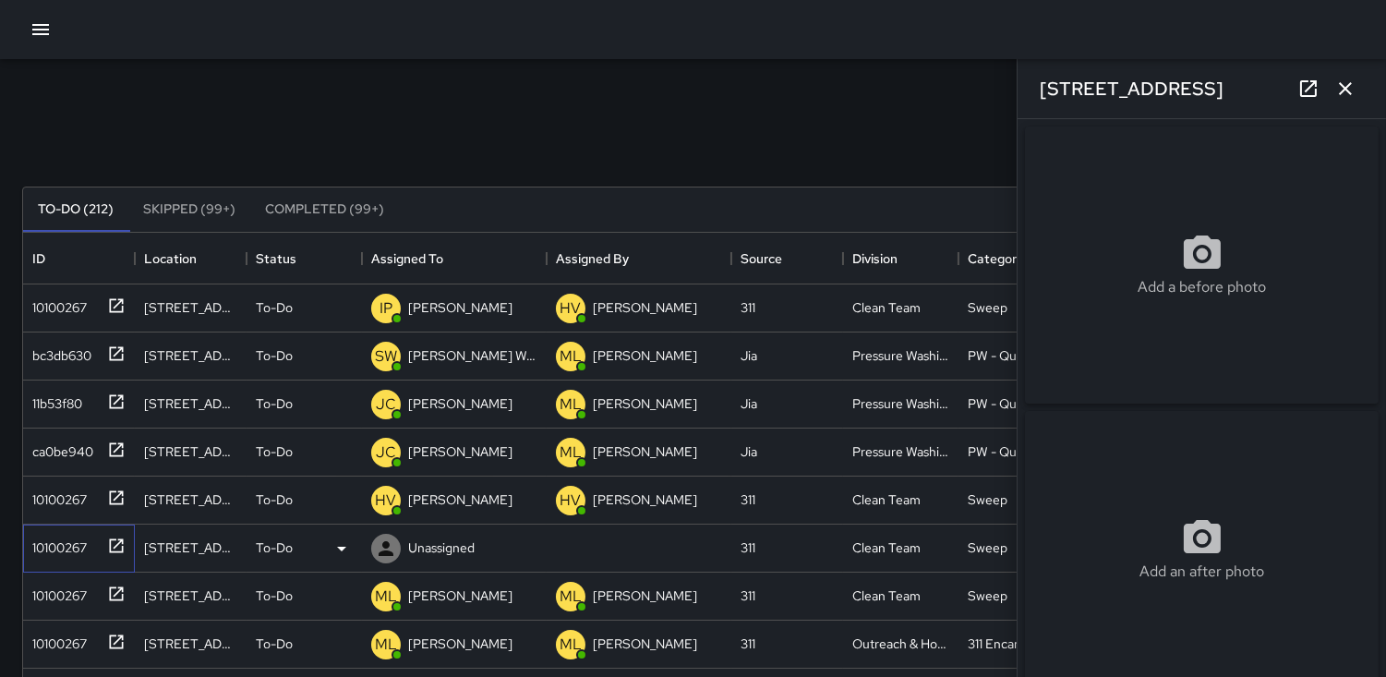
type input "**********"
click at [390, 549] on icon at bounding box center [386, 549] width 22 height 22
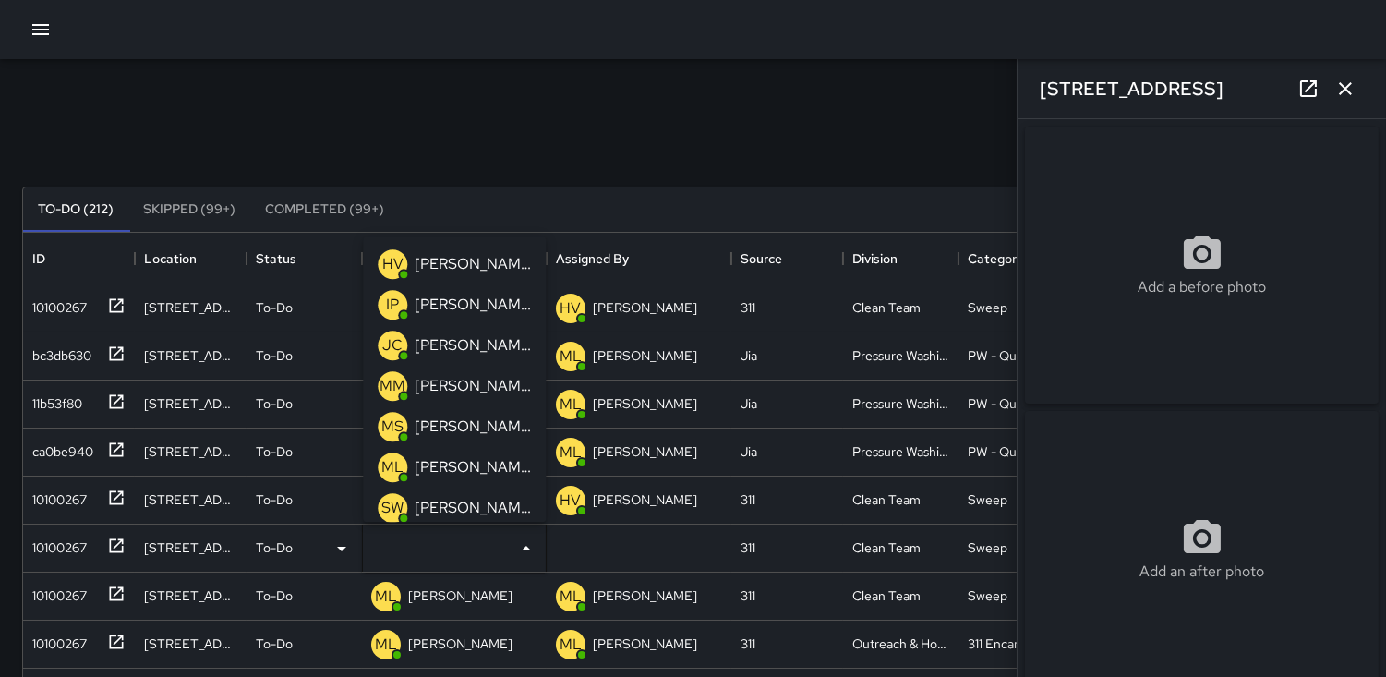
click at [386, 253] on p "HV" at bounding box center [392, 264] width 21 height 22
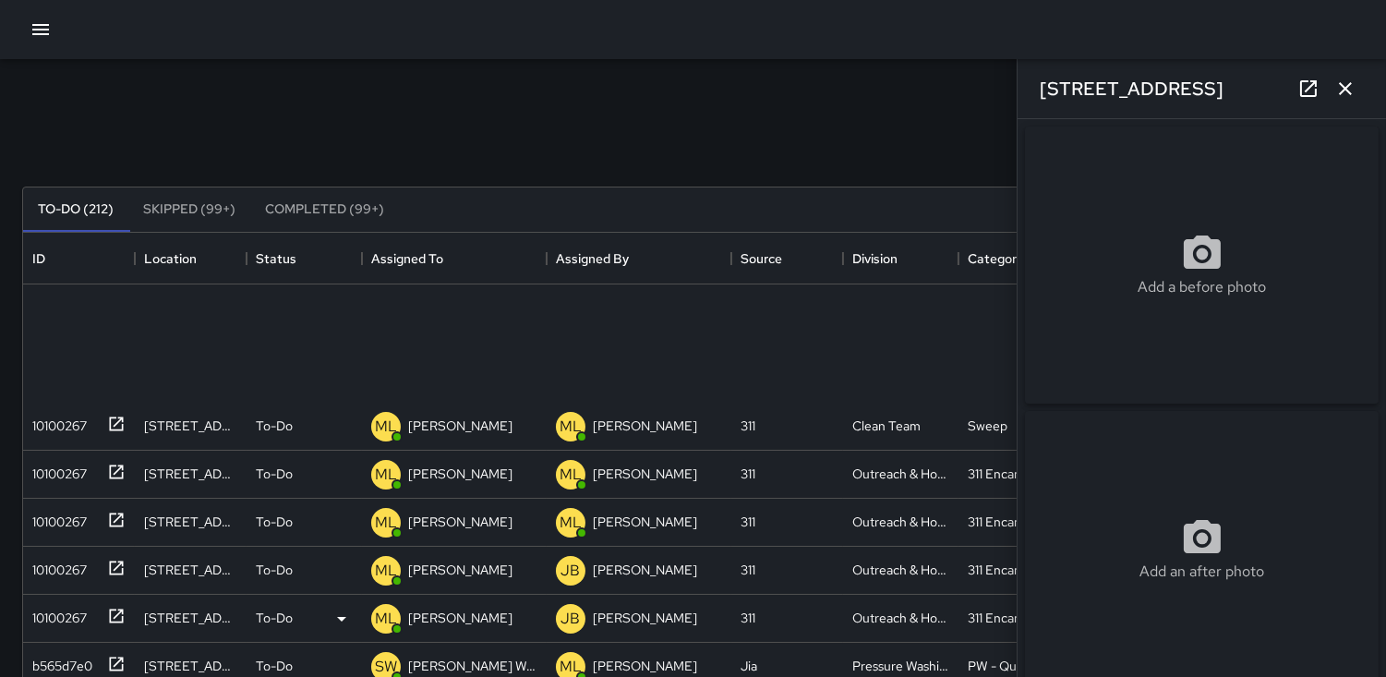
scroll to position [0, 0]
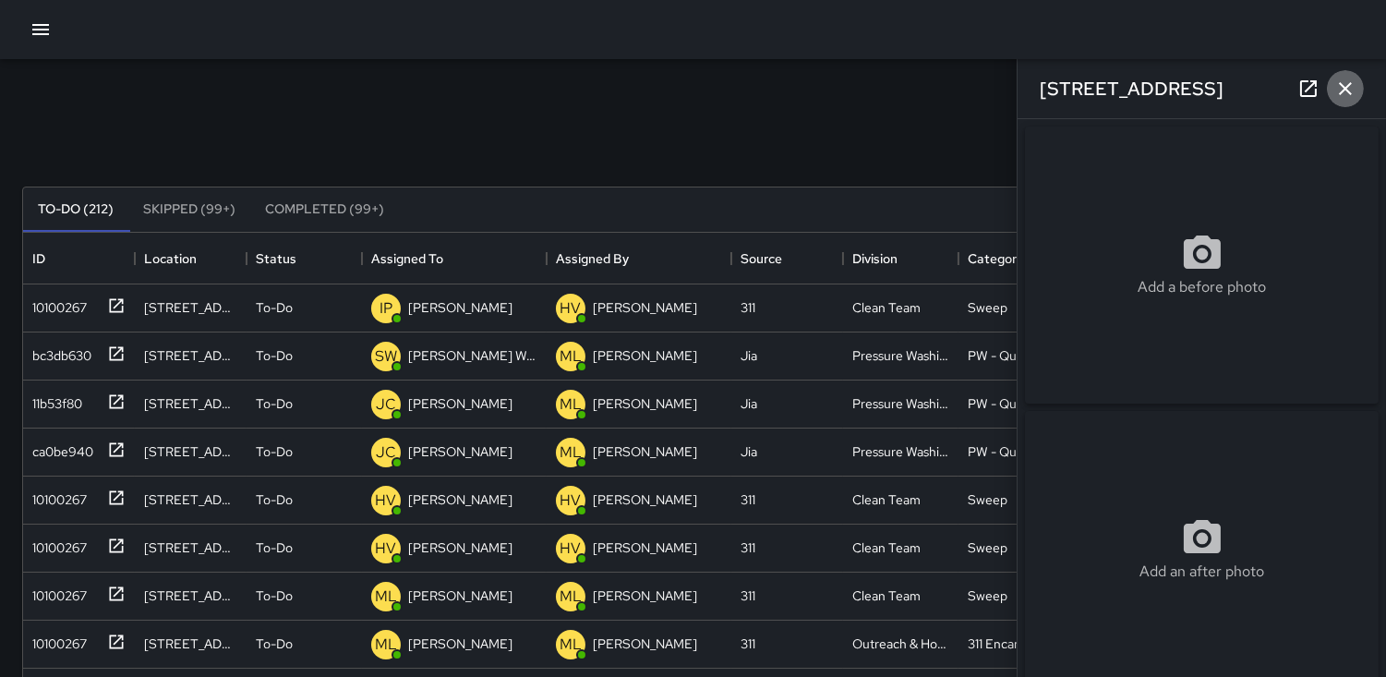
click at [1354, 86] on icon "button" at bounding box center [1346, 89] width 22 height 22
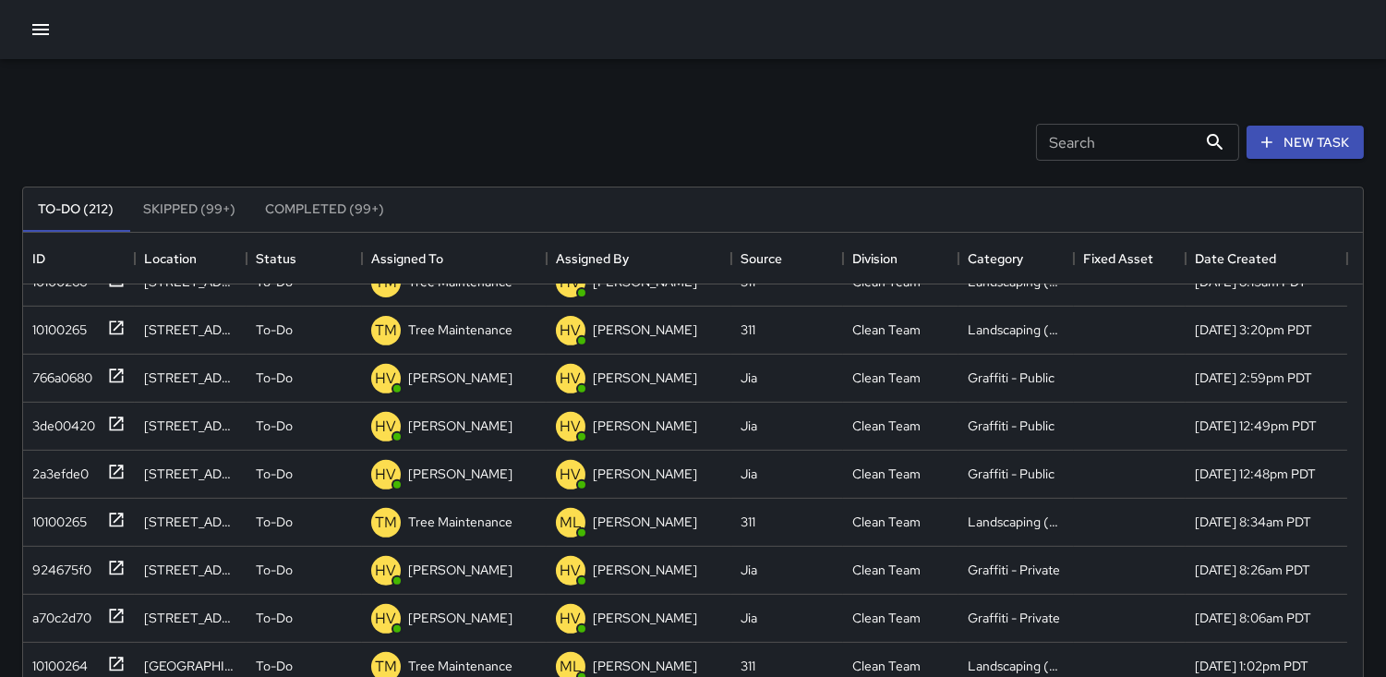
scroll to position [1539, 0]
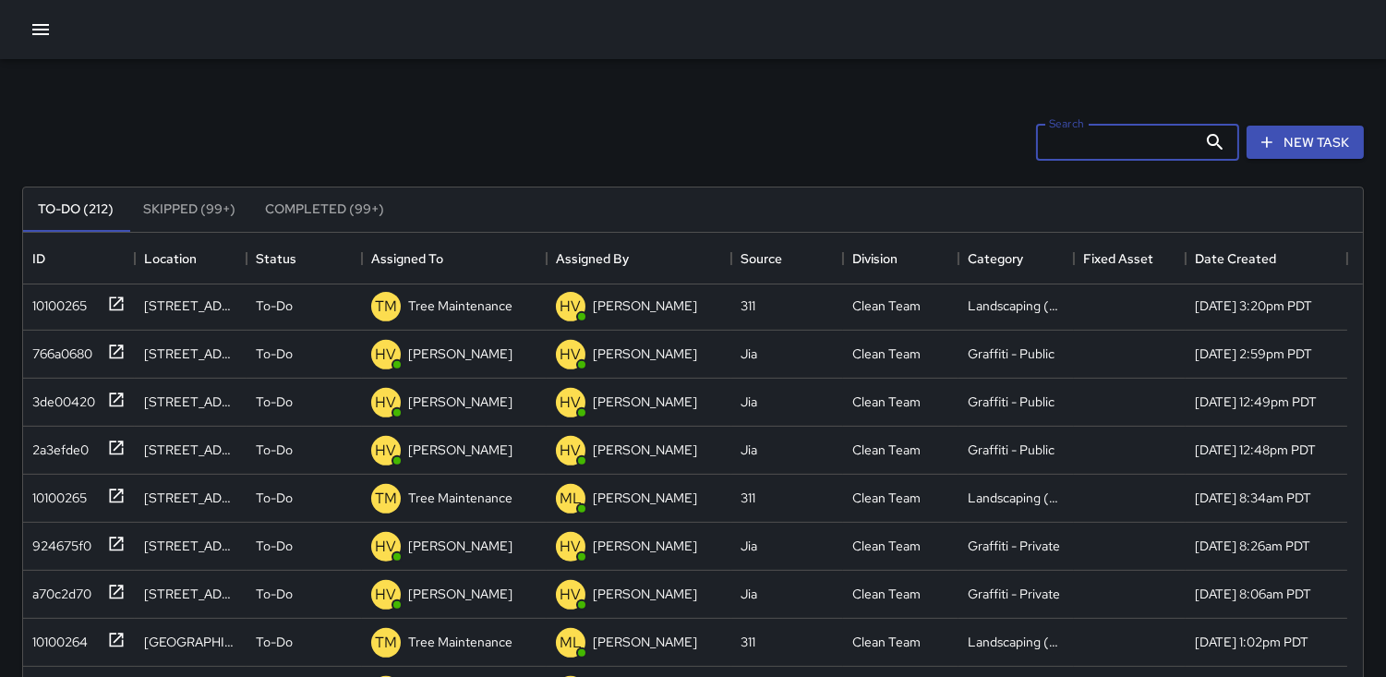
click at [1068, 139] on input "Search" at bounding box center [1116, 142] width 161 height 37
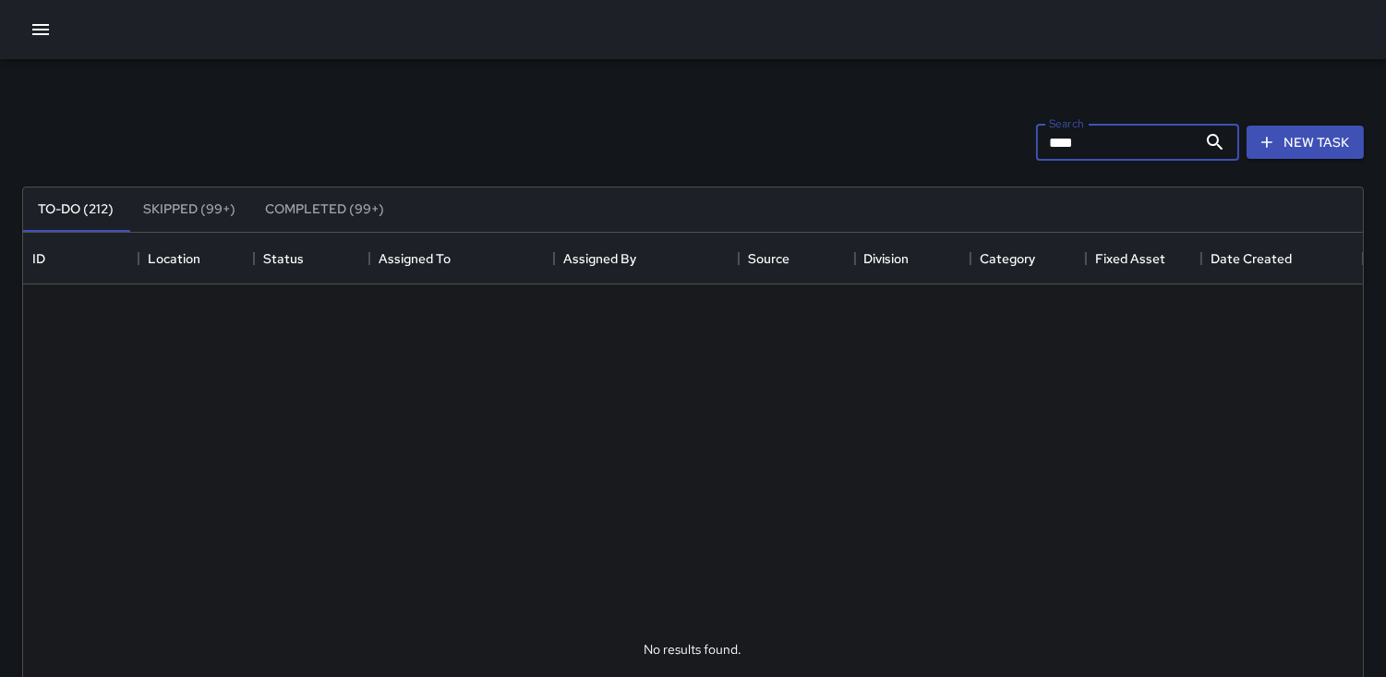
scroll to position [0, 0]
type input "*"
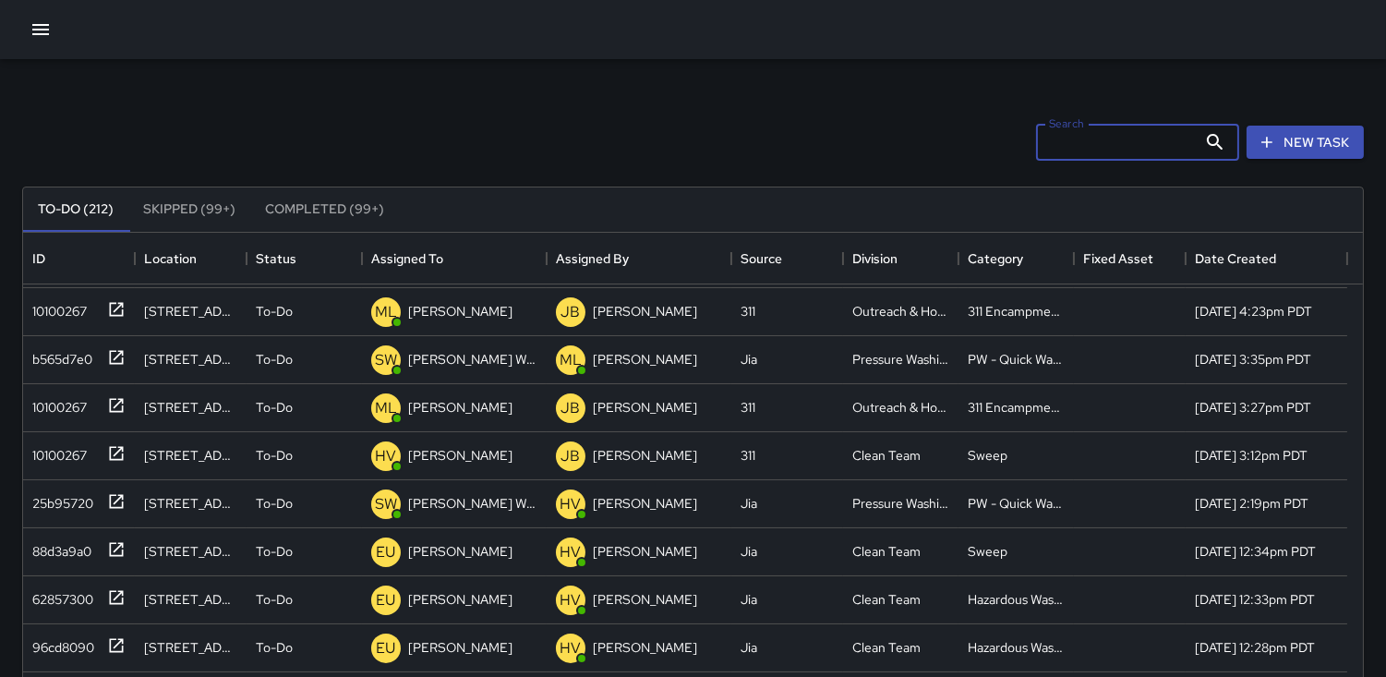
scroll to position [513, 0]
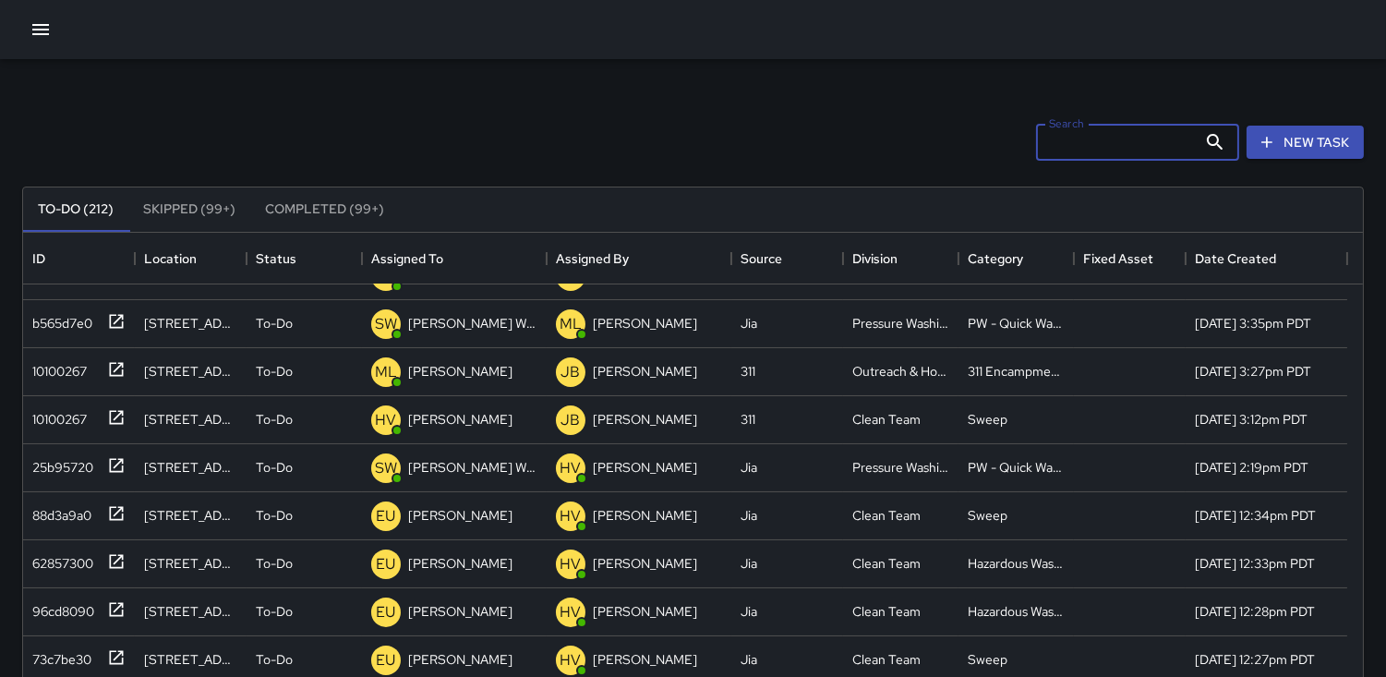
click at [1065, 146] on input "Search" at bounding box center [1116, 142] width 161 height 37
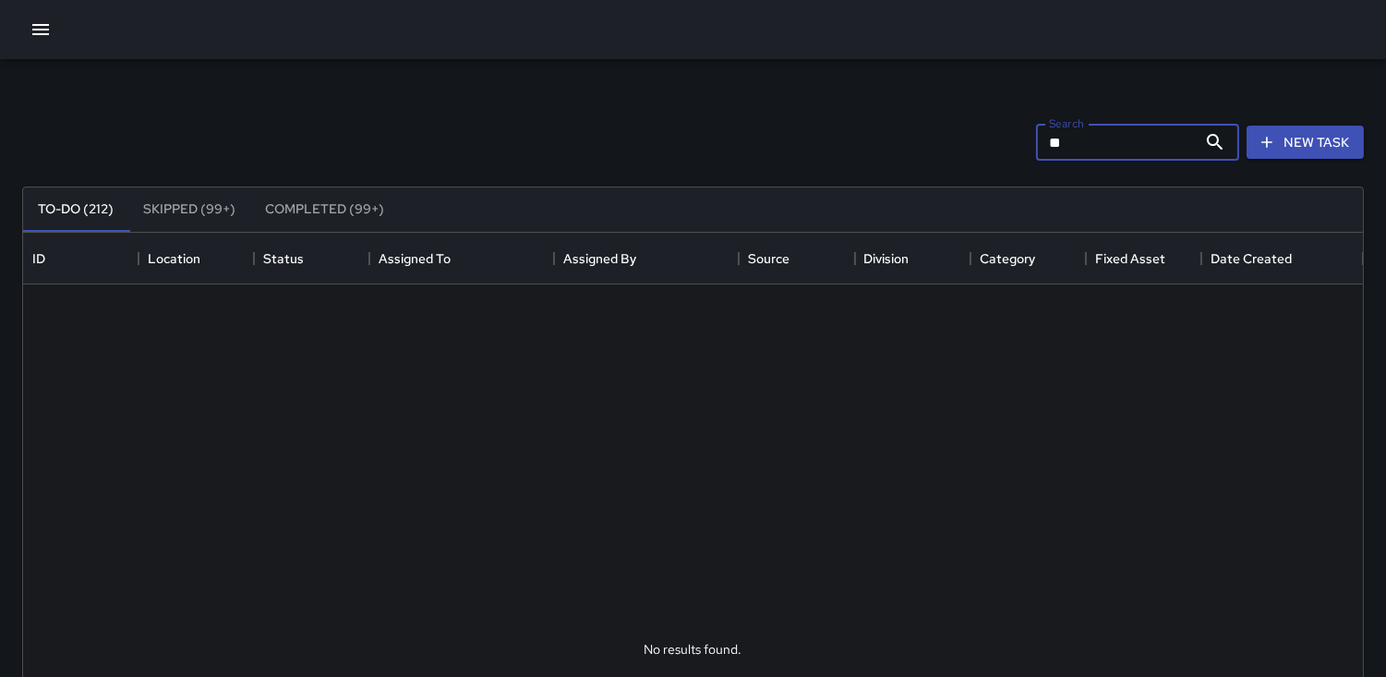
scroll to position [0, 0]
type input "*"
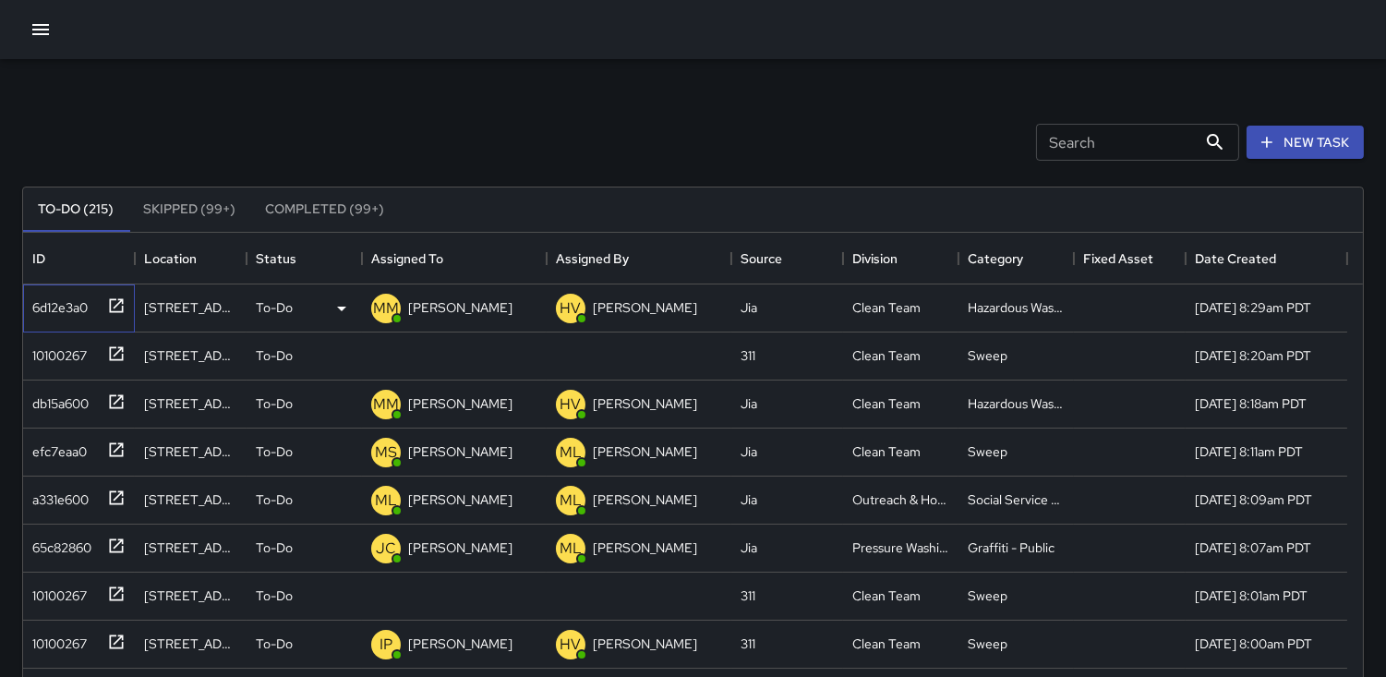
click at [78, 306] on div "6d12e3a0" at bounding box center [56, 304] width 63 height 26
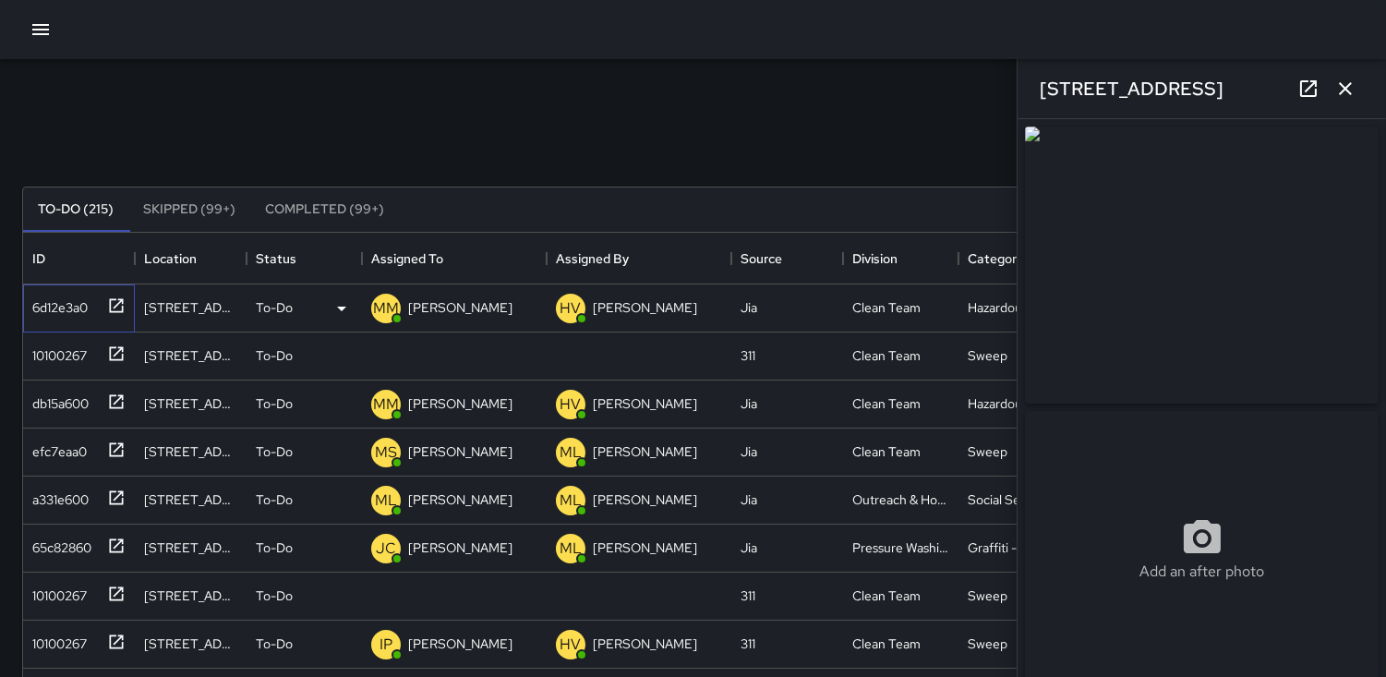
type input "**********"
click at [1352, 86] on icon "button" at bounding box center [1346, 89] width 22 height 22
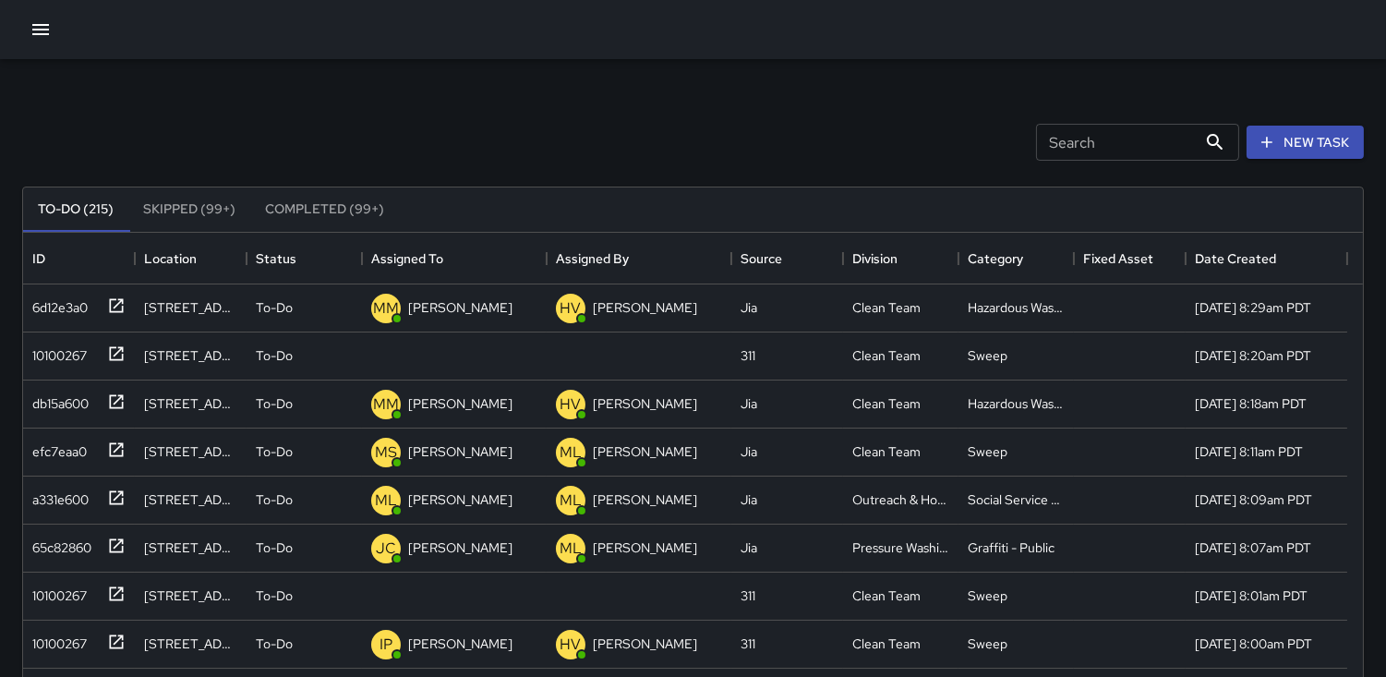
drag, startPoint x: 62, startPoint y: 37, endPoint x: 39, endPoint y: 30, distance: 24.2
click at [39, 30] on div at bounding box center [693, 29] width 1386 height 59
click at [39, 30] on icon "button" at bounding box center [40, 29] width 17 height 11
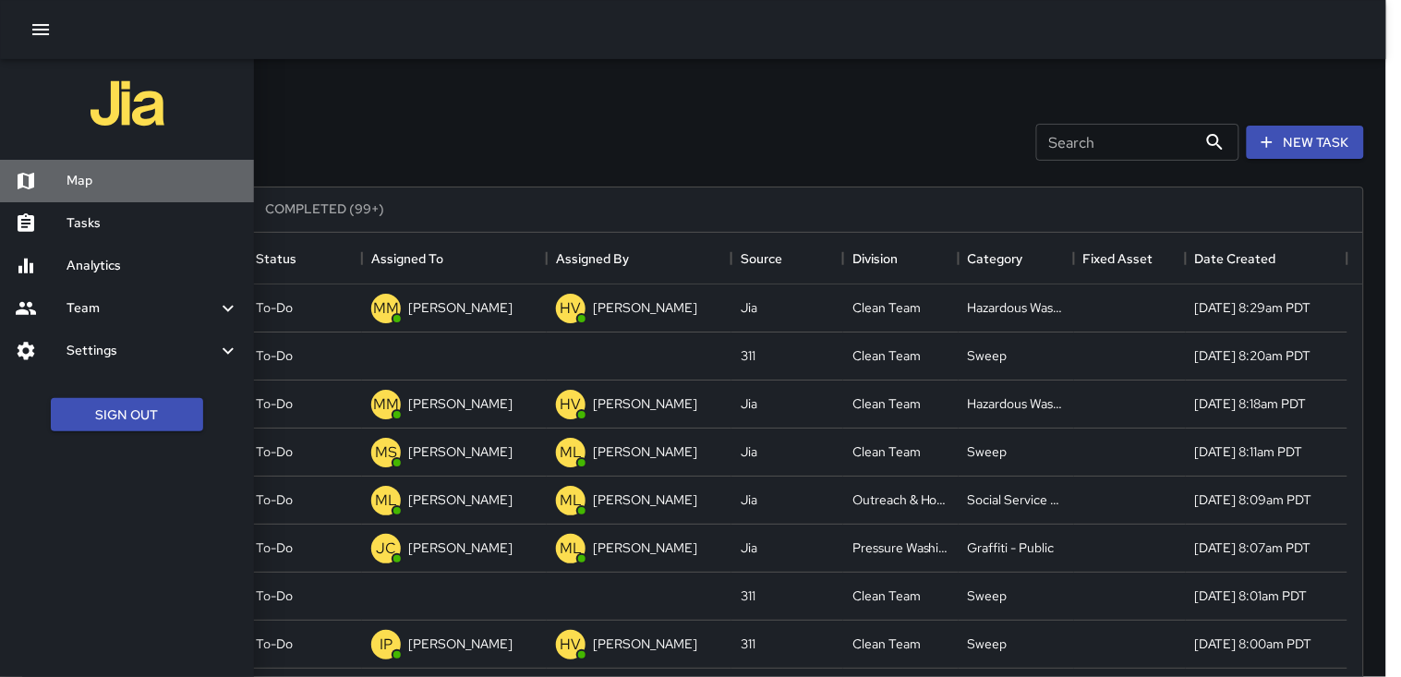
click at [125, 178] on h6 "Map" at bounding box center [152, 181] width 173 height 20
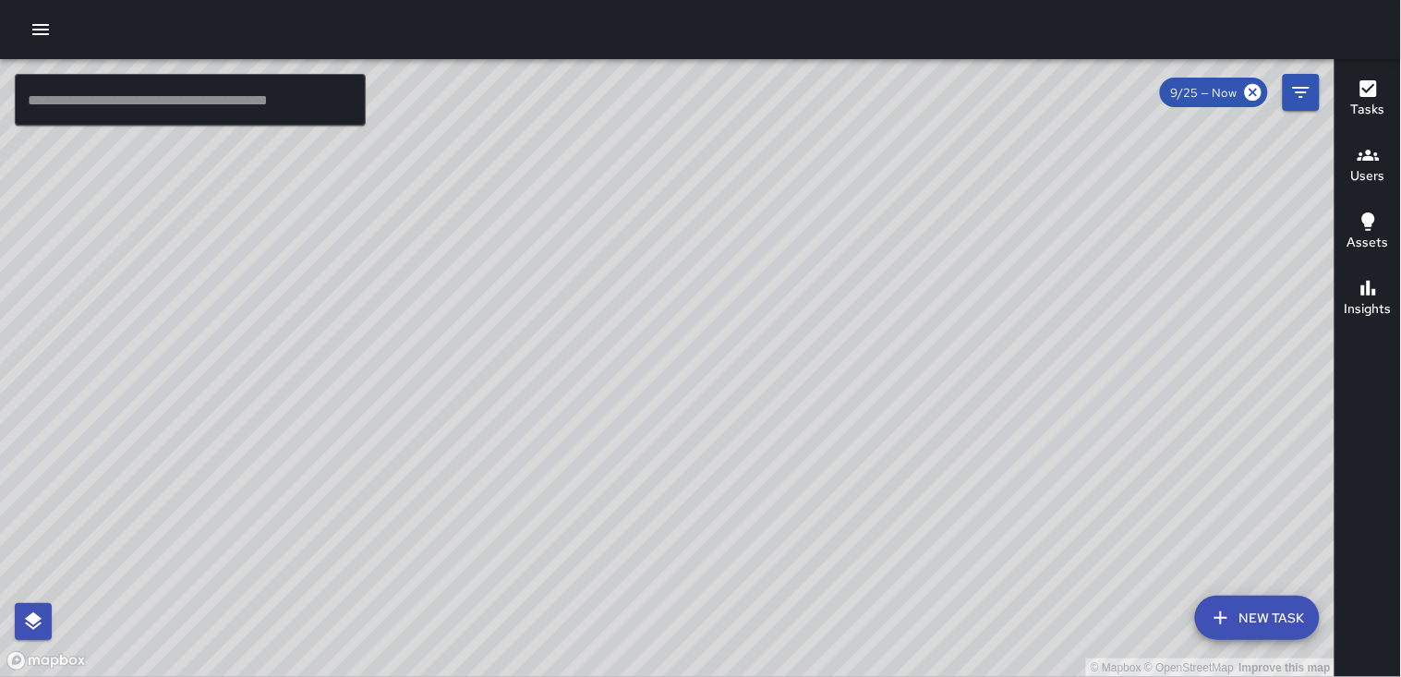
click at [641, 649] on div "© Mapbox © OpenStreetMap Improve this map" at bounding box center [668, 368] width 1336 height 618
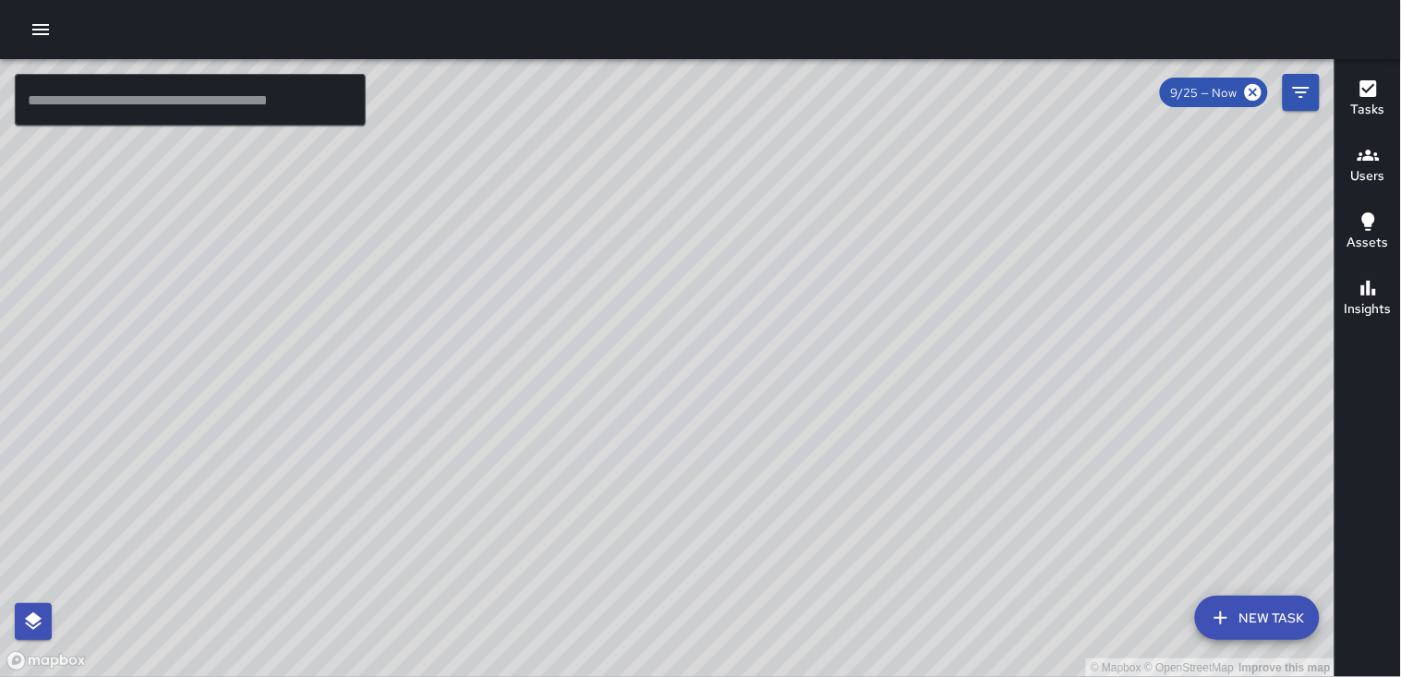
drag, startPoint x: 611, startPoint y: 568, endPoint x: 755, endPoint y: 339, distance: 270.6
click at [755, 339] on div "© Mapbox © OpenStreetMap Improve this map" at bounding box center [668, 368] width 1336 height 618
drag, startPoint x: 1025, startPoint y: 428, endPoint x: 781, endPoint y: 651, distance: 330.8
click at [781, 651] on div "© Mapbox © OpenStreetMap Improve this map" at bounding box center [668, 368] width 1336 height 618
click at [217, 118] on input "text" at bounding box center [190, 100] width 351 height 52
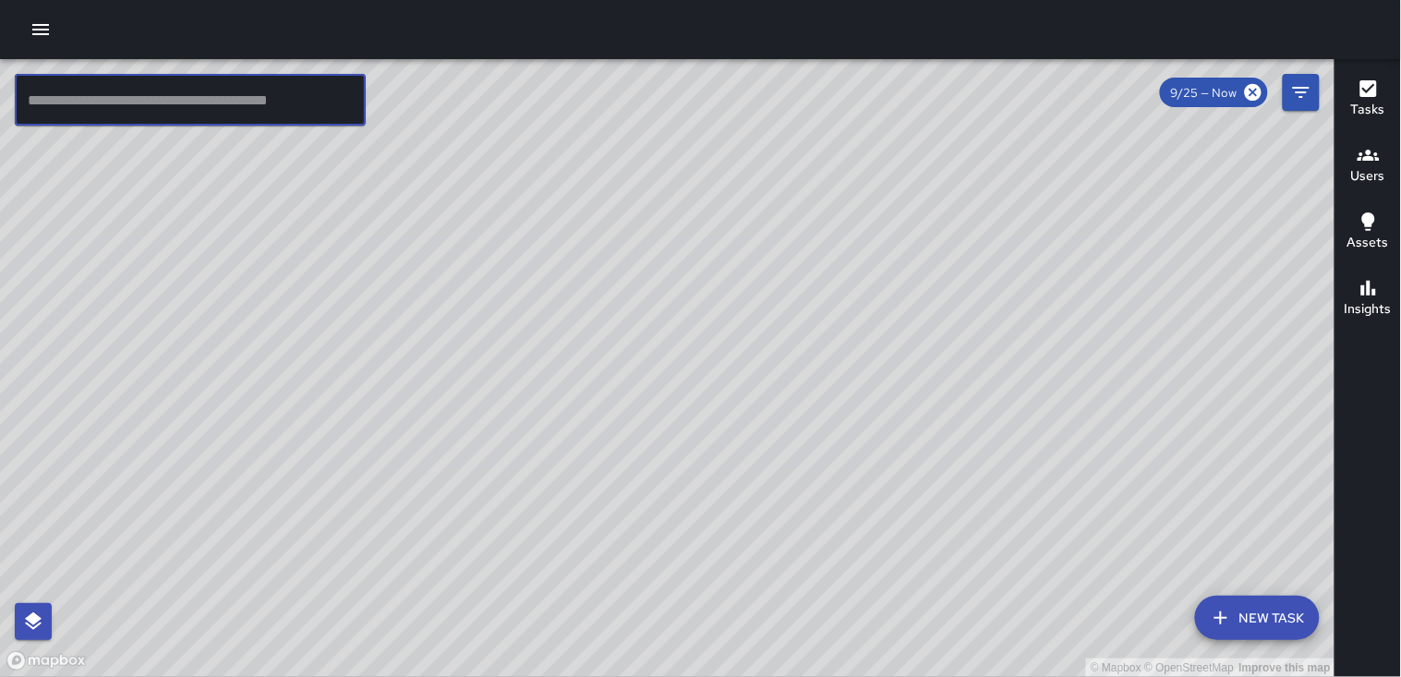
type input "*"
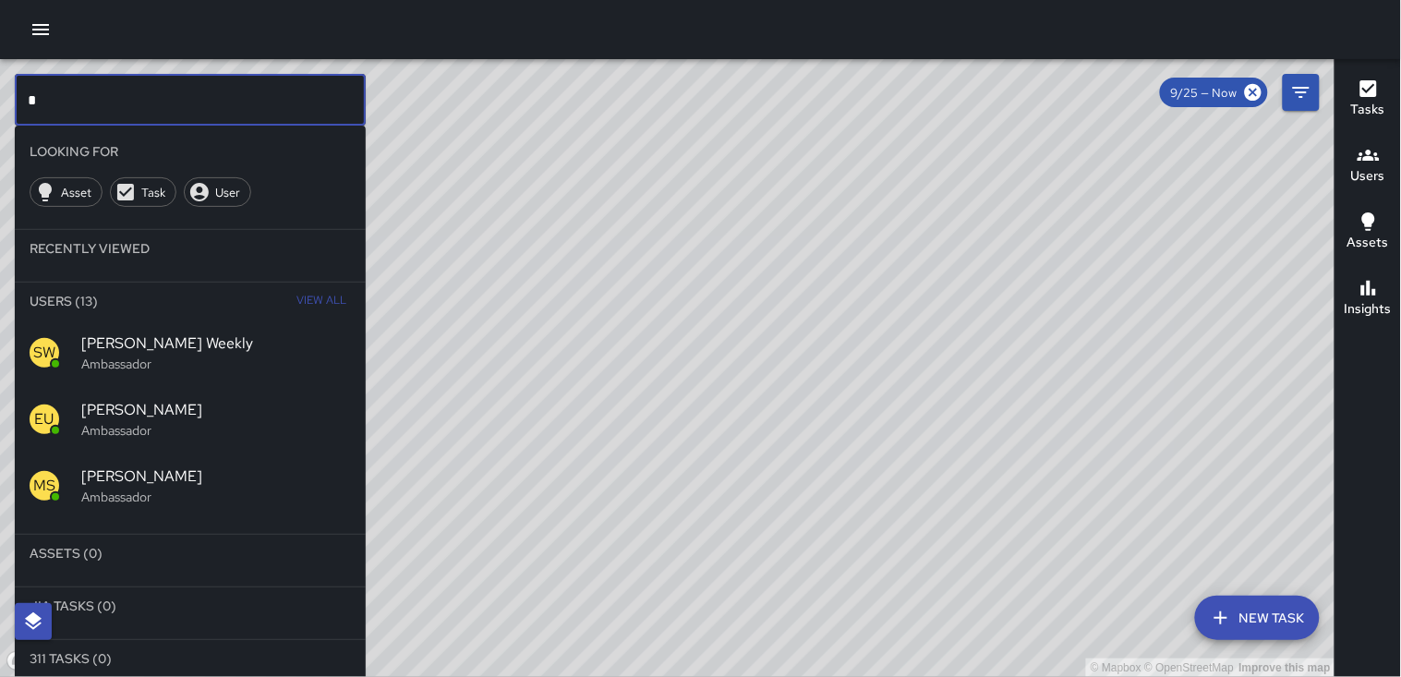
type input "*"
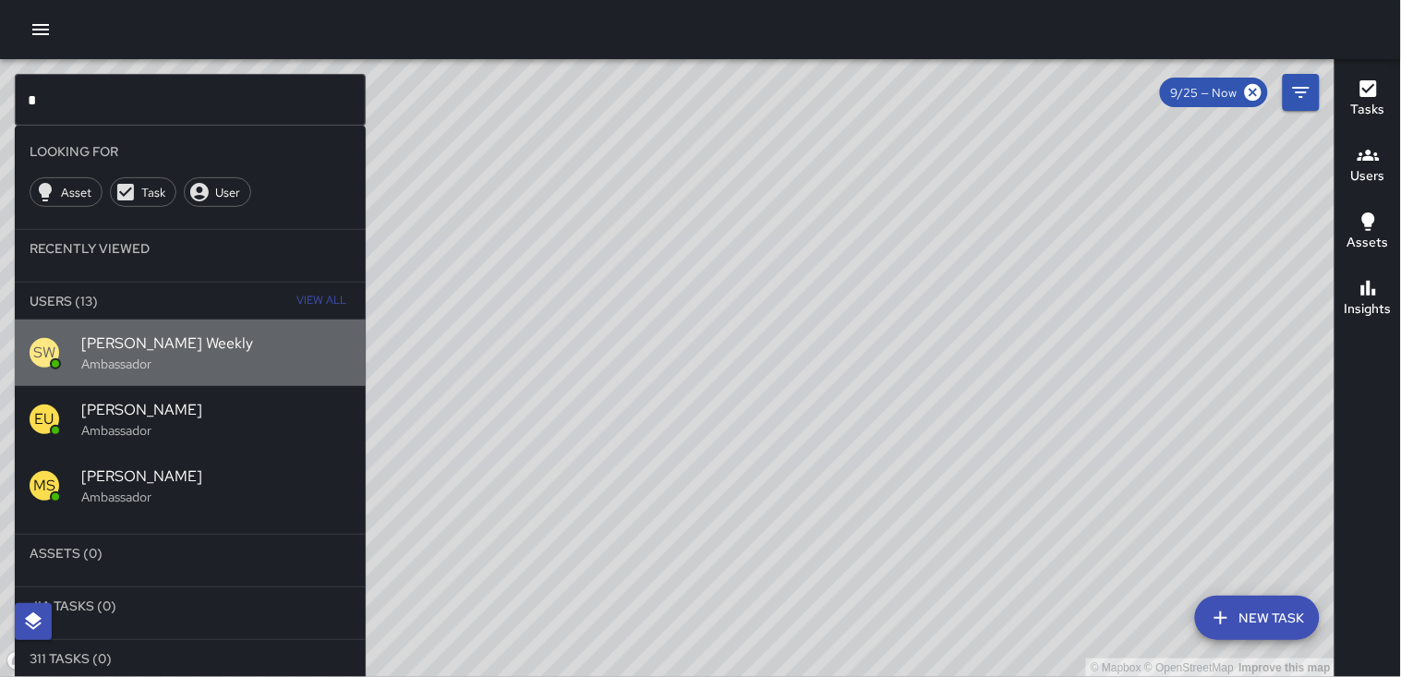
click at [219, 345] on span "[PERSON_NAME] Weekly" at bounding box center [216, 343] width 270 height 22
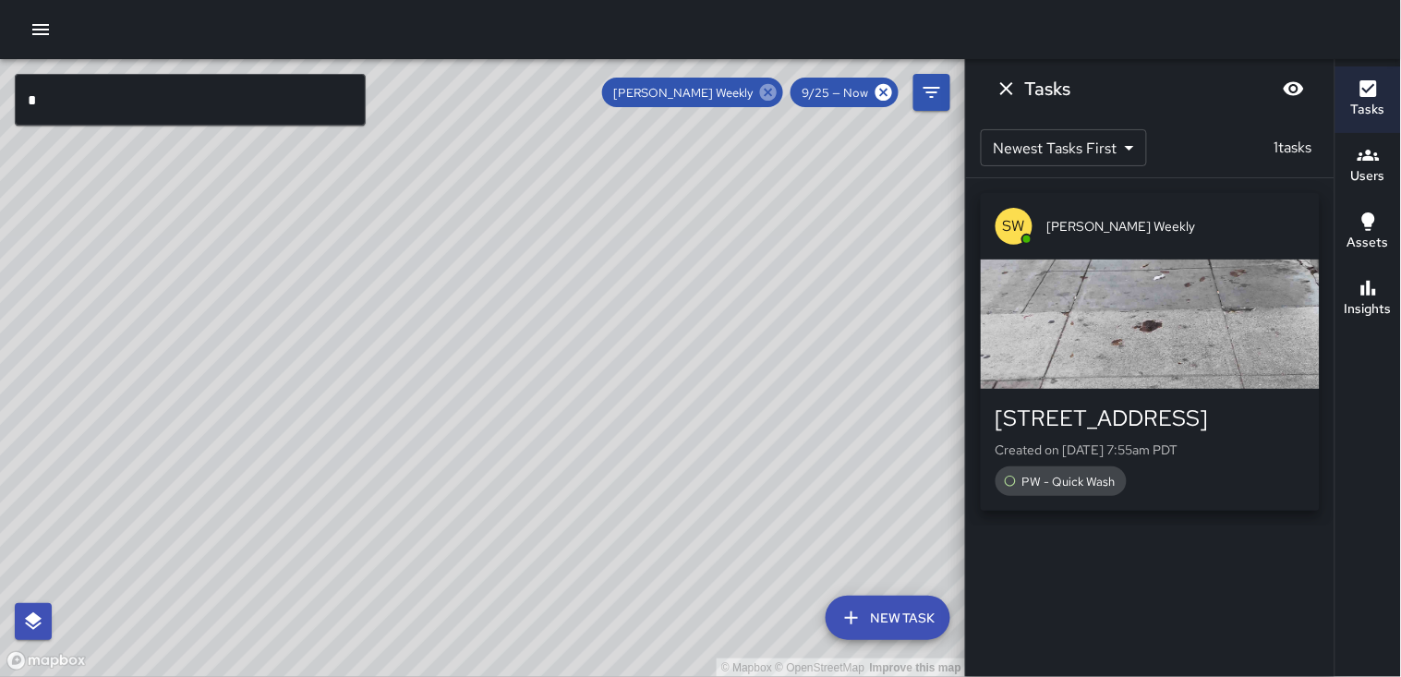
click at [768, 96] on icon at bounding box center [768, 92] width 17 height 17
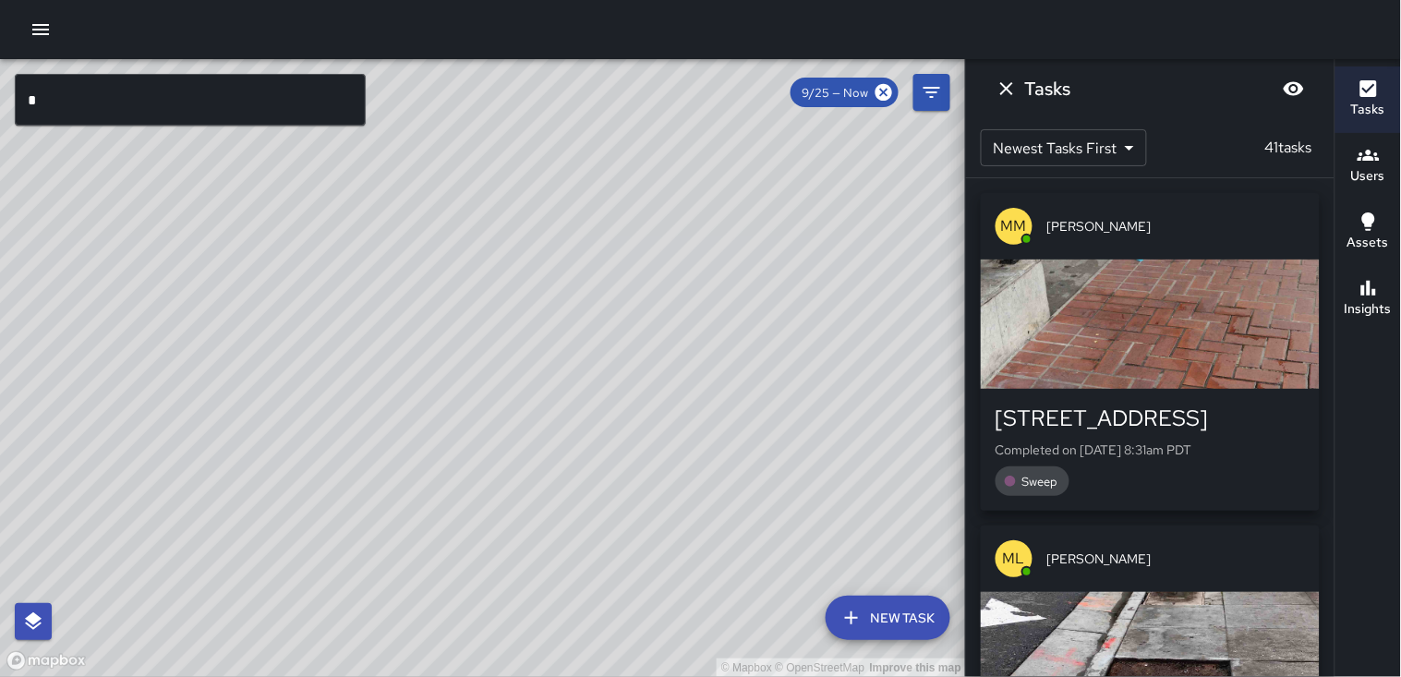
click at [467, 380] on div "© Mapbox © OpenStreetMap Improve this map" at bounding box center [483, 368] width 966 height 618
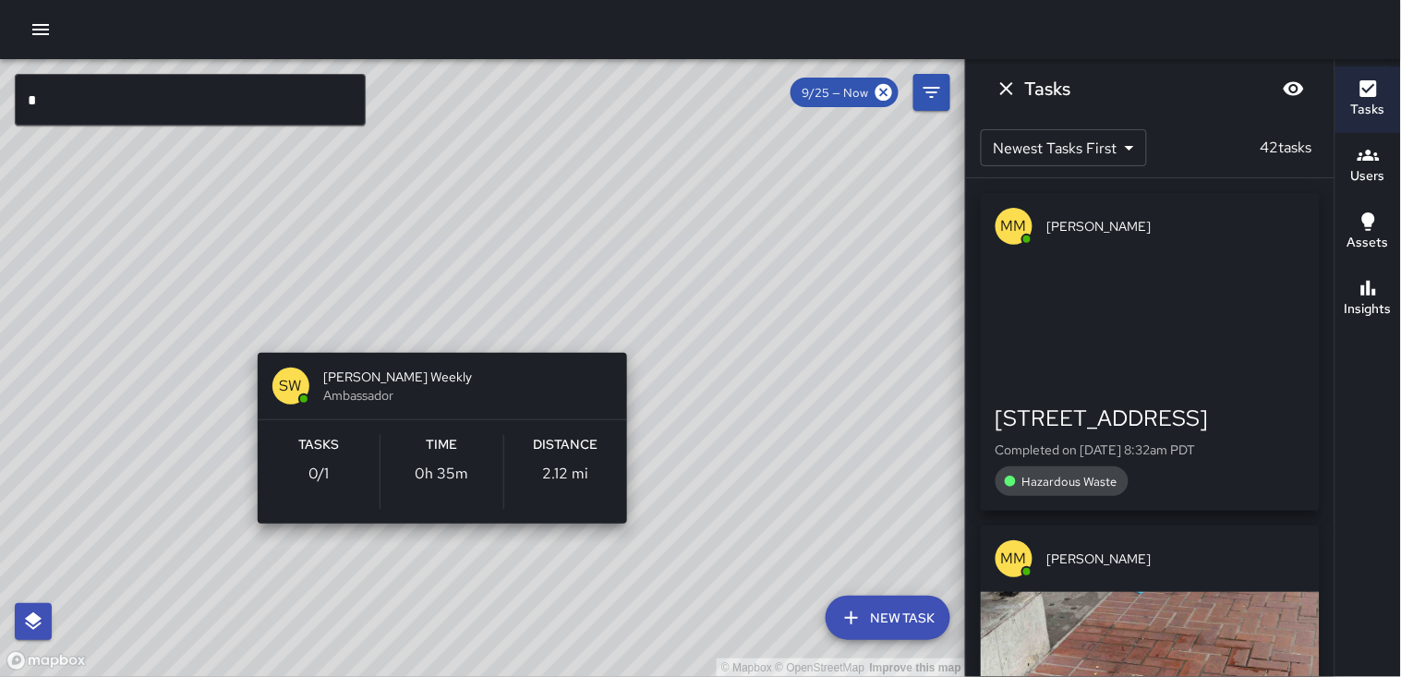
click at [437, 318] on div "© Mapbox © OpenStreetMap Improve this map [PERSON_NAME] Weekly Ambassador Tasks…" at bounding box center [483, 368] width 966 height 618
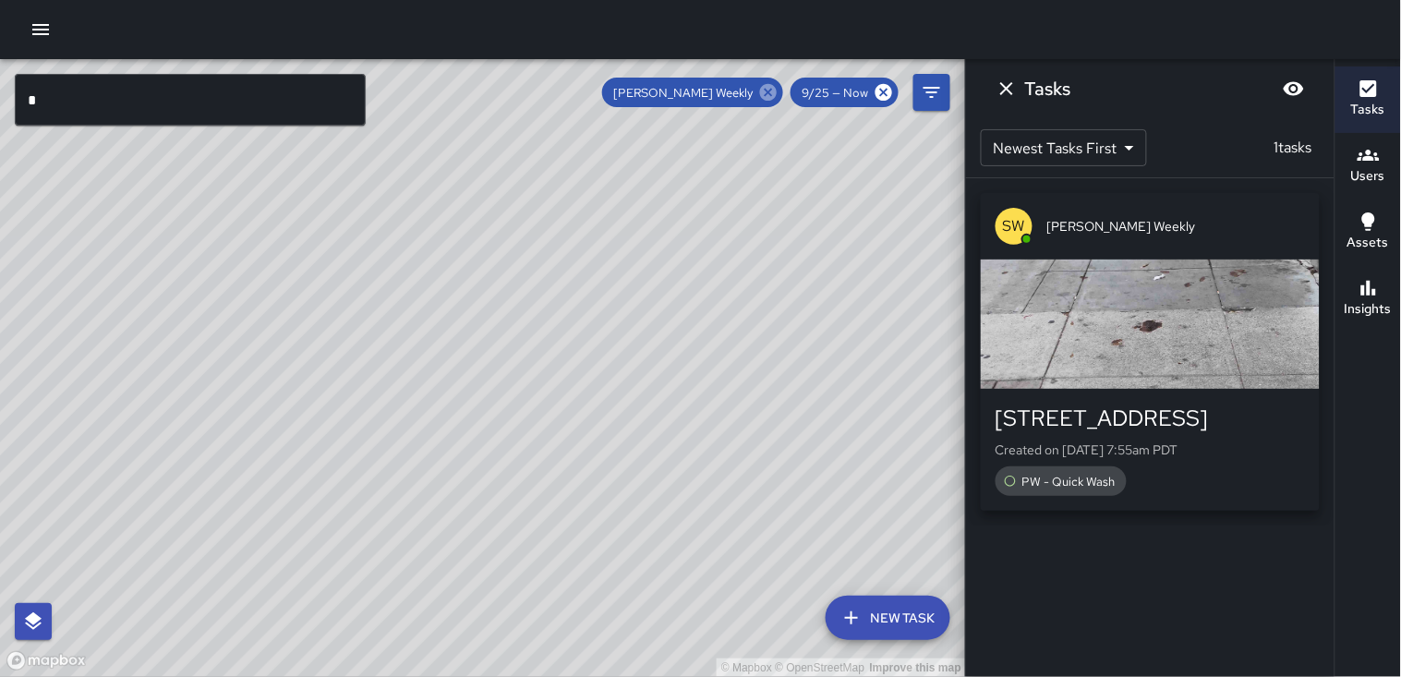
click at [760, 94] on icon at bounding box center [768, 92] width 20 height 20
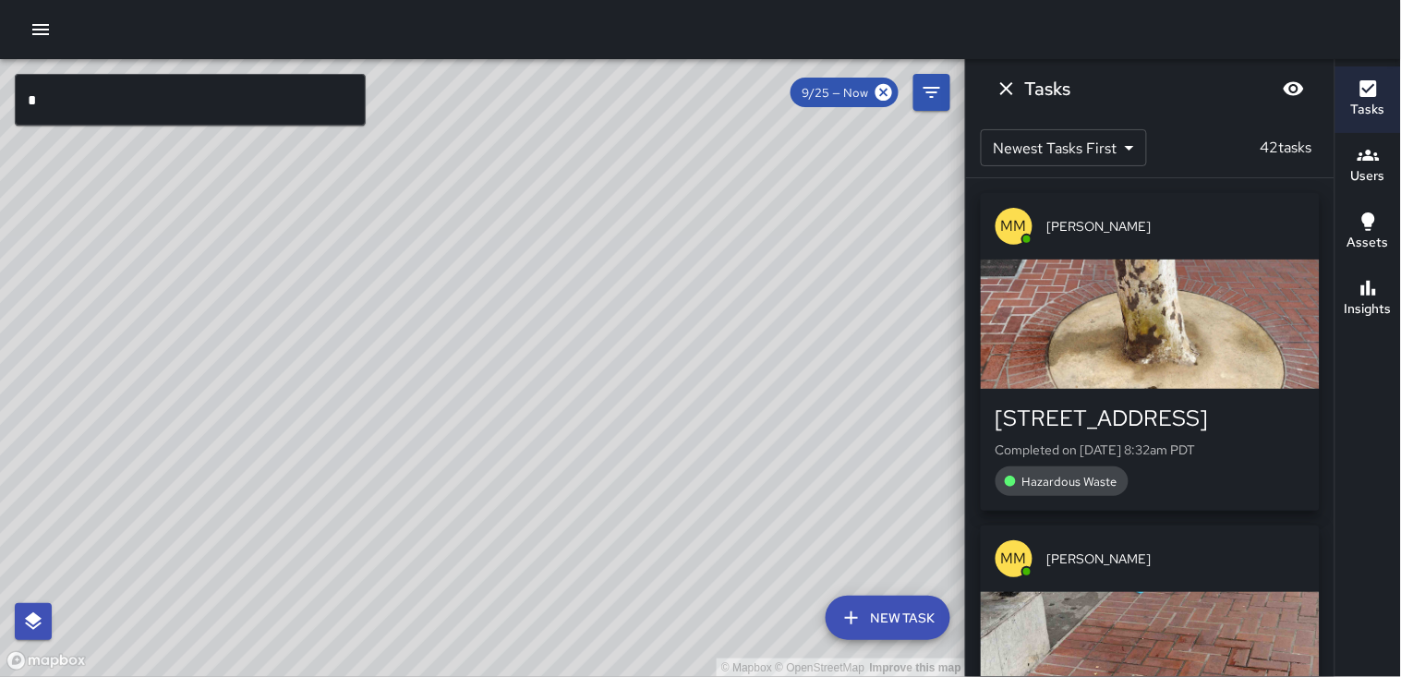
drag, startPoint x: 744, startPoint y: 429, endPoint x: 675, endPoint y: 177, distance: 260.6
click at [686, 148] on div "© Mapbox © OpenStreetMap Improve this map" at bounding box center [483, 368] width 966 height 618
drag, startPoint x: 659, startPoint y: 372, endPoint x: 680, endPoint y: 199, distance: 174.8
click at [680, 199] on div "© Mapbox © OpenStreetMap Improve this map" at bounding box center [483, 368] width 966 height 618
drag, startPoint x: 462, startPoint y: 560, endPoint x: 441, endPoint y: 501, distance: 62.8
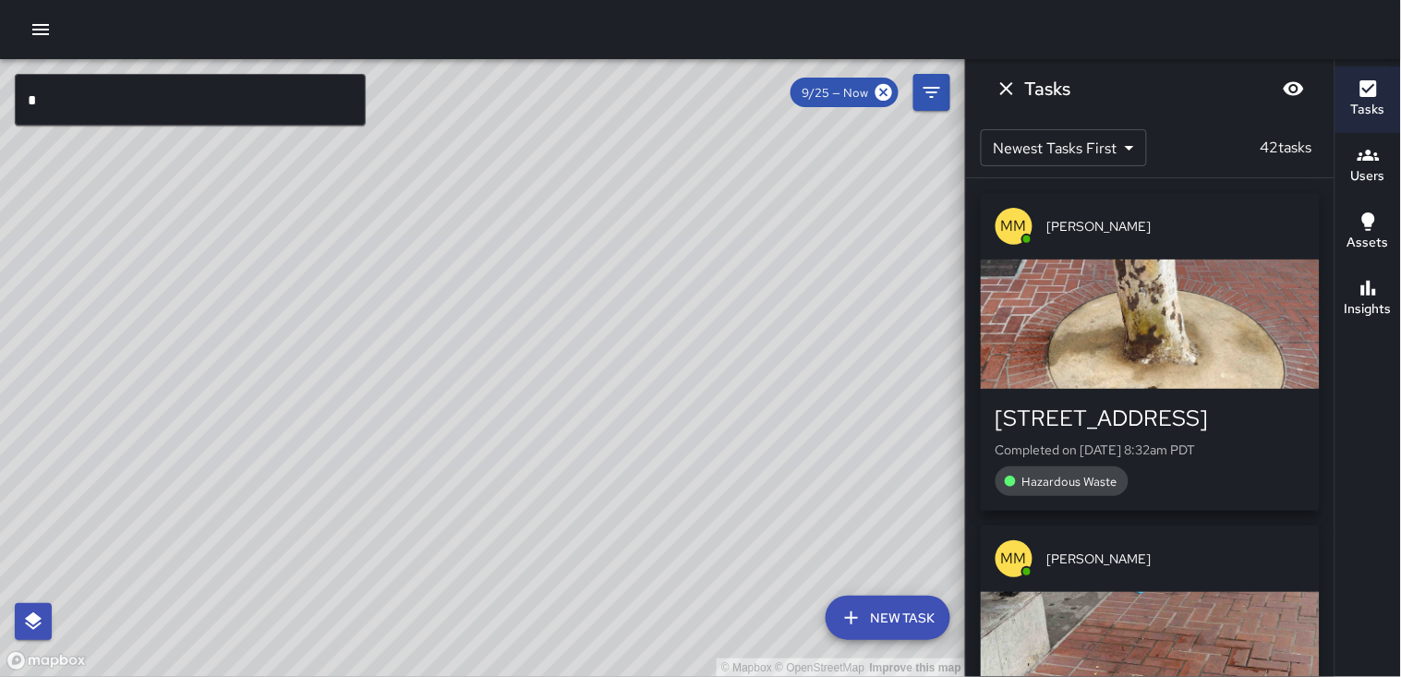
click at [550, 445] on div "© Mapbox © OpenStreetMap Improve this map" at bounding box center [483, 368] width 966 height 618
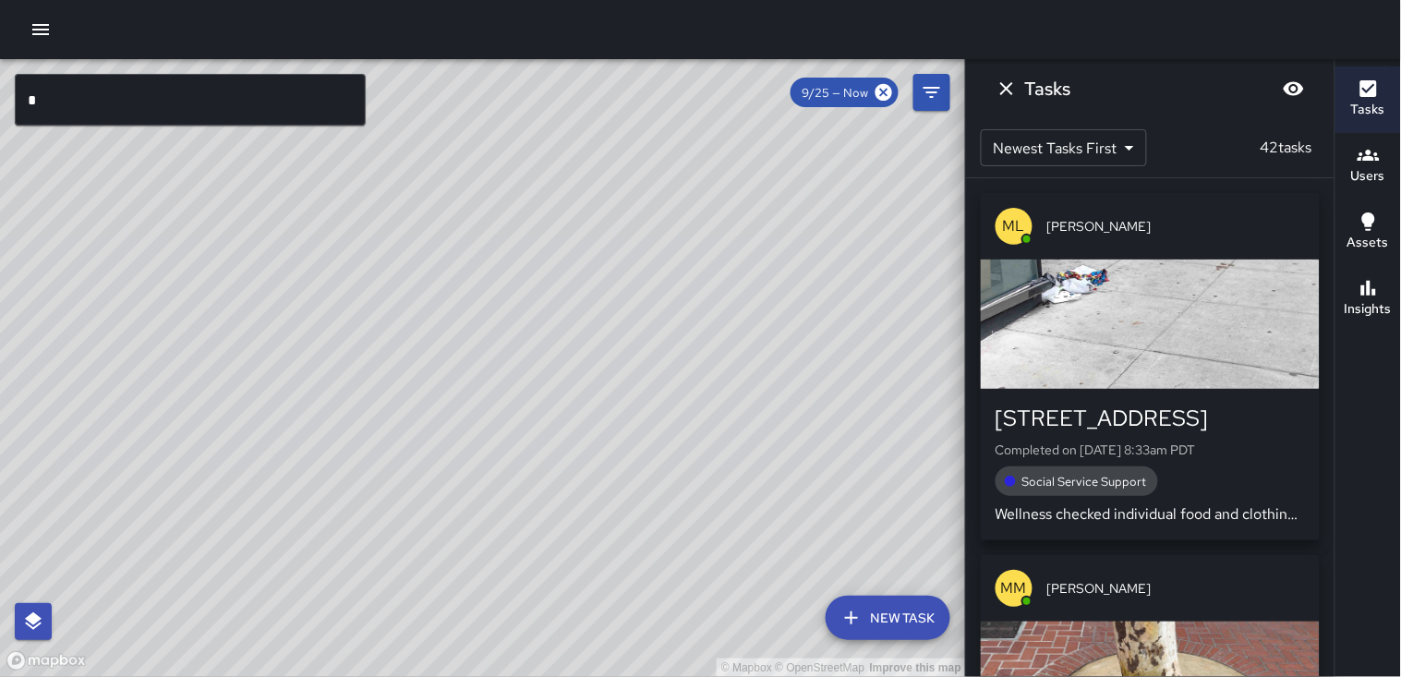
drag, startPoint x: 739, startPoint y: 356, endPoint x: 497, endPoint y: 596, distance: 340.9
drag, startPoint x: 497, startPoint y: 596, endPoint x: 404, endPoint y: 360, distance: 253.3
click at [404, 360] on div "© Mapbox © OpenStreetMap Improve this map" at bounding box center [483, 368] width 966 height 618
drag, startPoint x: 592, startPoint y: 392, endPoint x: 463, endPoint y: 594, distance: 240.1
click at [463, 594] on div "© Mapbox © OpenStreetMap Improve this map" at bounding box center [483, 368] width 966 height 618
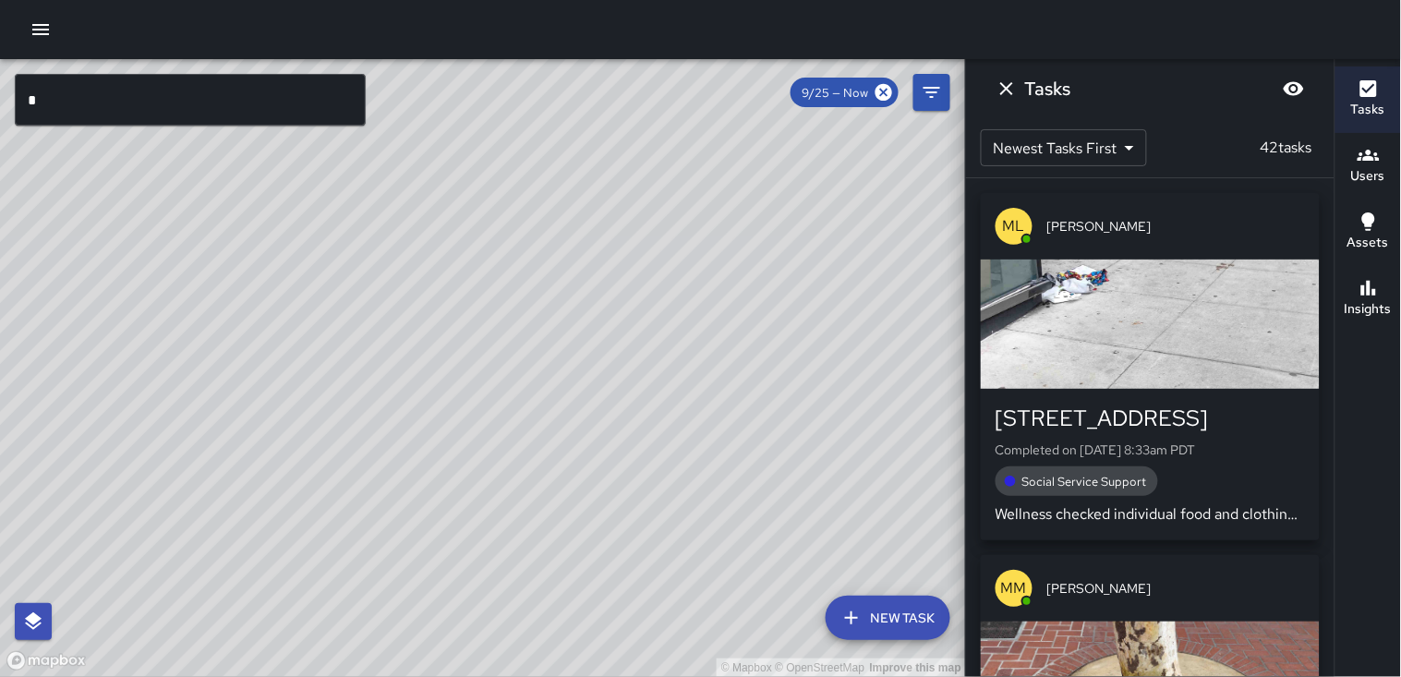
drag, startPoint x: 601, startPoint y: 441, endPoint x: 490, endPoint y: 298, distance: 181.0
click at [490, 298] on div "© Mapbox © OpenStreetMap Improve this map" at bounding box center [483, 368] width 966 height 618
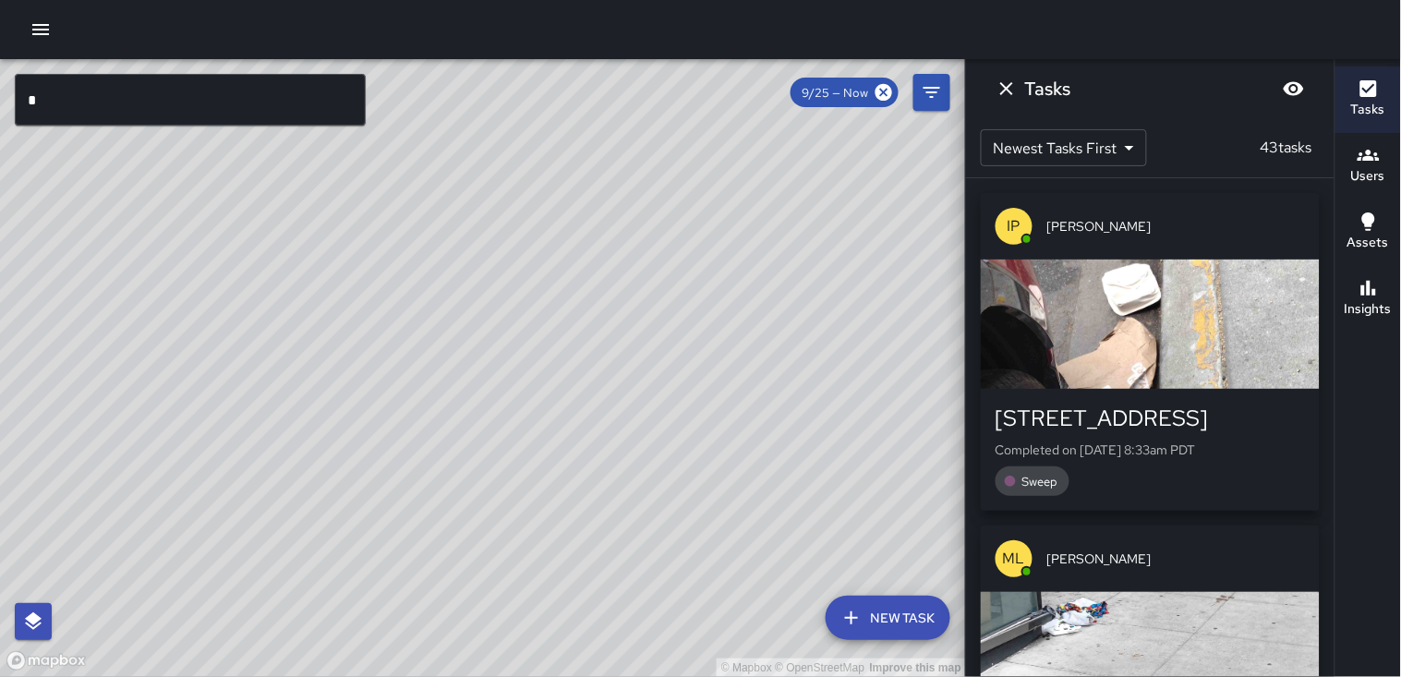
drag, startPoint x: 490, startPoint y: 298, endPoint x: 508, endPoint y: 299, distance: 17.6
click at [508, 299] on div "© Mapbox © OpenStreetMap Improve this map" at bounding box center [483, 368] width 966 height 618
